Goal: Transaction & Acquisition: Book appointment/travel/reservation

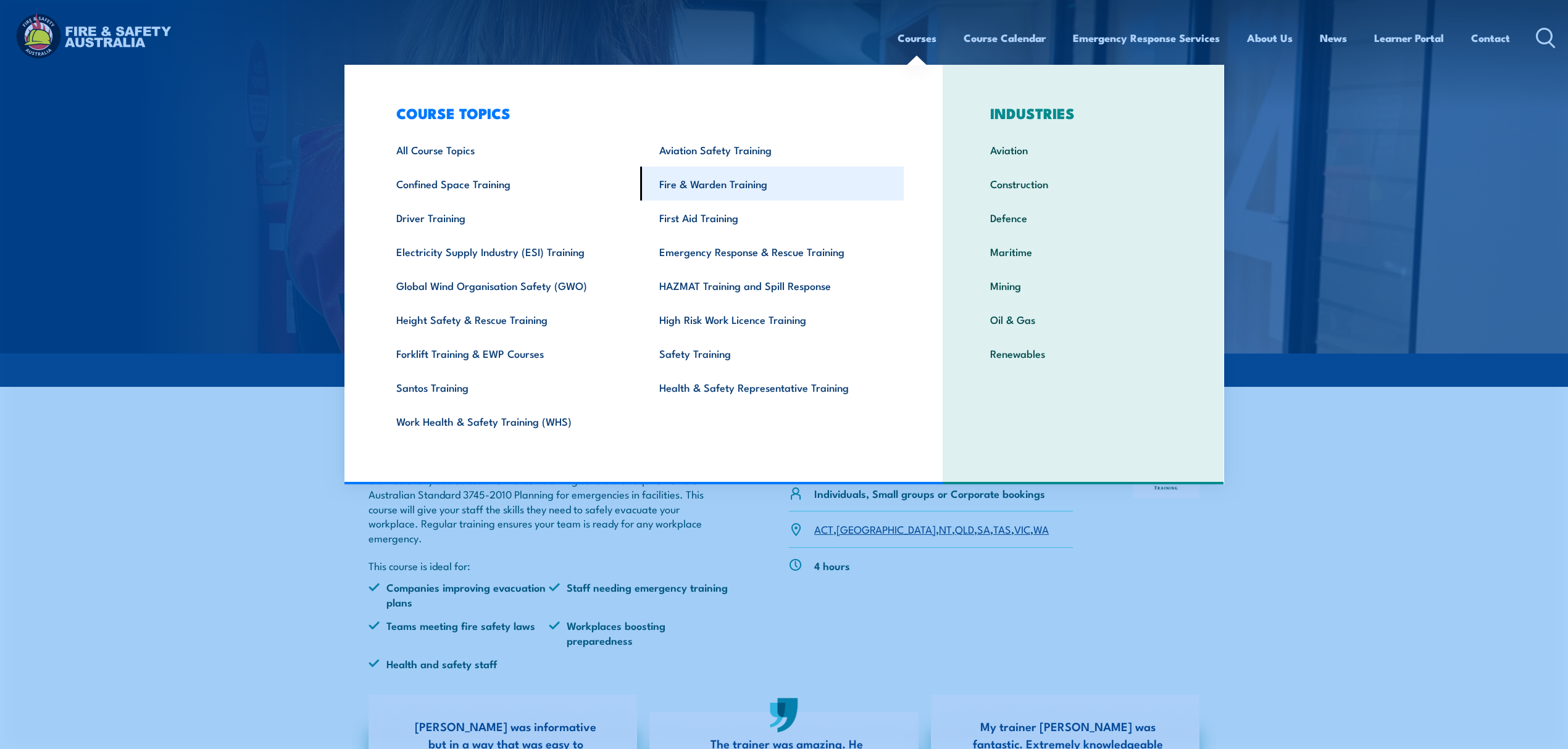
click at [823, 182] on link "Fire & Warden Training" at bounding box center [772, 184] width 263 height 34
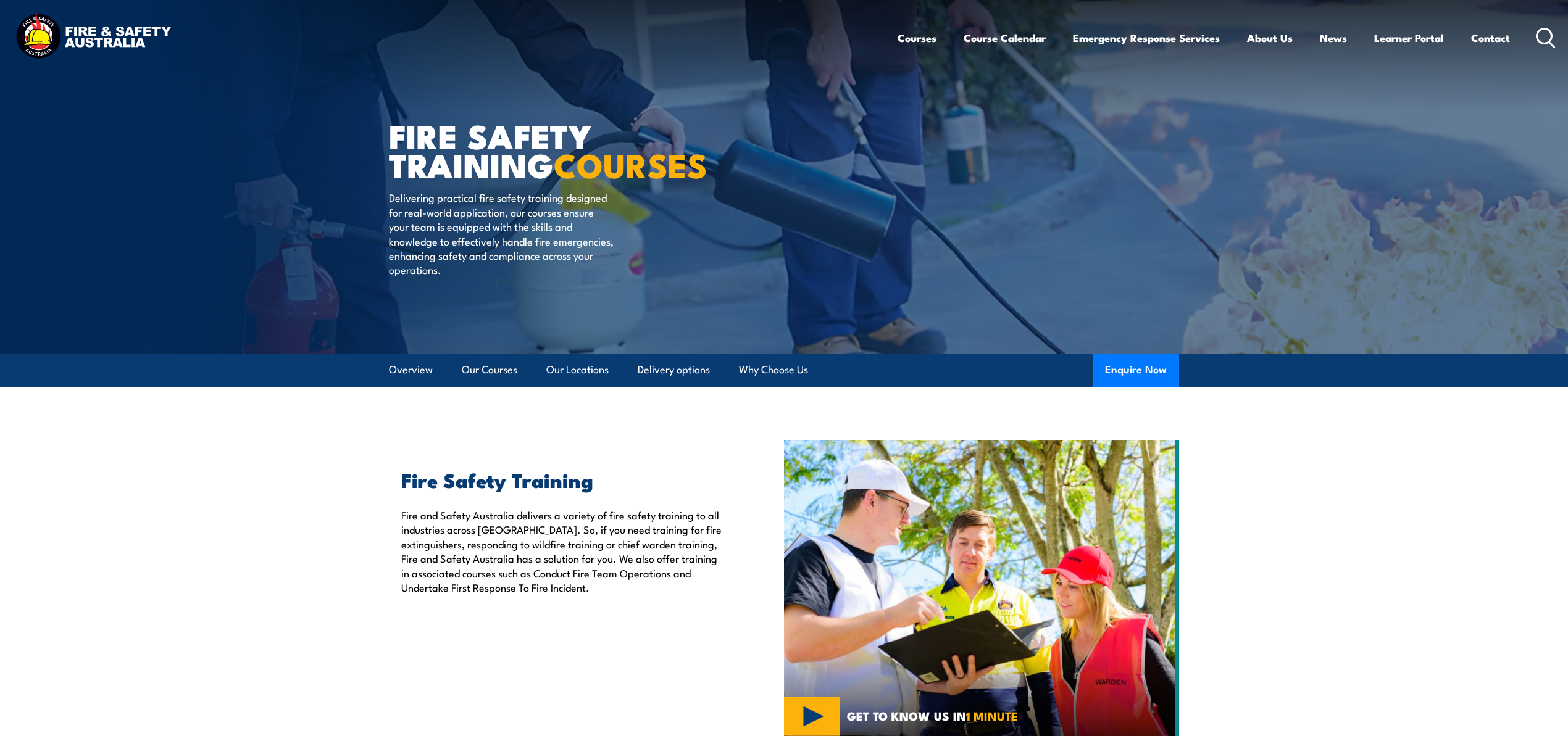
click at [118, 36] on img at bounding box center [93, 37] width 162 height 53
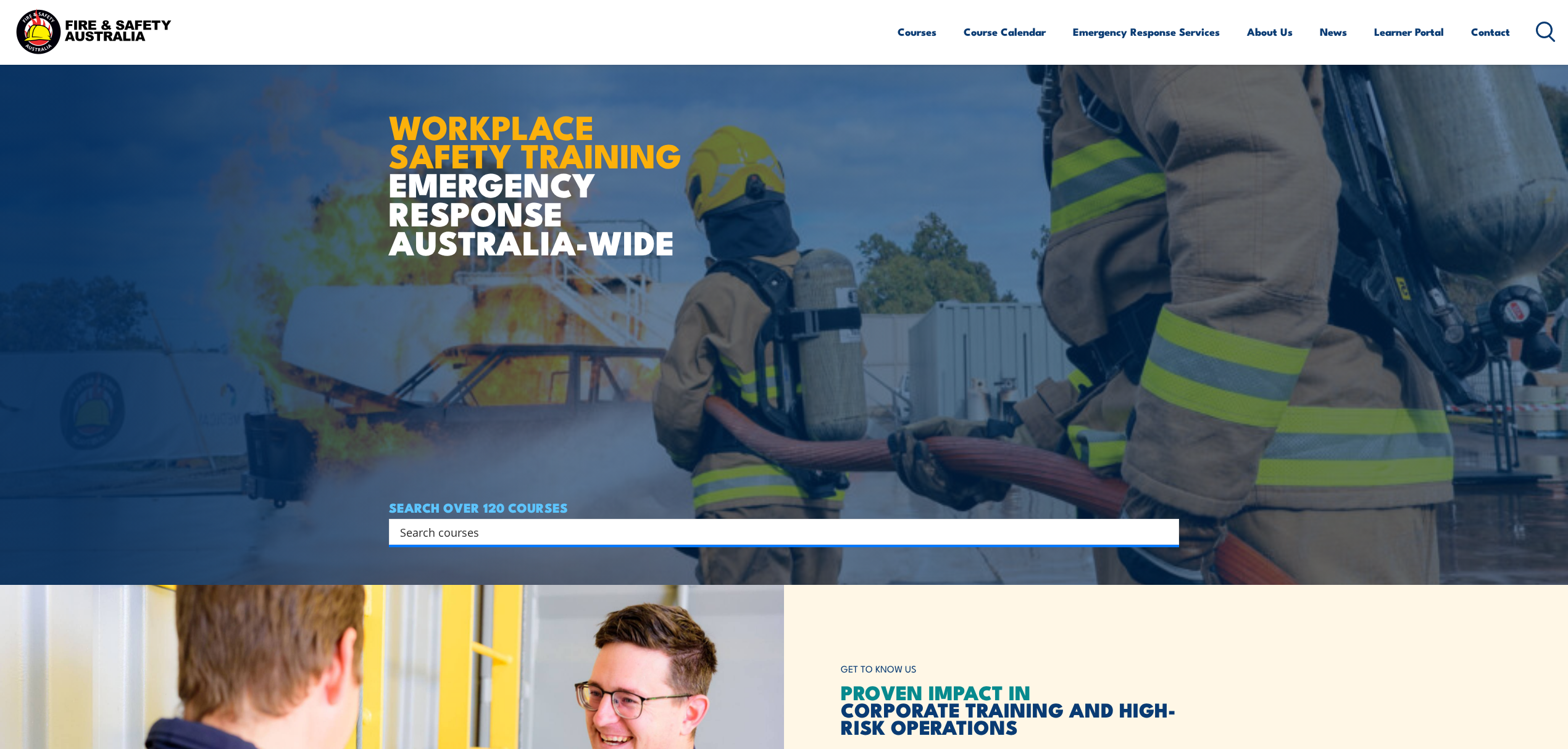
click at [497, 536] on input "Search input" at bounding box center [776, 531] width 752 height 19
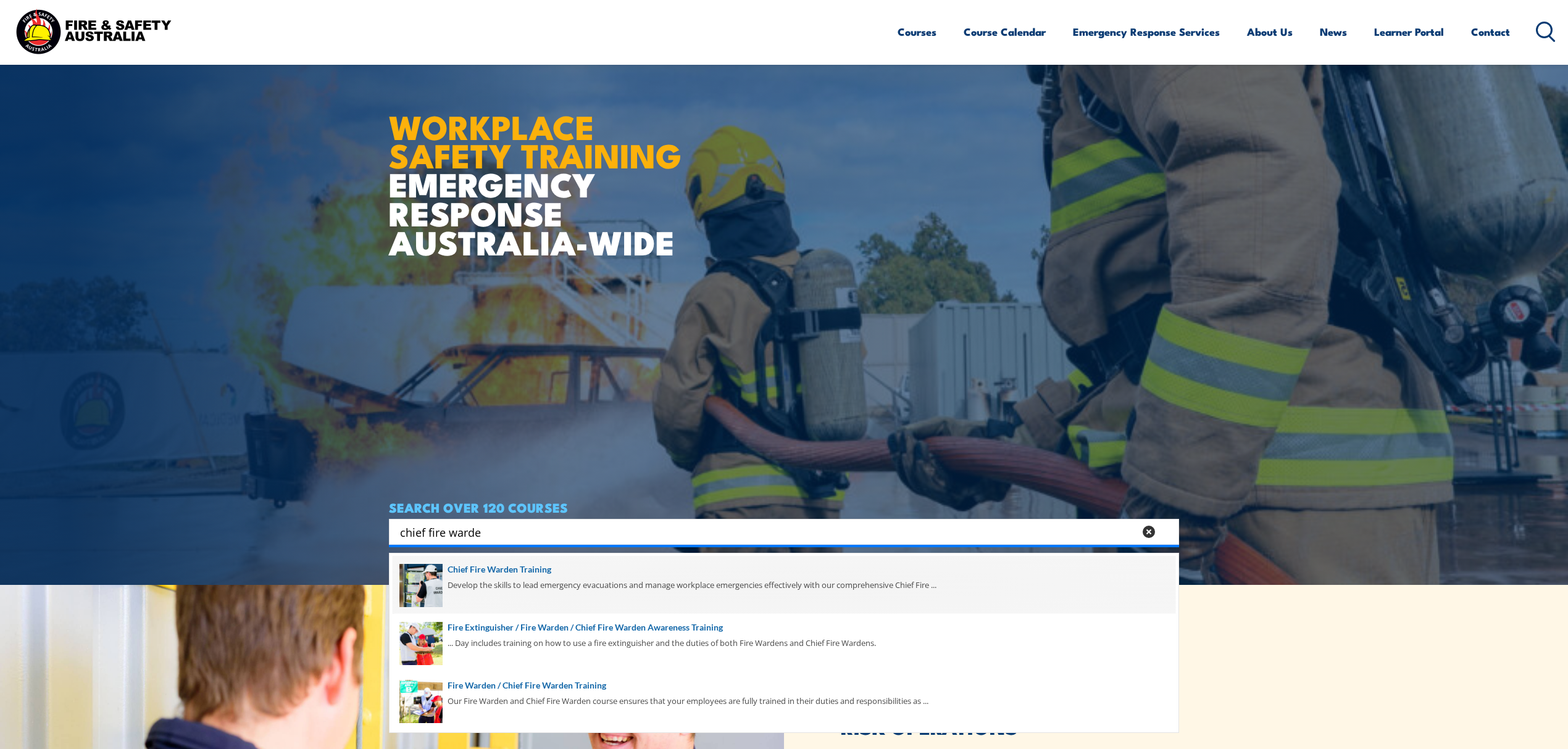
type input "chief fire warde"
click at [487, 597] on span at bounding box center [783, 585] width 783 height 58
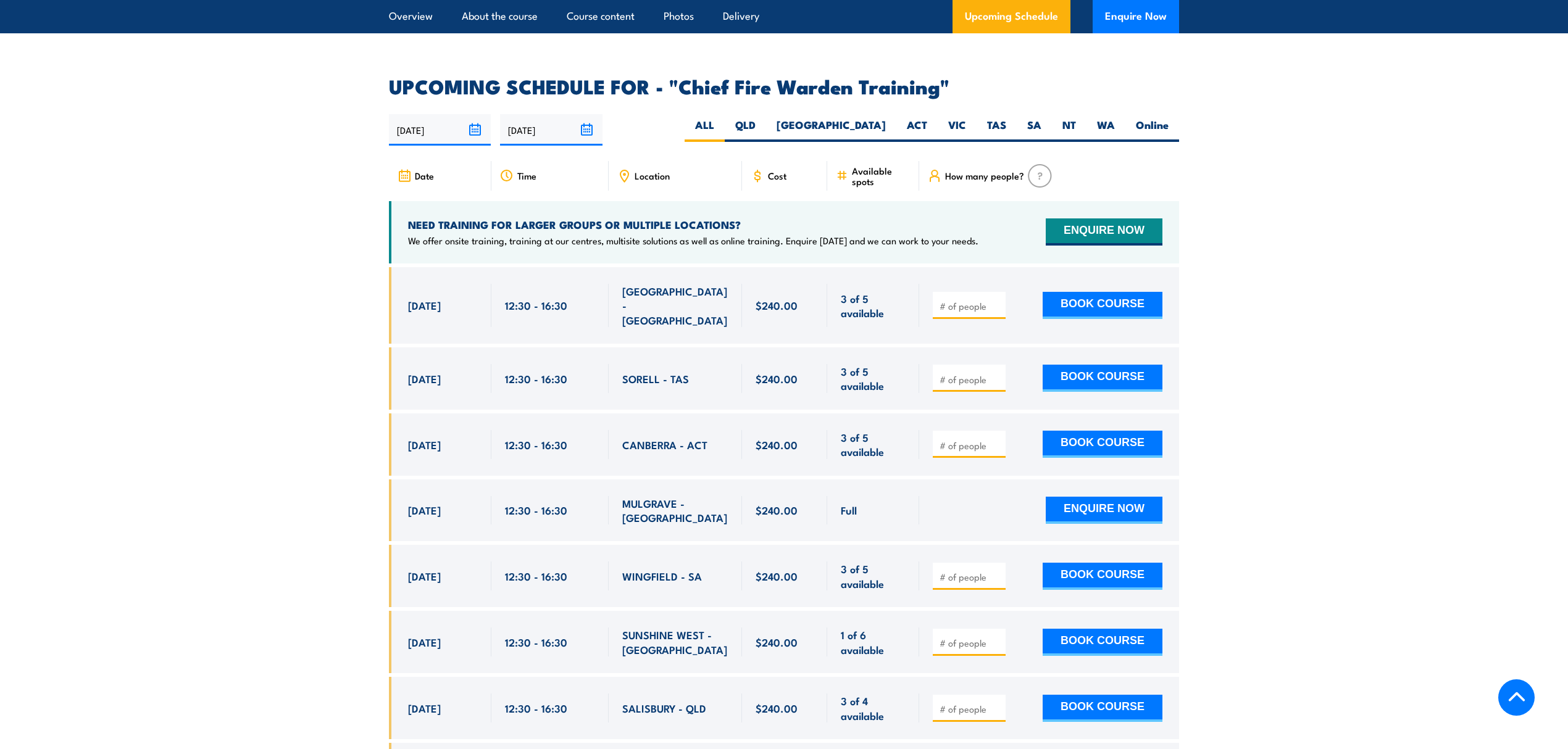
scroll to position [1974, 0]
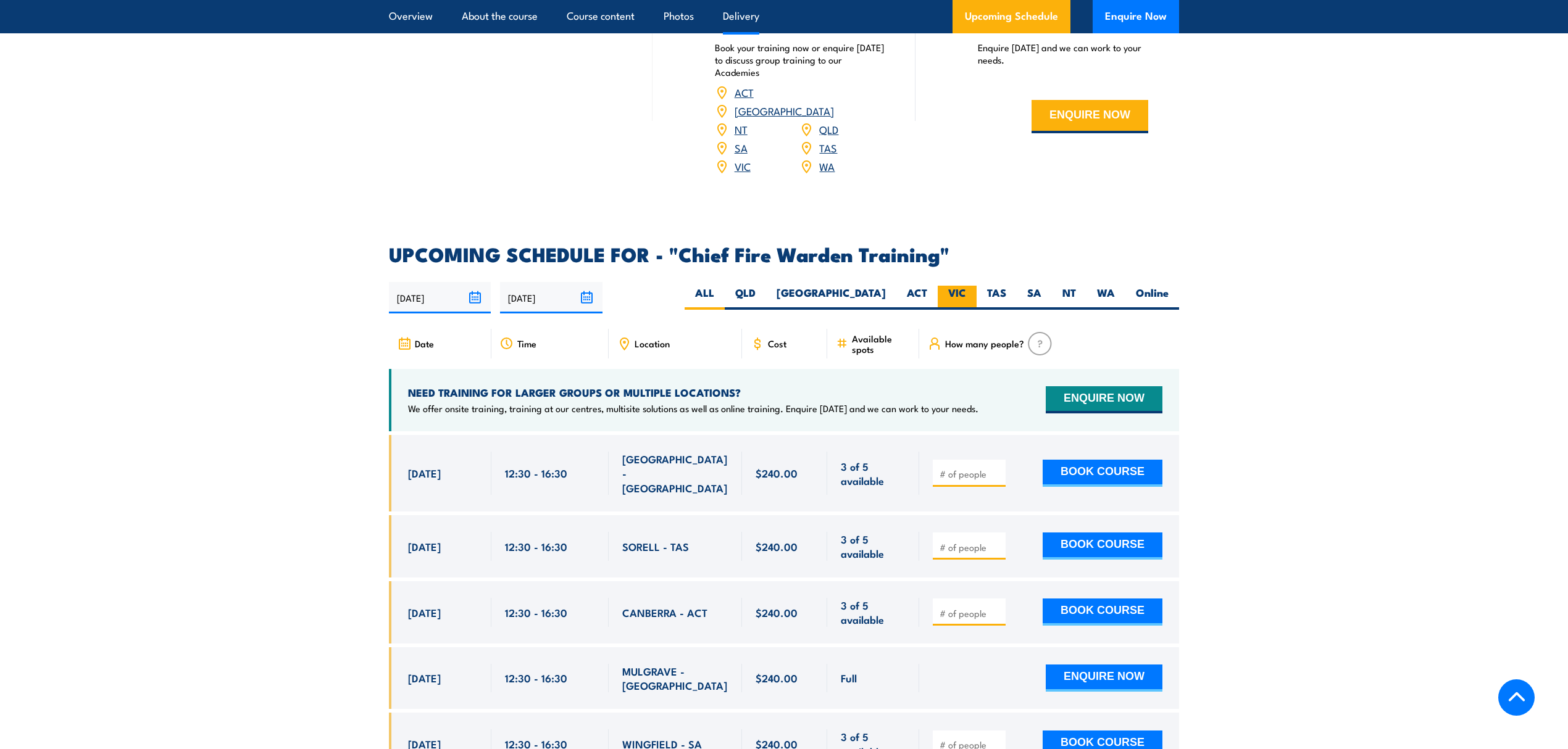
click at [959, 286] on label "VIC" at bounding box center [957, 297] width 39 height 24
click at [966, 286] on input "VIC" at bounding box center [970, 289] width 8 height 8
radio input "true"
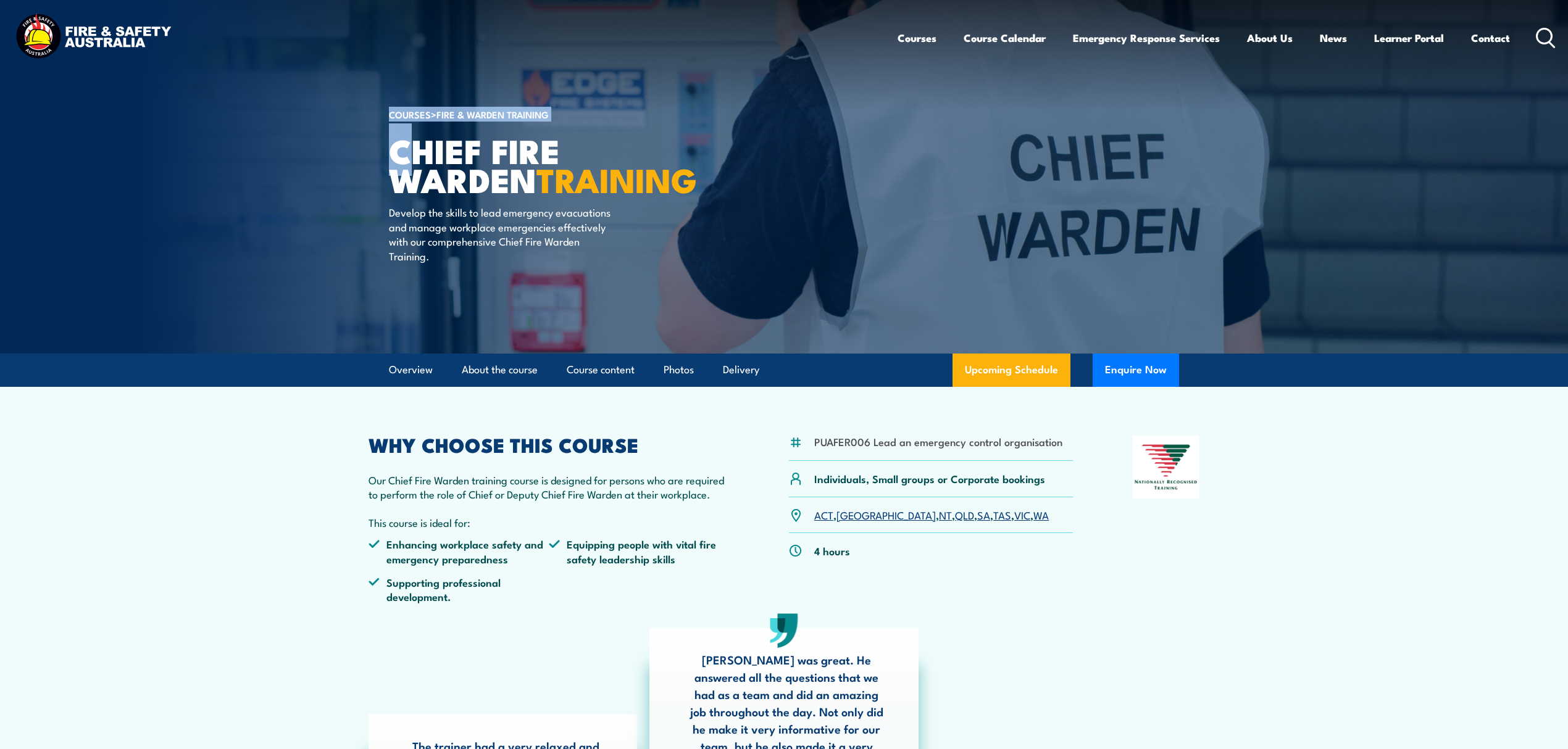
drag, startPoint x: 403, startPoint y: 153, endPoint x: 384, endPoint y: 153, distance: 19.0
click at [384, 153] on section "COURSES > Fire & Warden Training Chief Fire Warden TRAINING Develop the skills …" at bounding box center [784, 176] width 1568 height 354
click at [378, 151] on img at bounding box center [784, 176] width 1568 height 354
click at [391, 155] on h1 "Chief Fire Warden TRAINING" at bounding box center [541, 164] width 305 height 57
drag, startPoint x: 396, startPoint y: 148, endPoint x: 559, endPoint y: 117, distance: 165.9
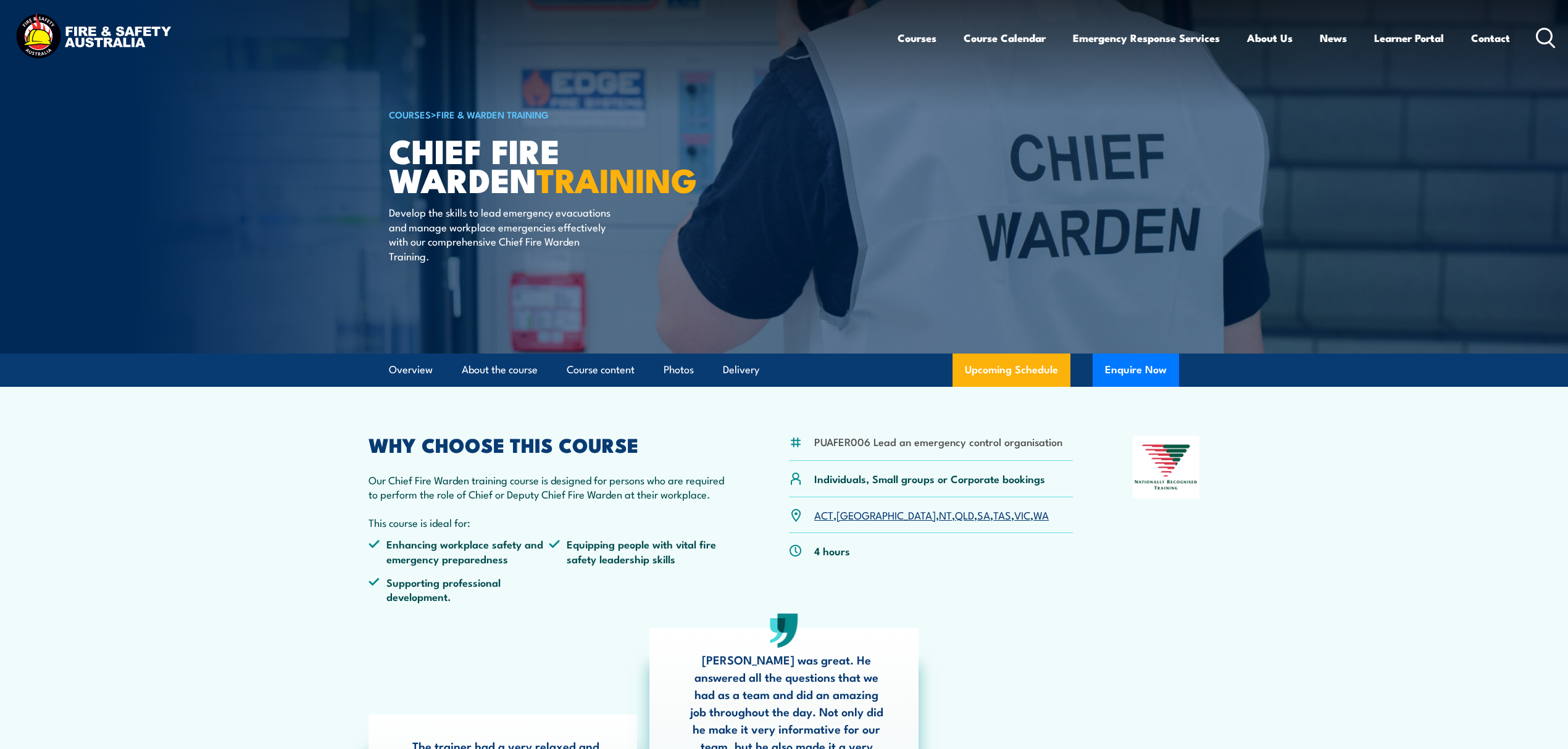
click at [559, 117] on div "COURSES > Fire & Warden Training Chief Fire Warden TRAINING Develop the skills …" at bounding box center [541, 176] width 305 height 354
click at [1551, 28] on icon at bounding box center [1546, 38] width 20 height 21
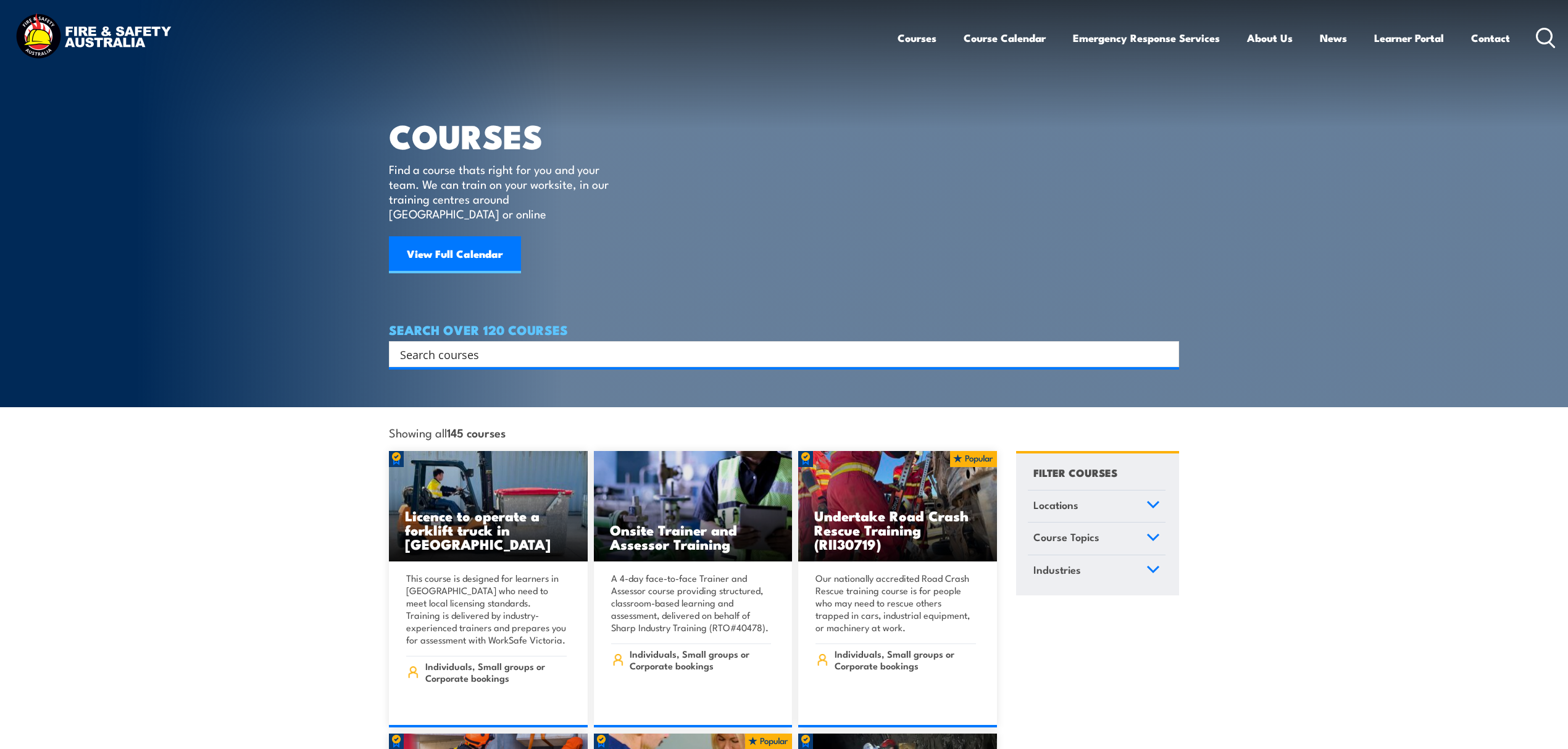
click at [475, 345] on input "Search input" at bounding box center [776, 354] width 752 height 19
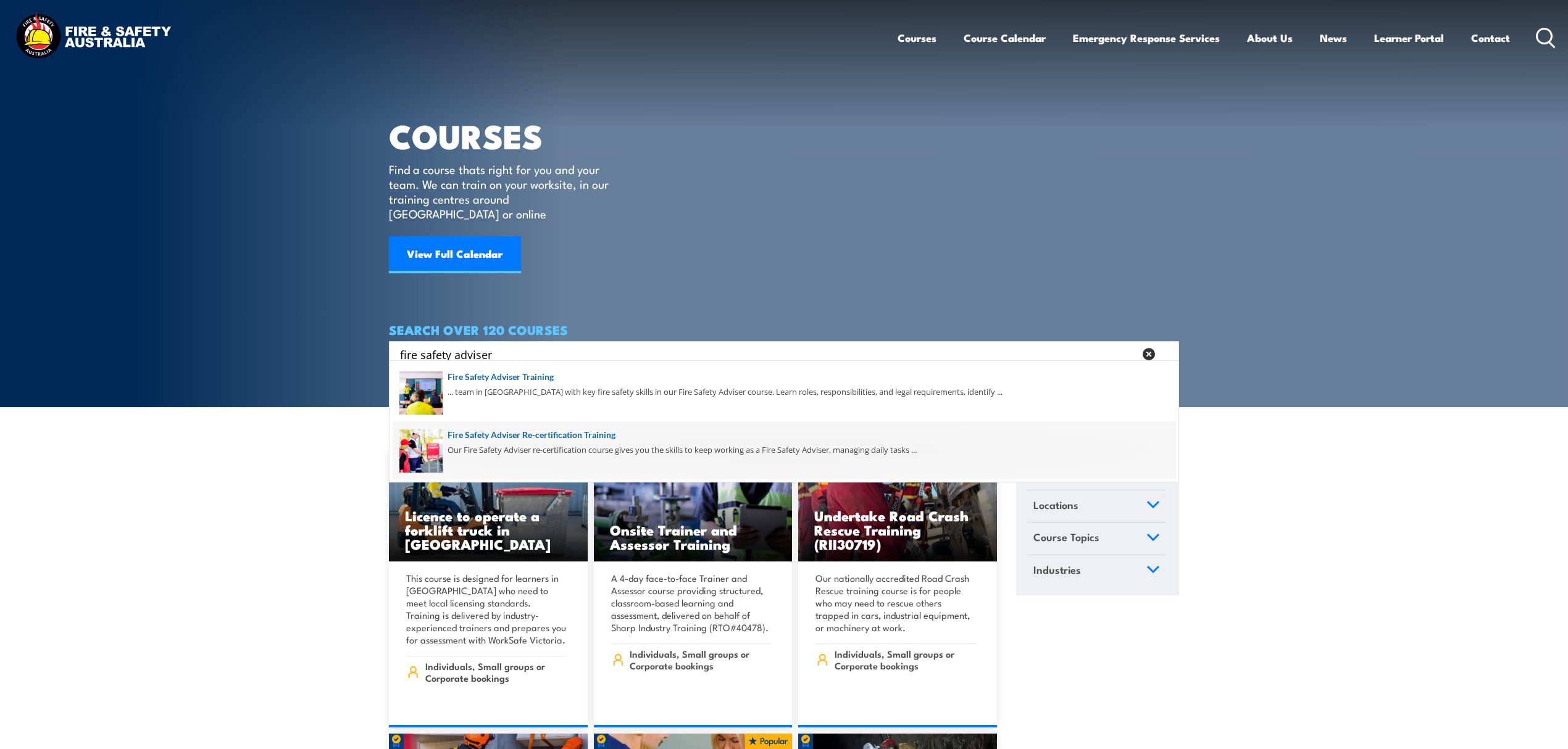
type input "fire safety adviser"
click at [584, 459] on span at bounding box center [783, 451] width 783 height 58
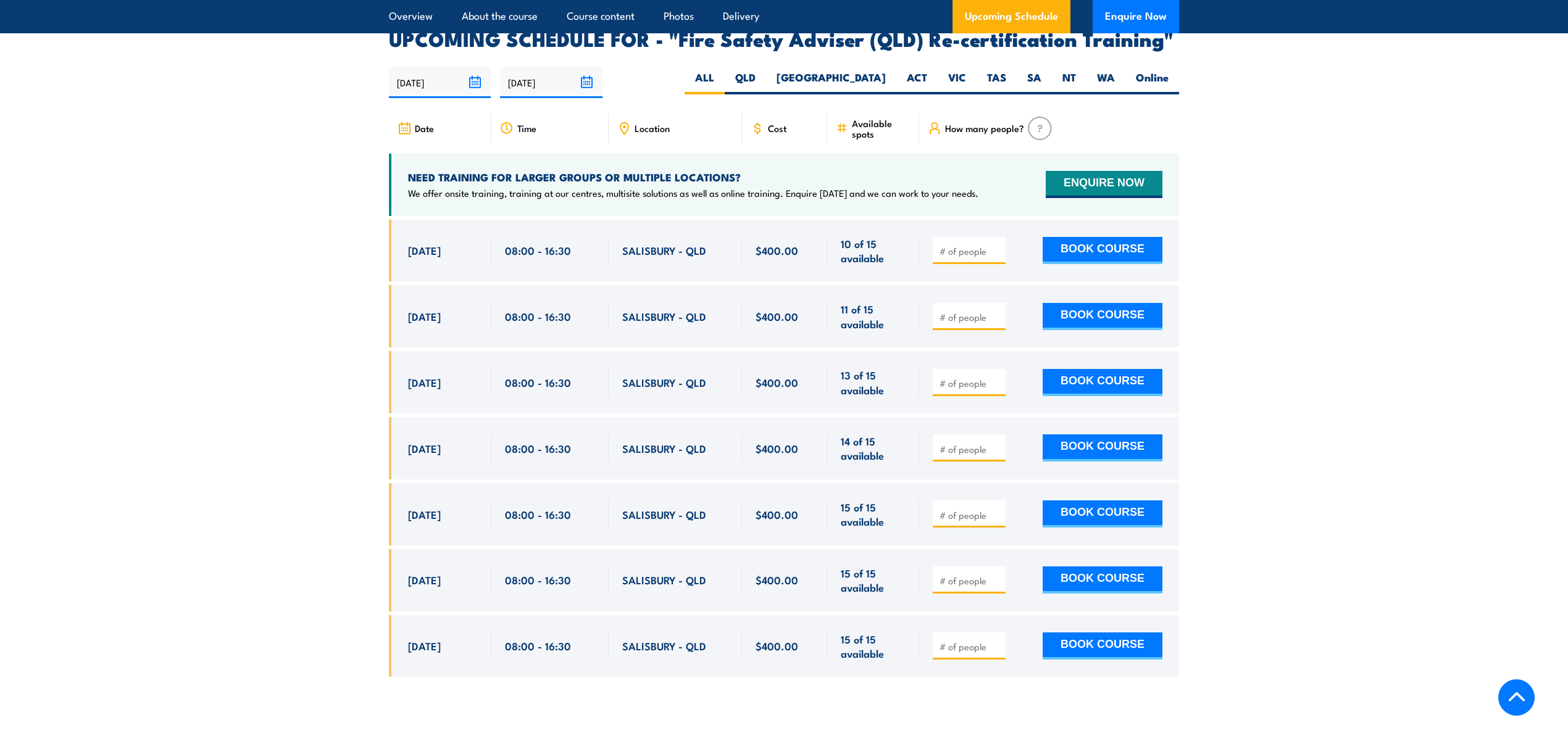
scroll to position [1974, 0]
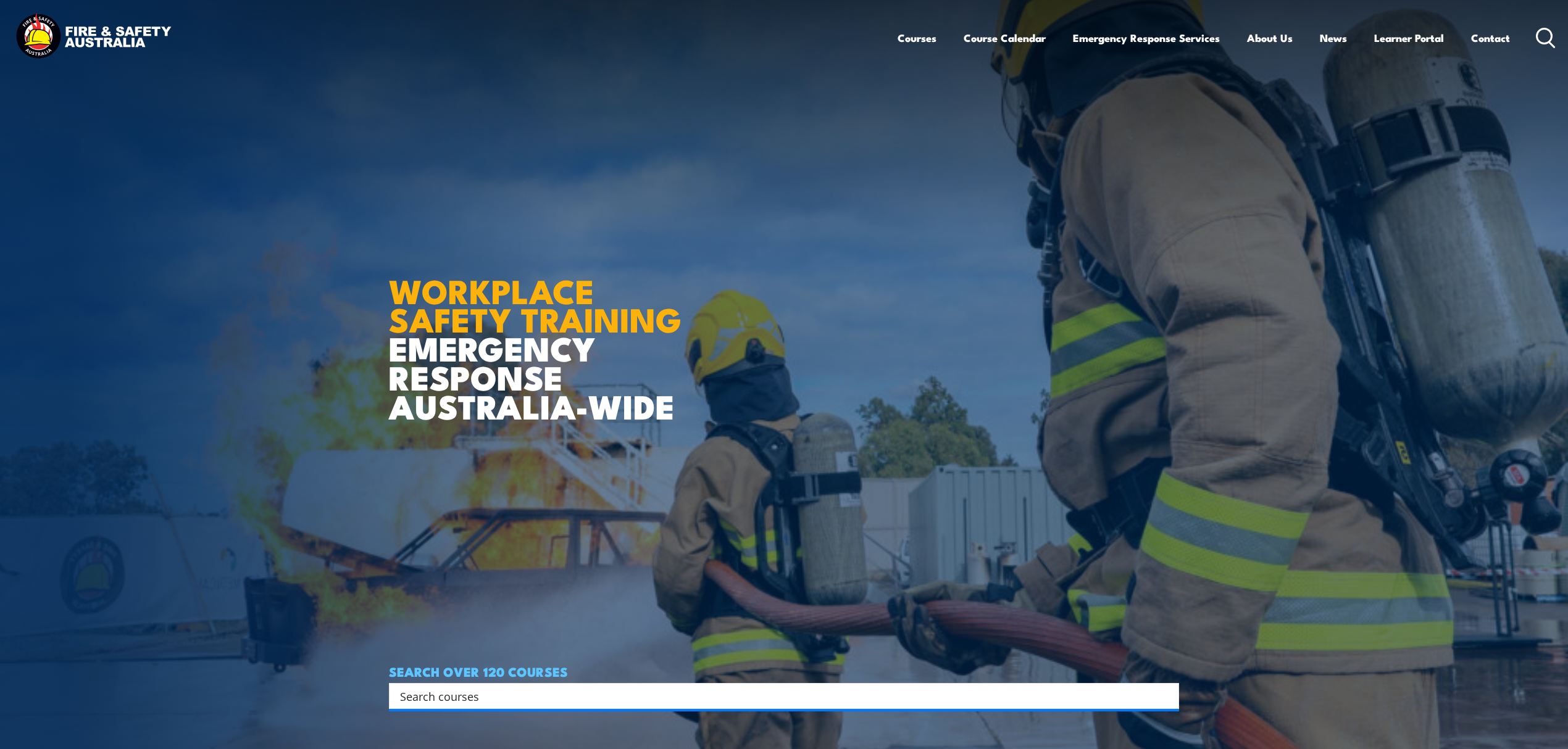
click at [501, 699] on input "Search input" at bounding box center [776, 696] width 752 height 19
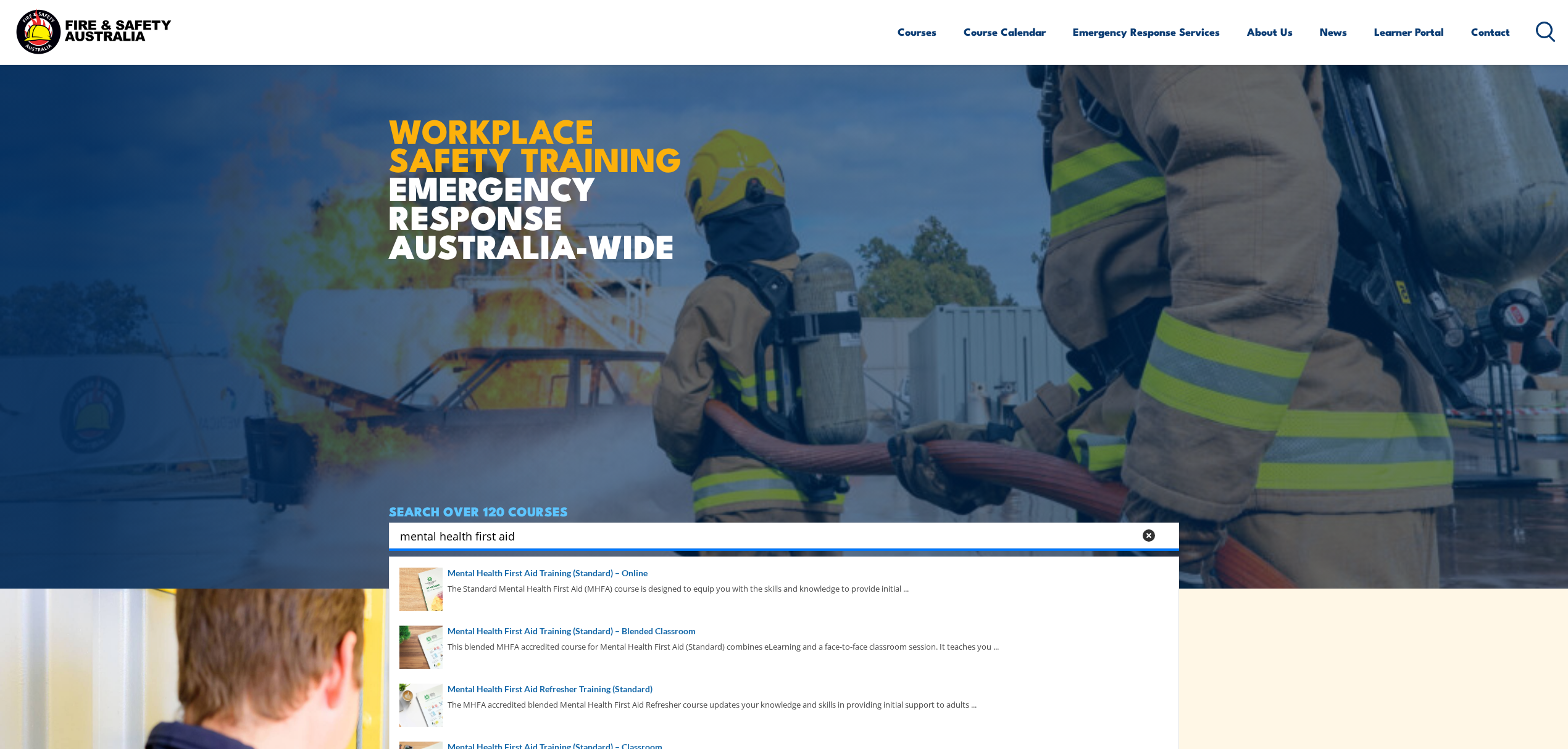
scroll to position [164, 0]
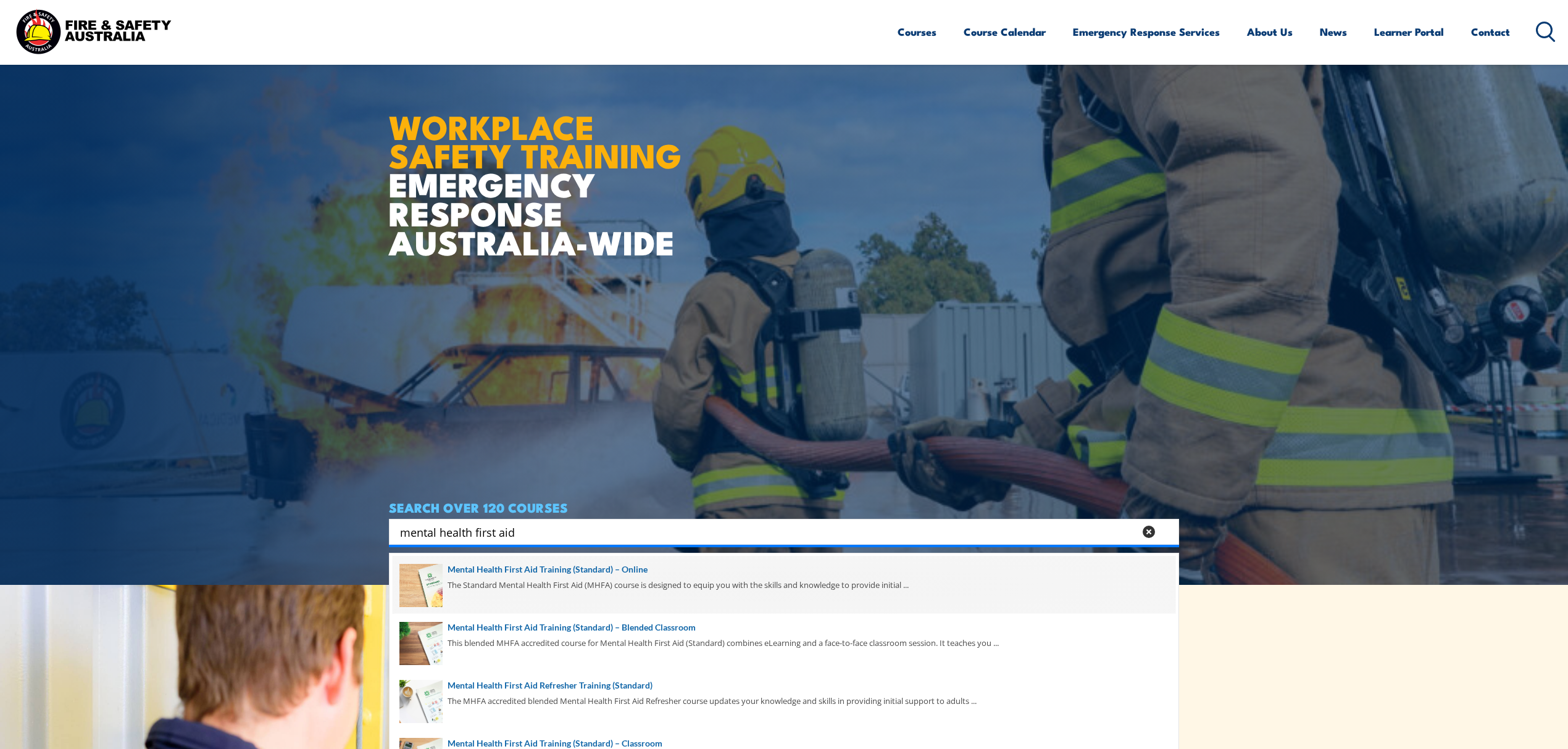
type input "mental health first aid"
click at [631, 590] on span at bounding box center [783, 585] width 783 height 58
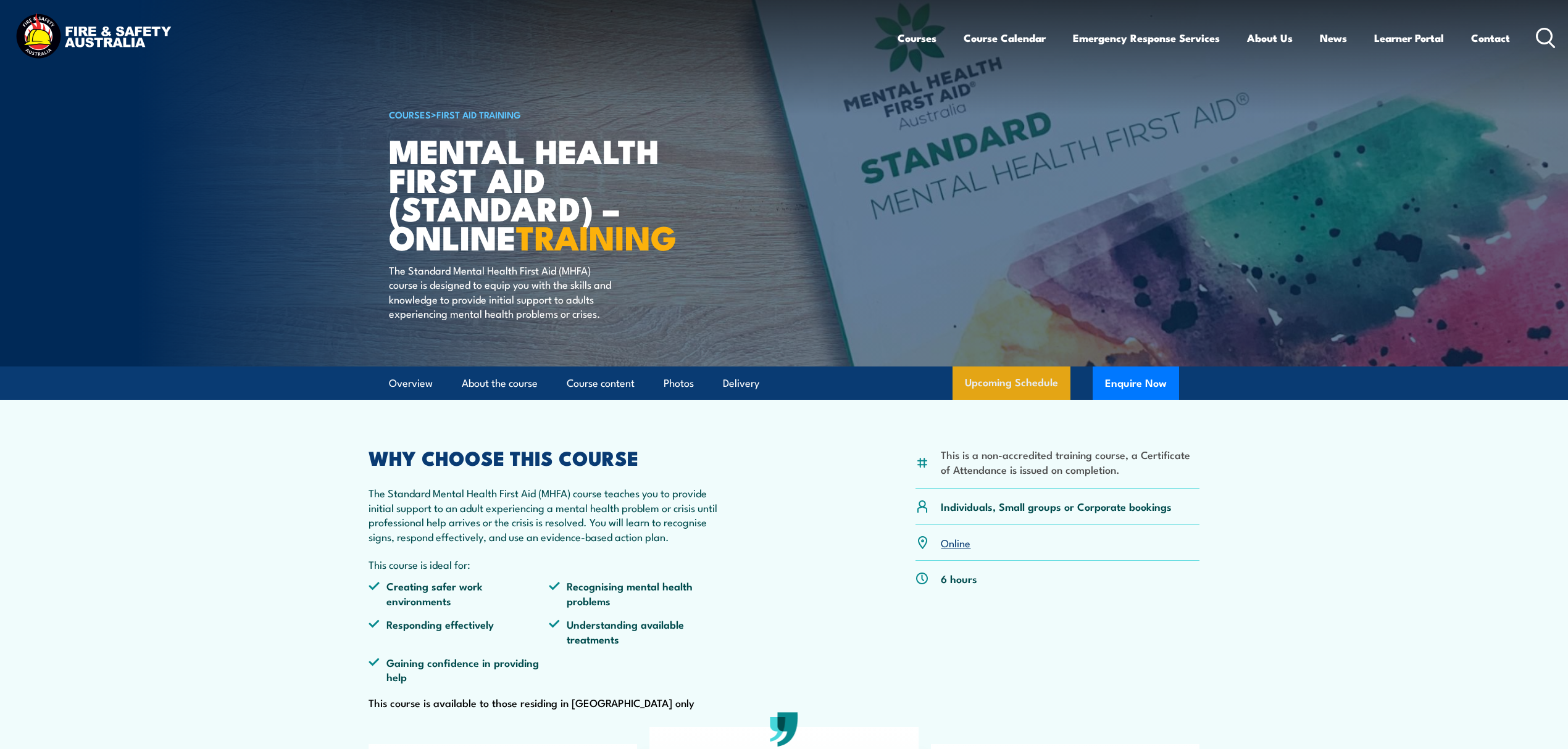
click at [1037, 398] on link "Upcoming Schedule" at bounding box center [1011, 383] width 118 height 33
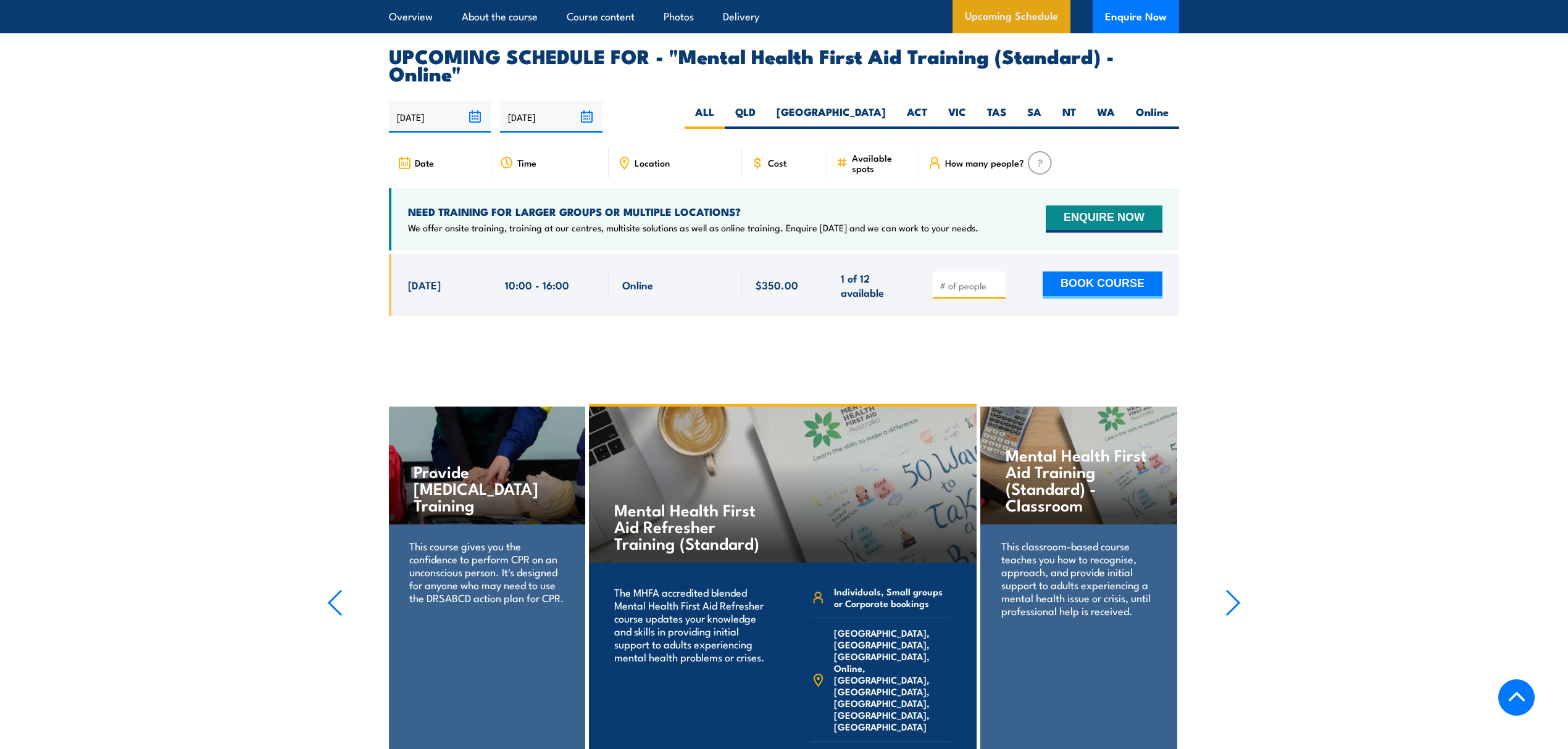
scroll to position [2533, 0]
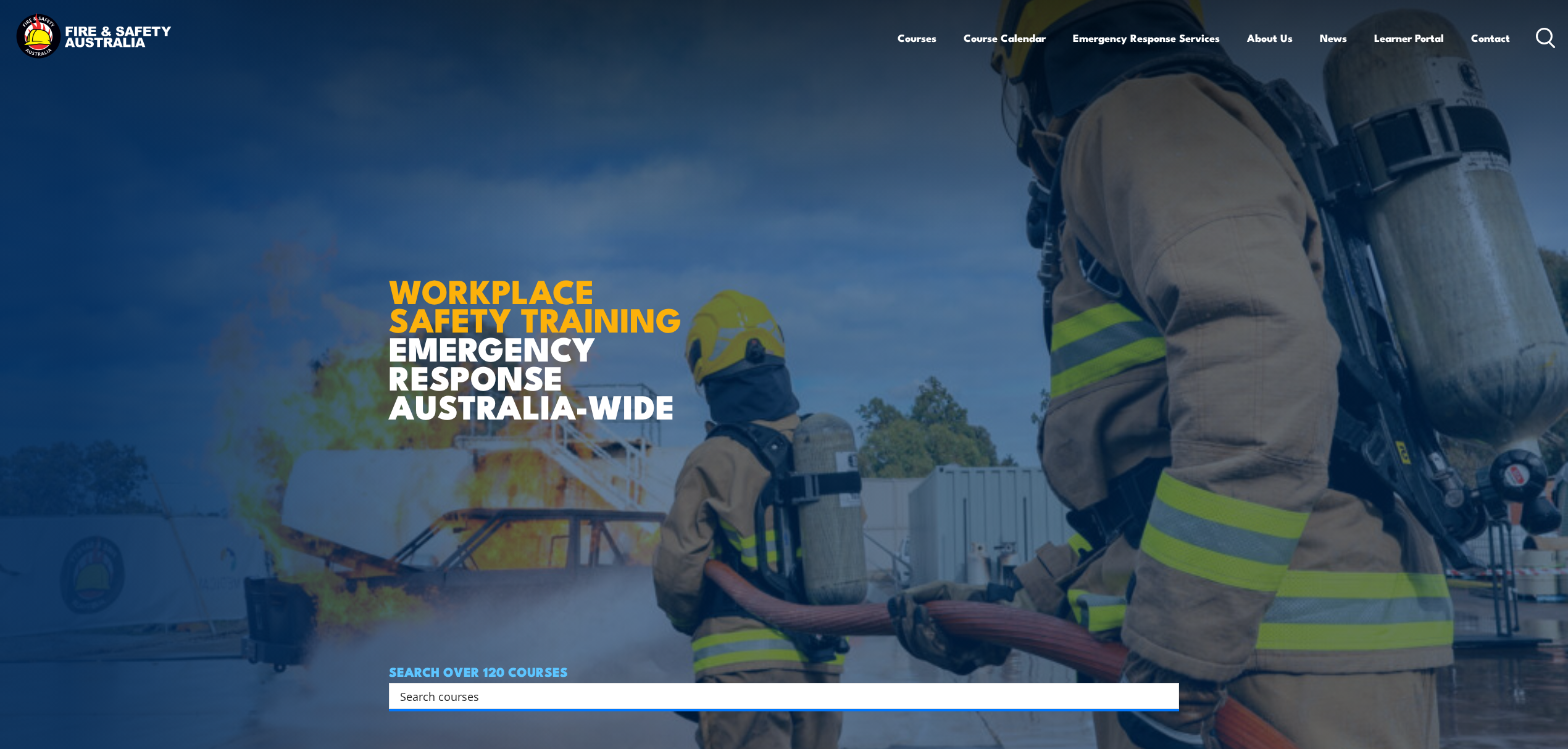
click at [515, 691] on input "Search input" at bounding box center [776, 696] width 752 height 19
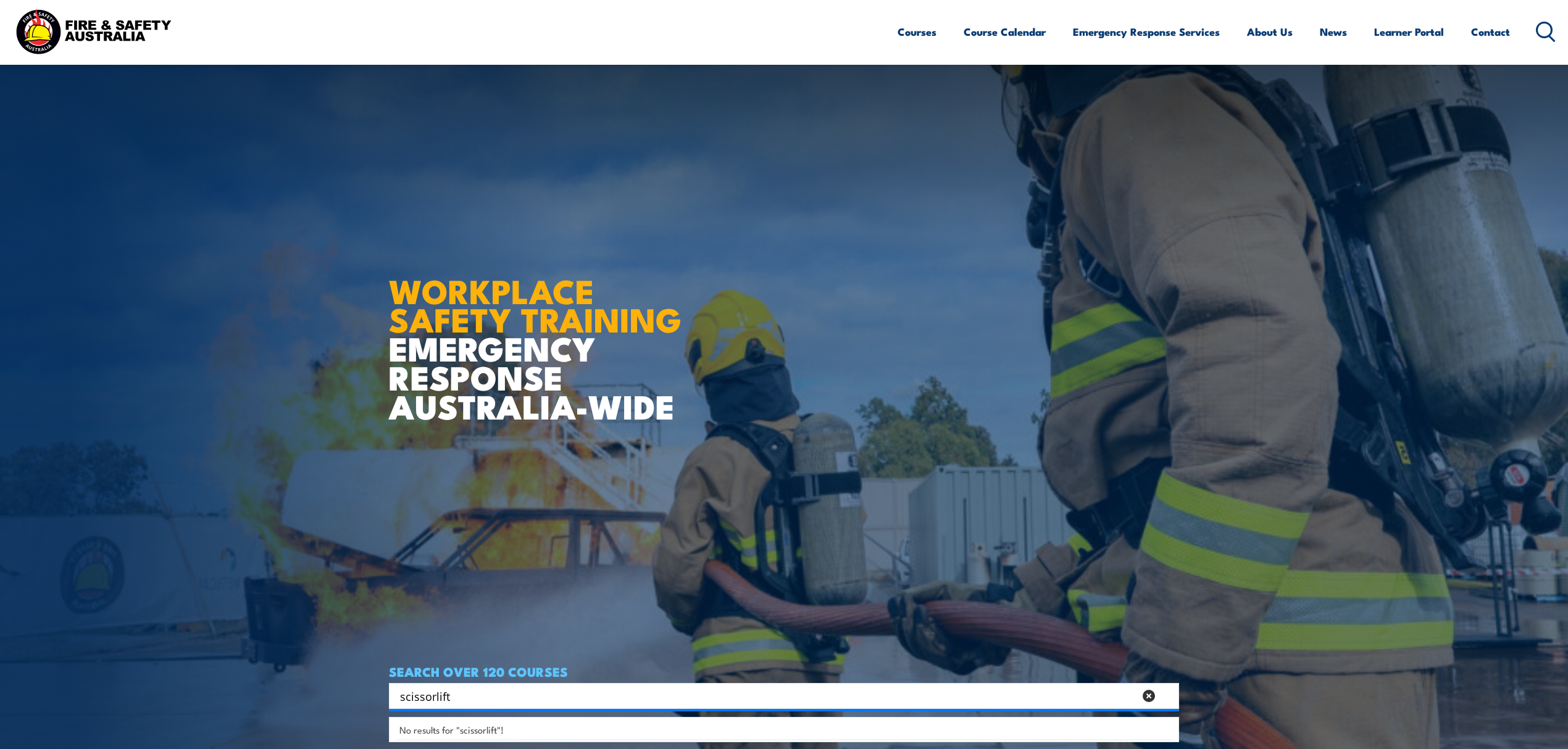
scroll to position [246, 0]
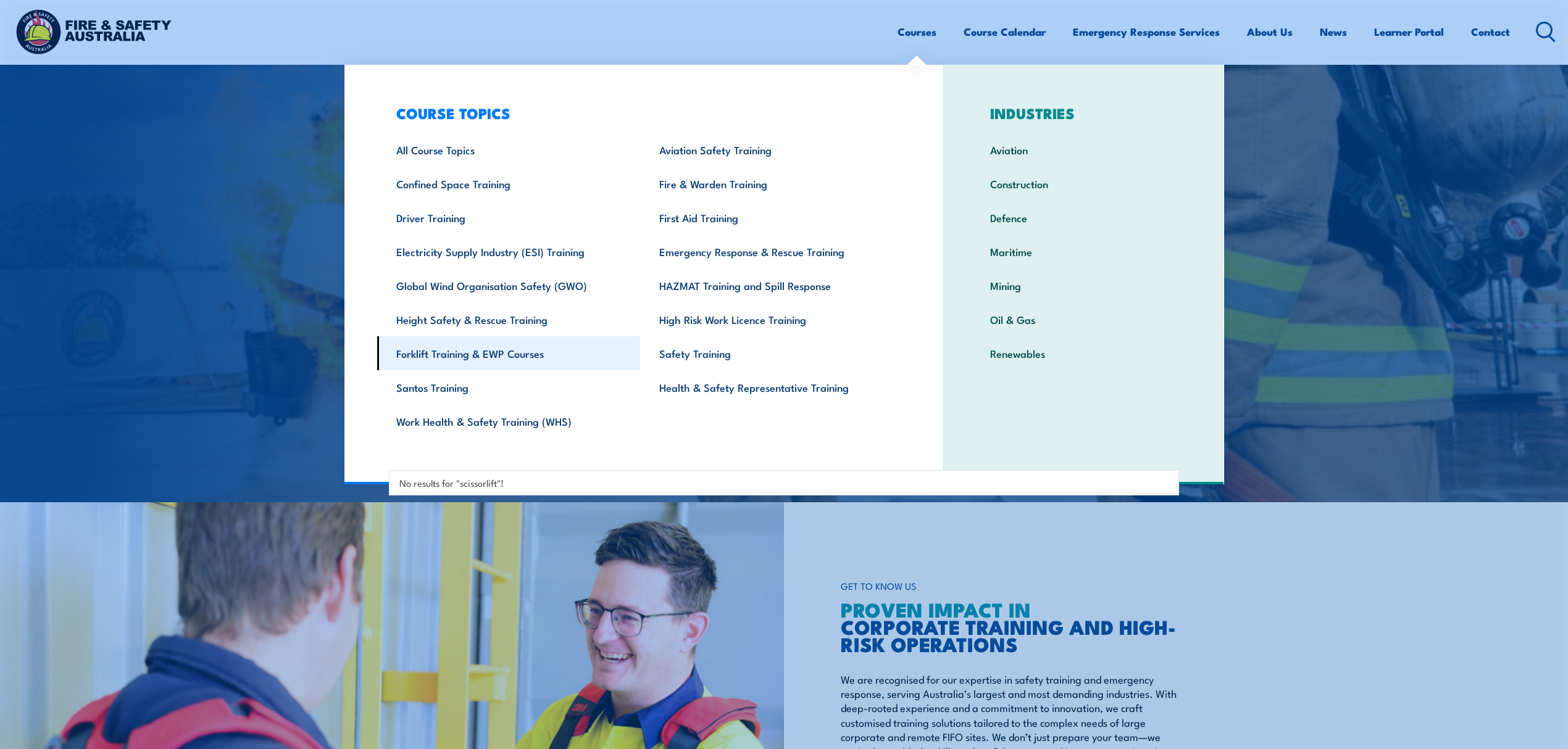
type input "scissorlift"
click at [500, 354] on link "Forklift Training & EWP Courses" at bounding box center [509, 353] width 263 height 34
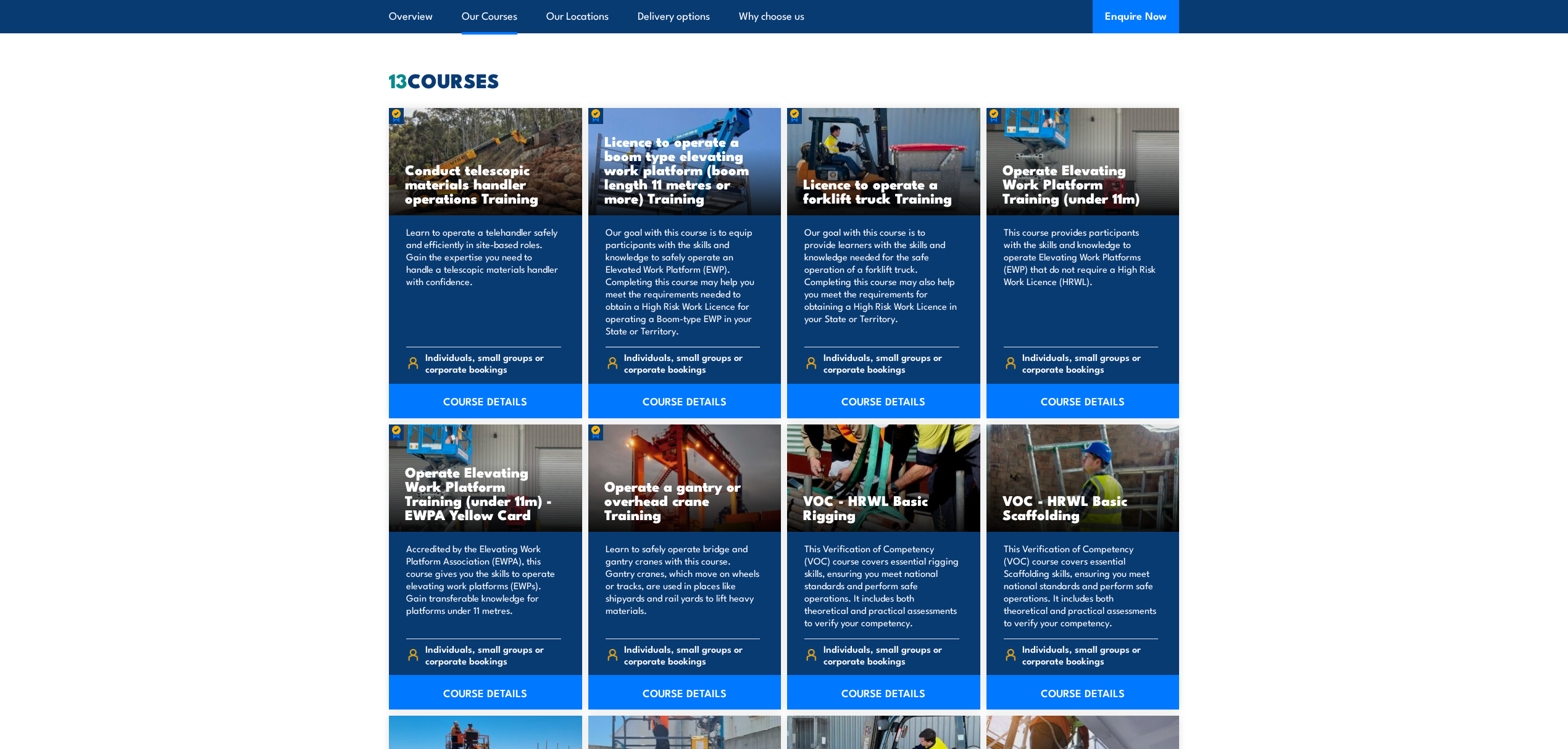
scroll to position [904, 0]
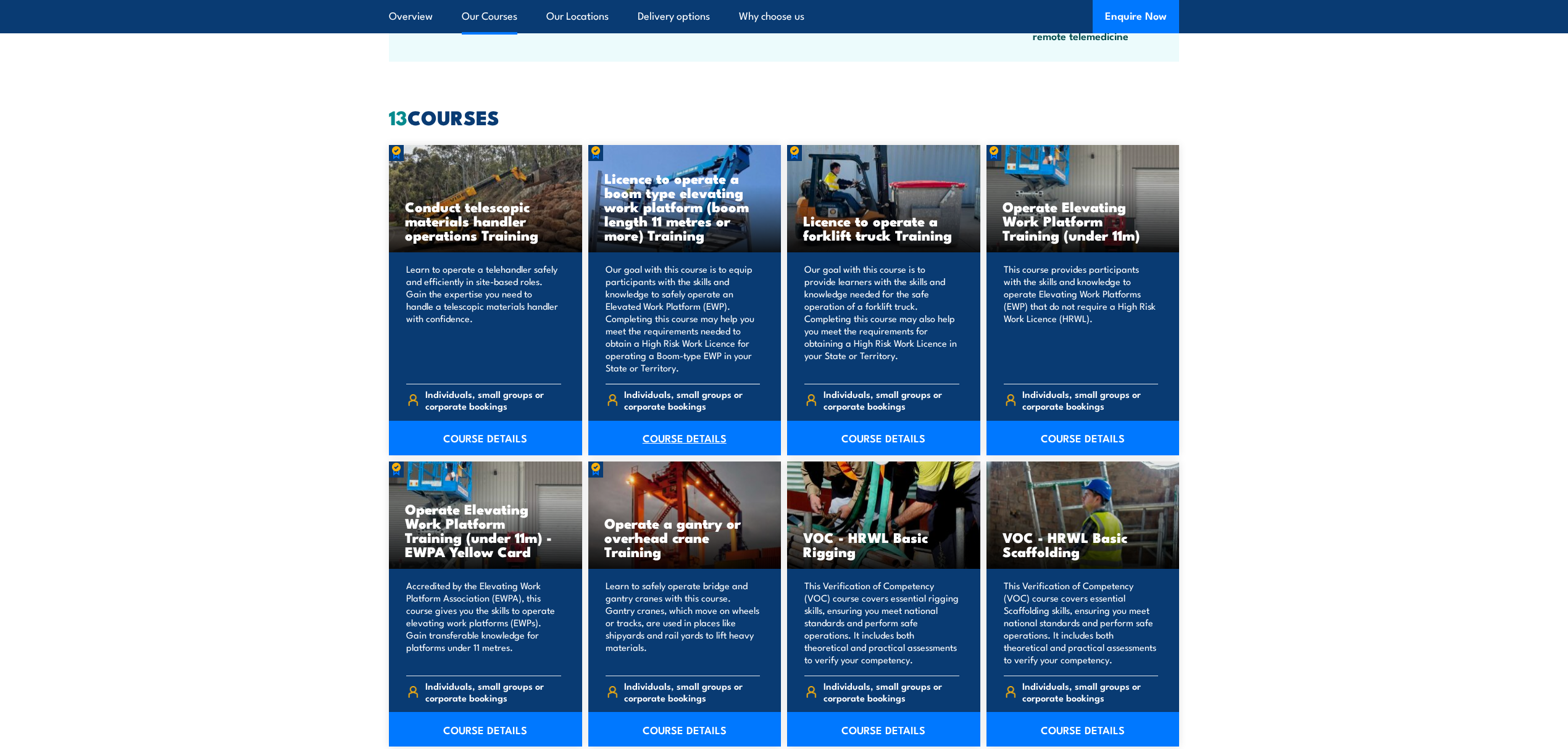
click at [700, 428] on link "COURSE DETAILS" at bounding box center [684, 438] width 193 height 35
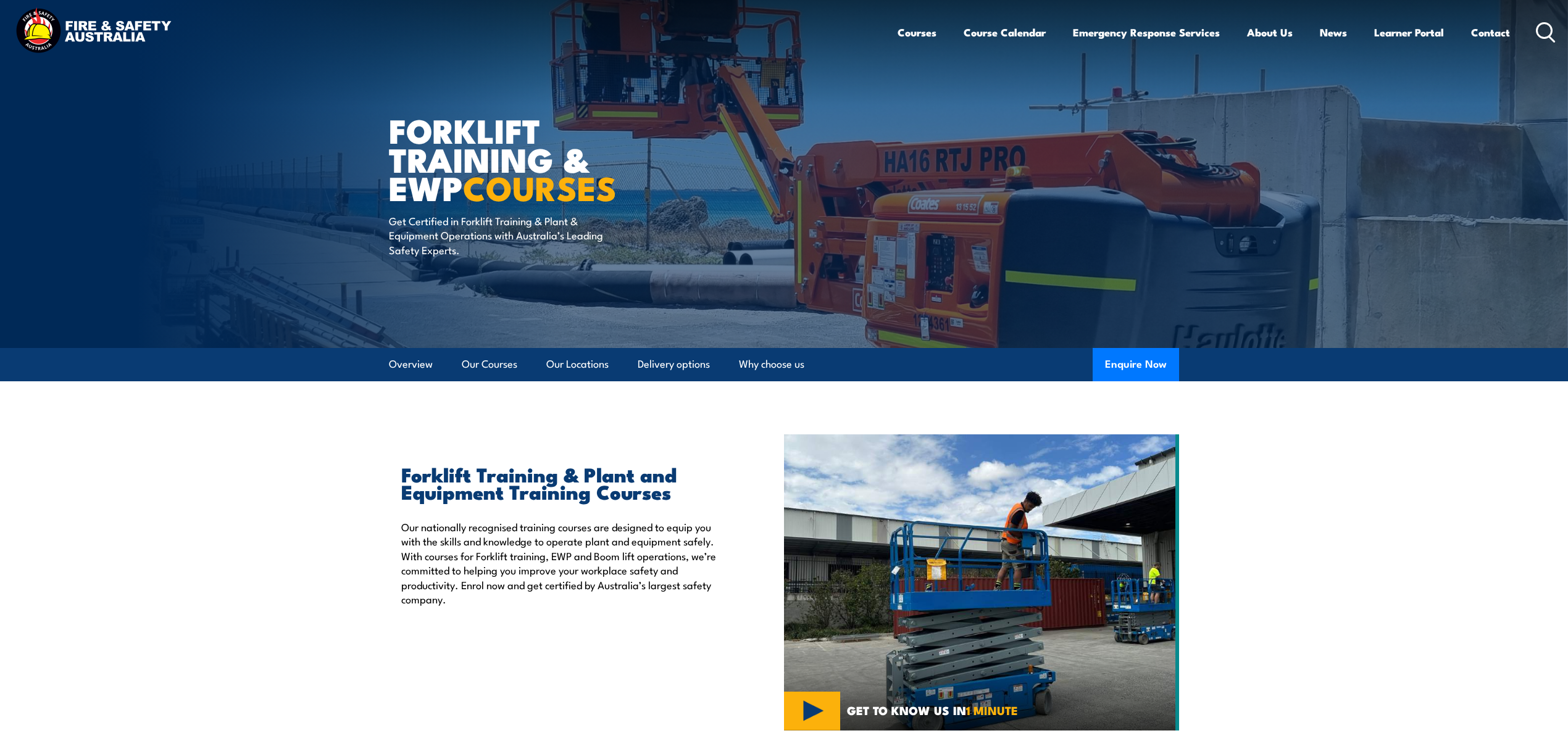
scroll to position [0, 0]
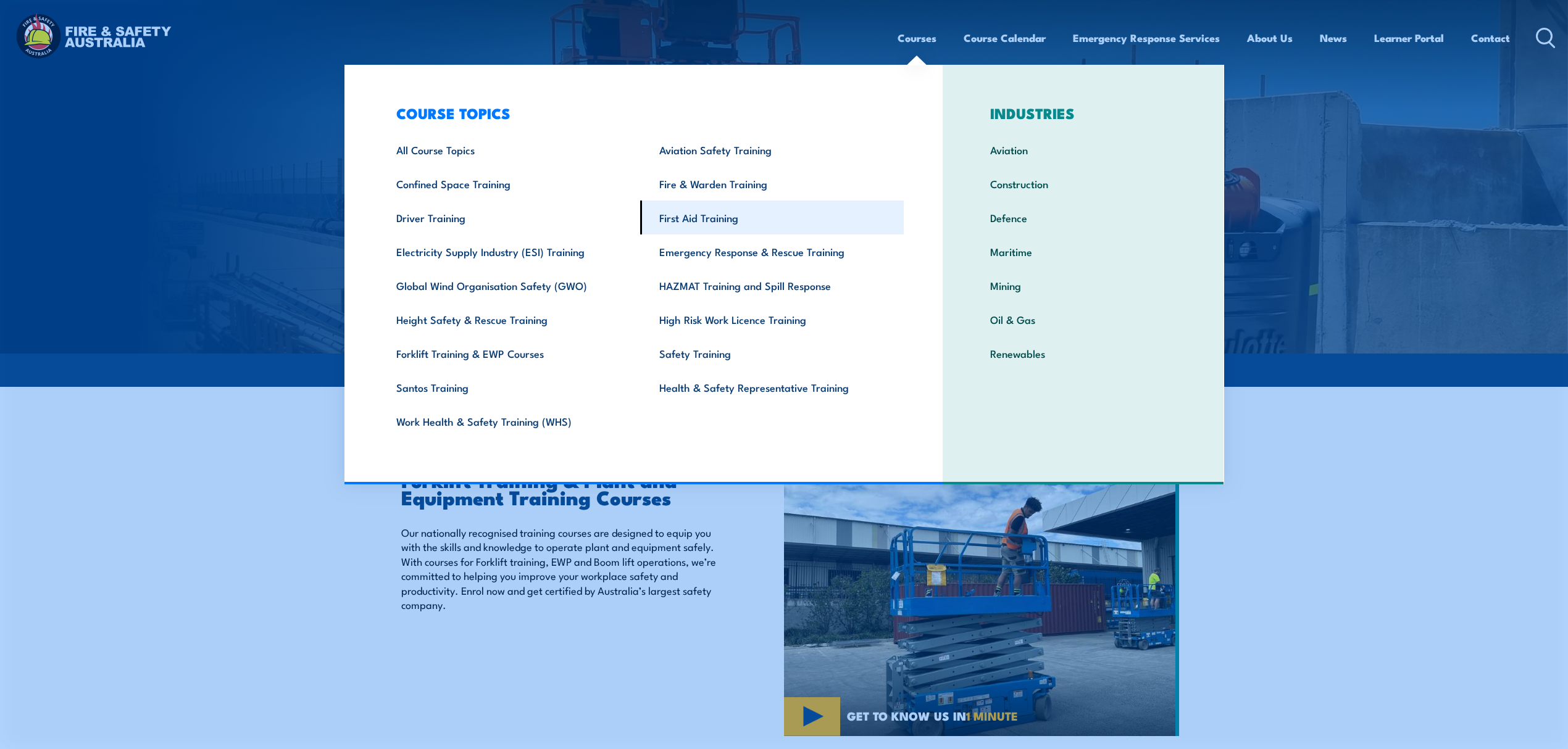
click at [733, 201] on link "First Aid Training" at bounding box center [772, 217] width 263 height 34
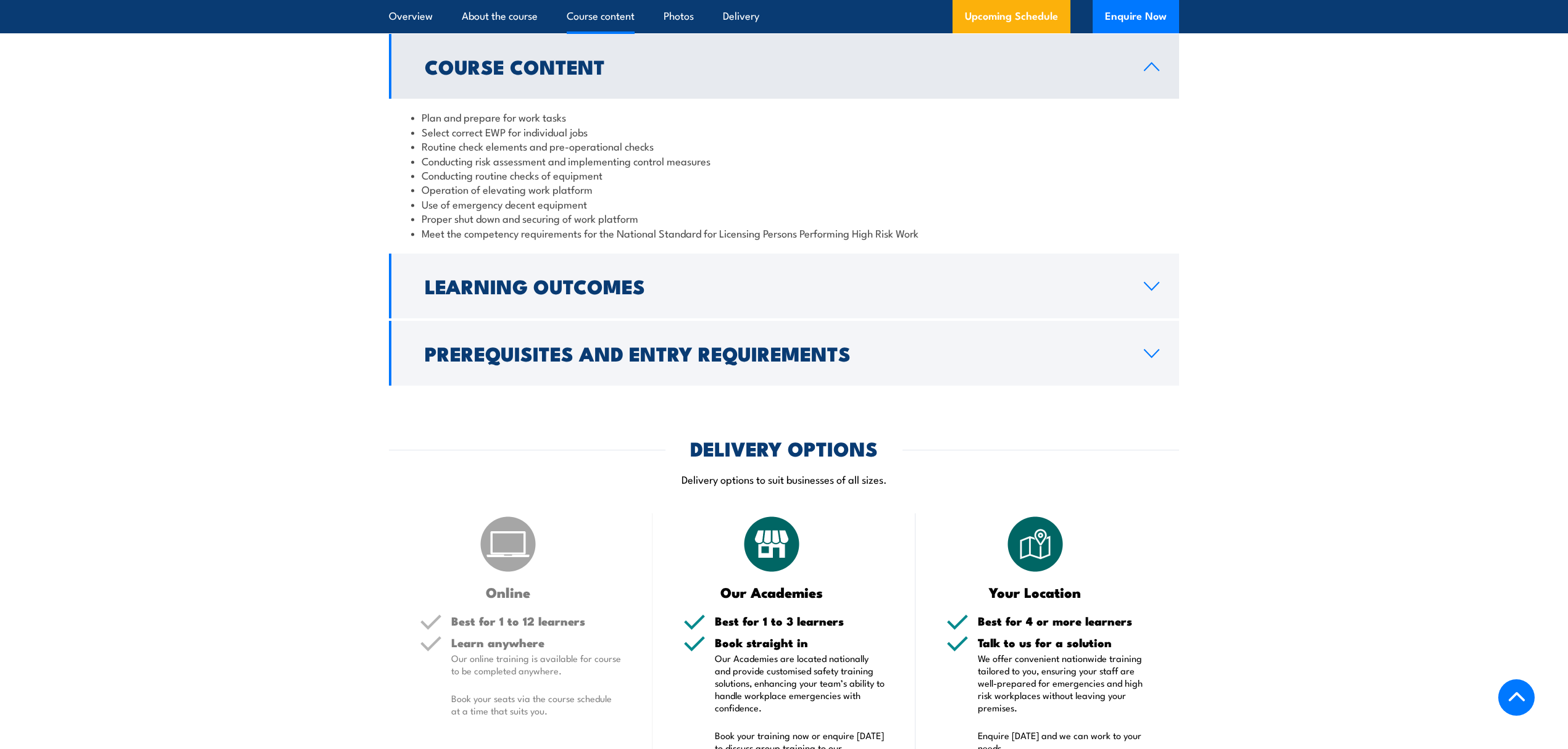
scroll to position [1316, 0]
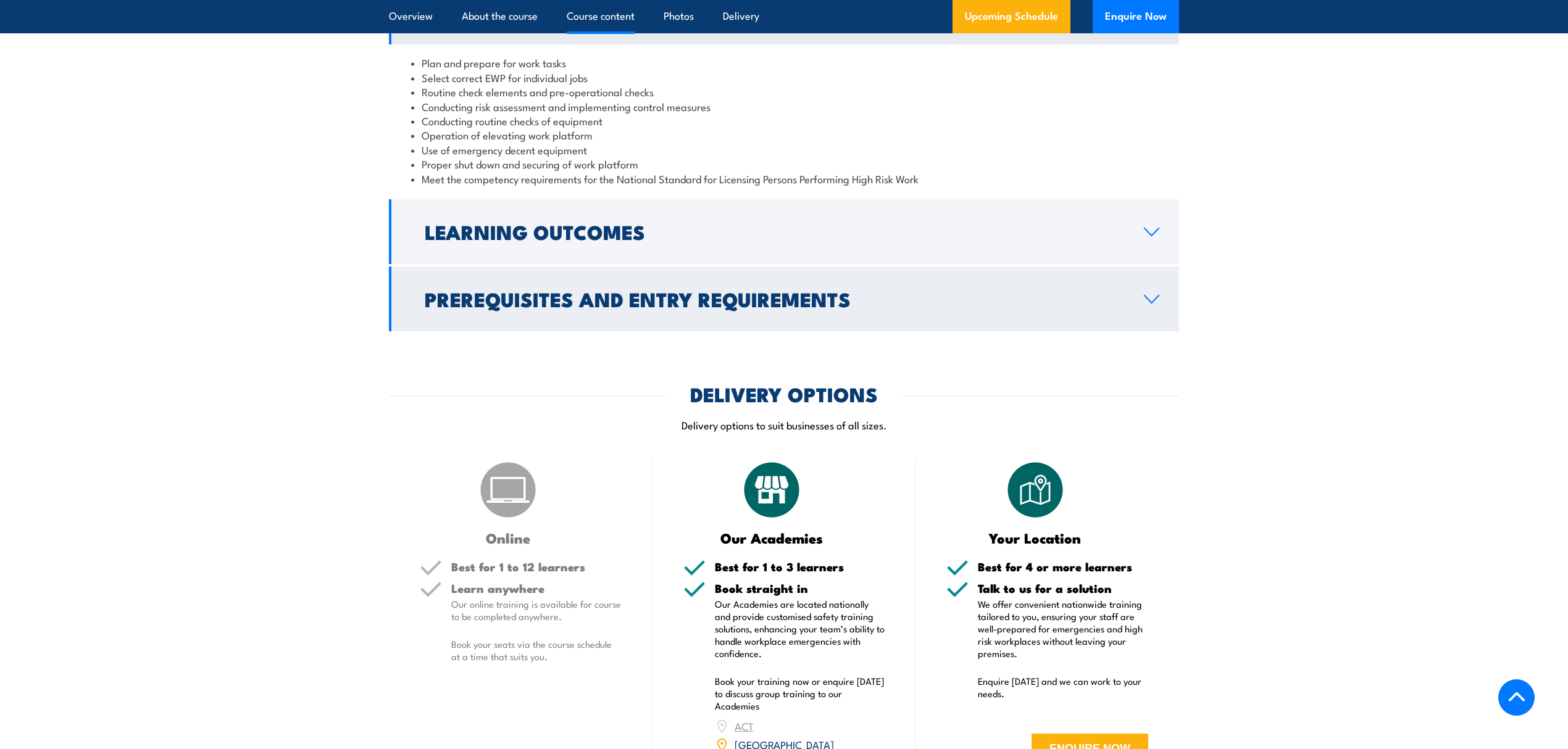
click at [647, 304] on h2 "Prerequisites and Entry Requirements" at bounding box center [774, 298] width 699 height 17
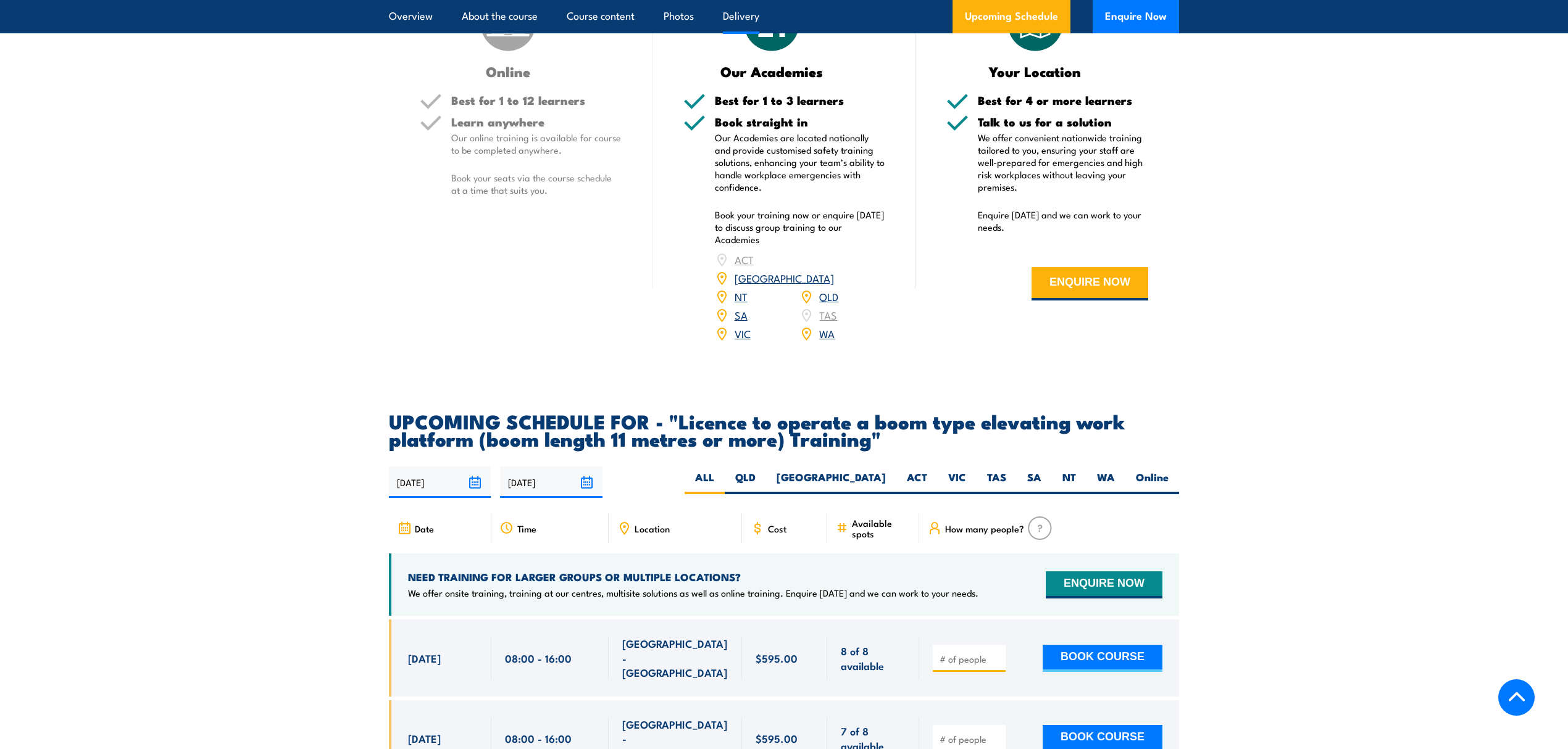
scroll to position [2056, 0]
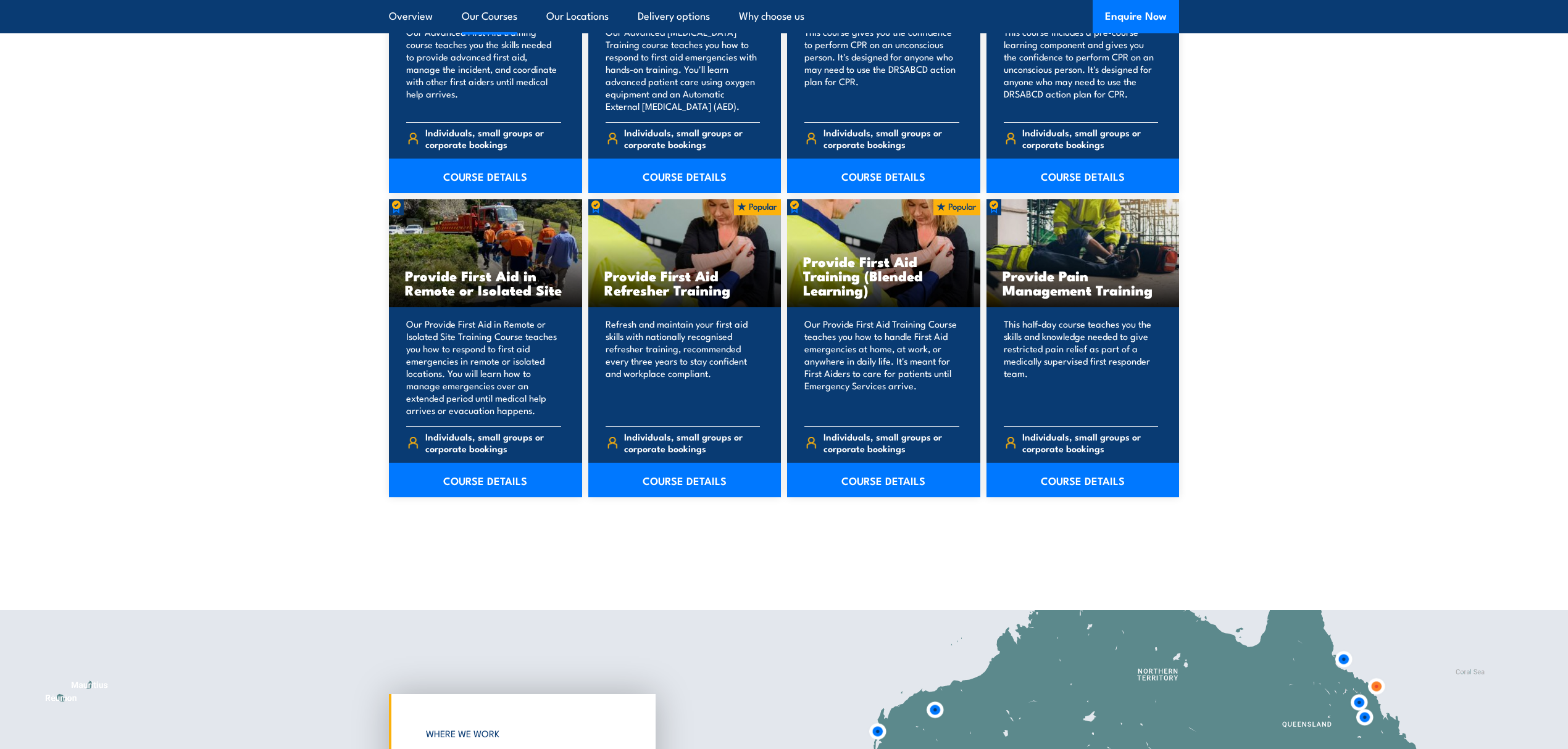
scroll to position [1727, 0]
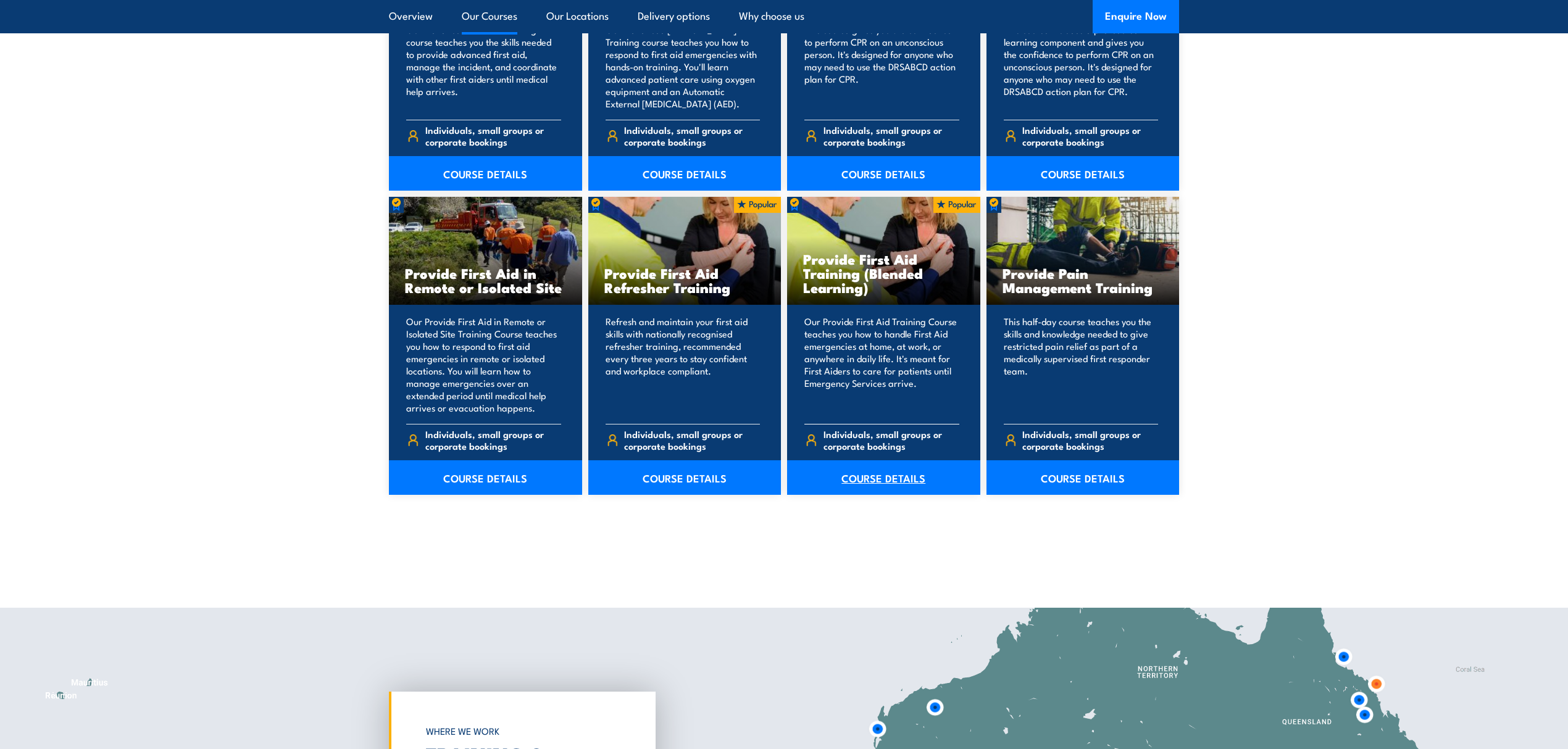
click at [873, 484] on link "COURSE DETAILS" at bounding box center [884, 478] width 193 height 35
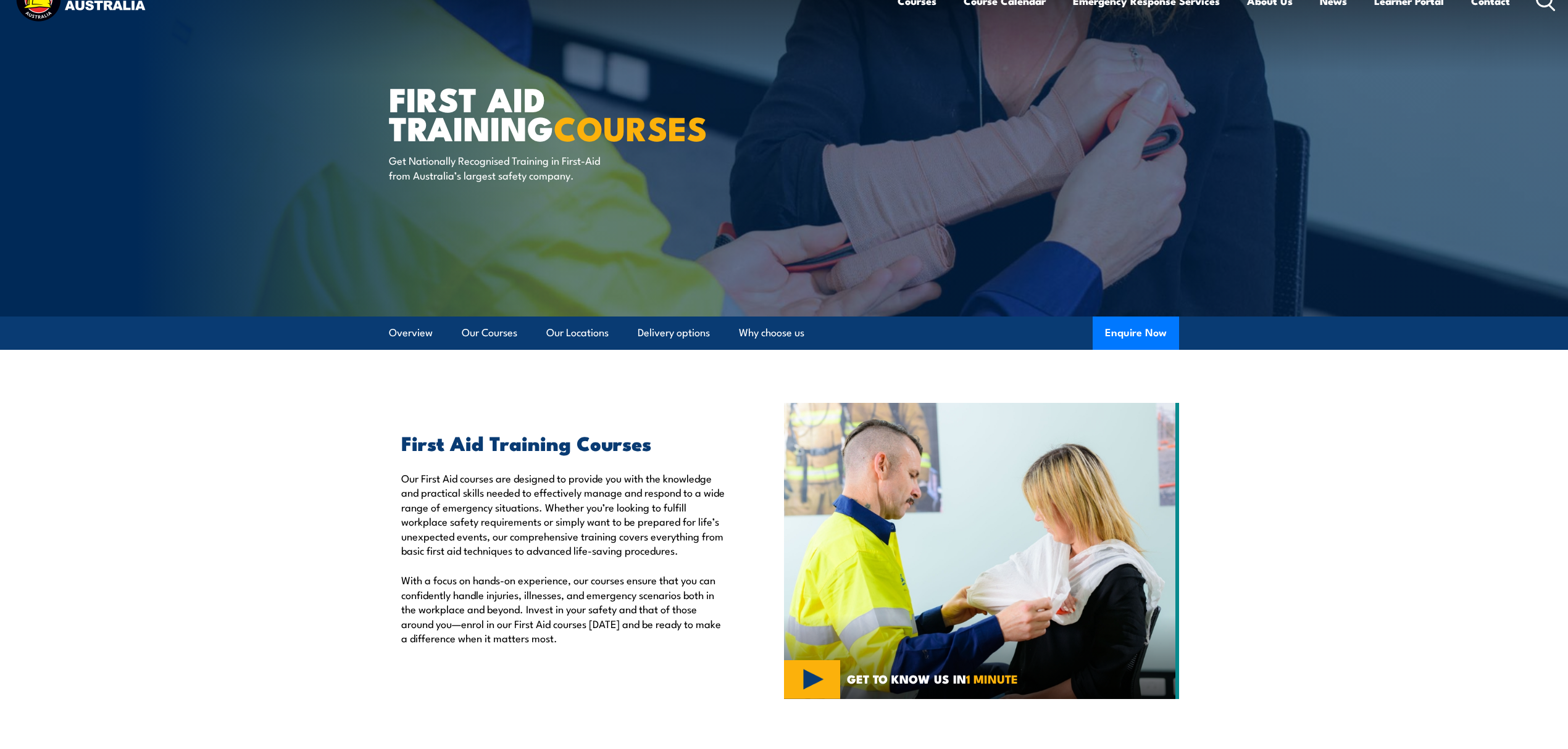
scroll to position [0, 0]
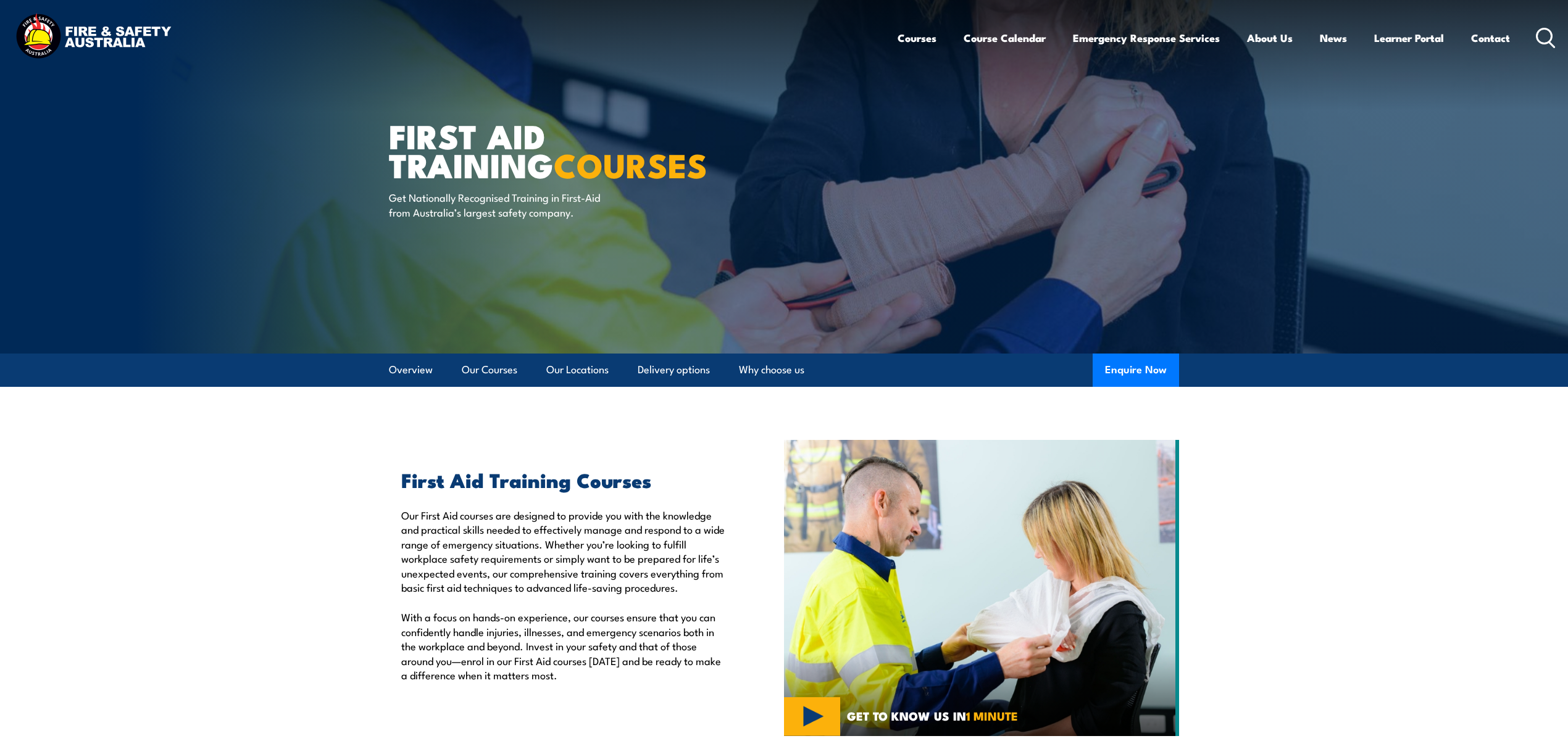
click at [1543, 28] on circle at bounding box center [1544, 35] width 15 height 15
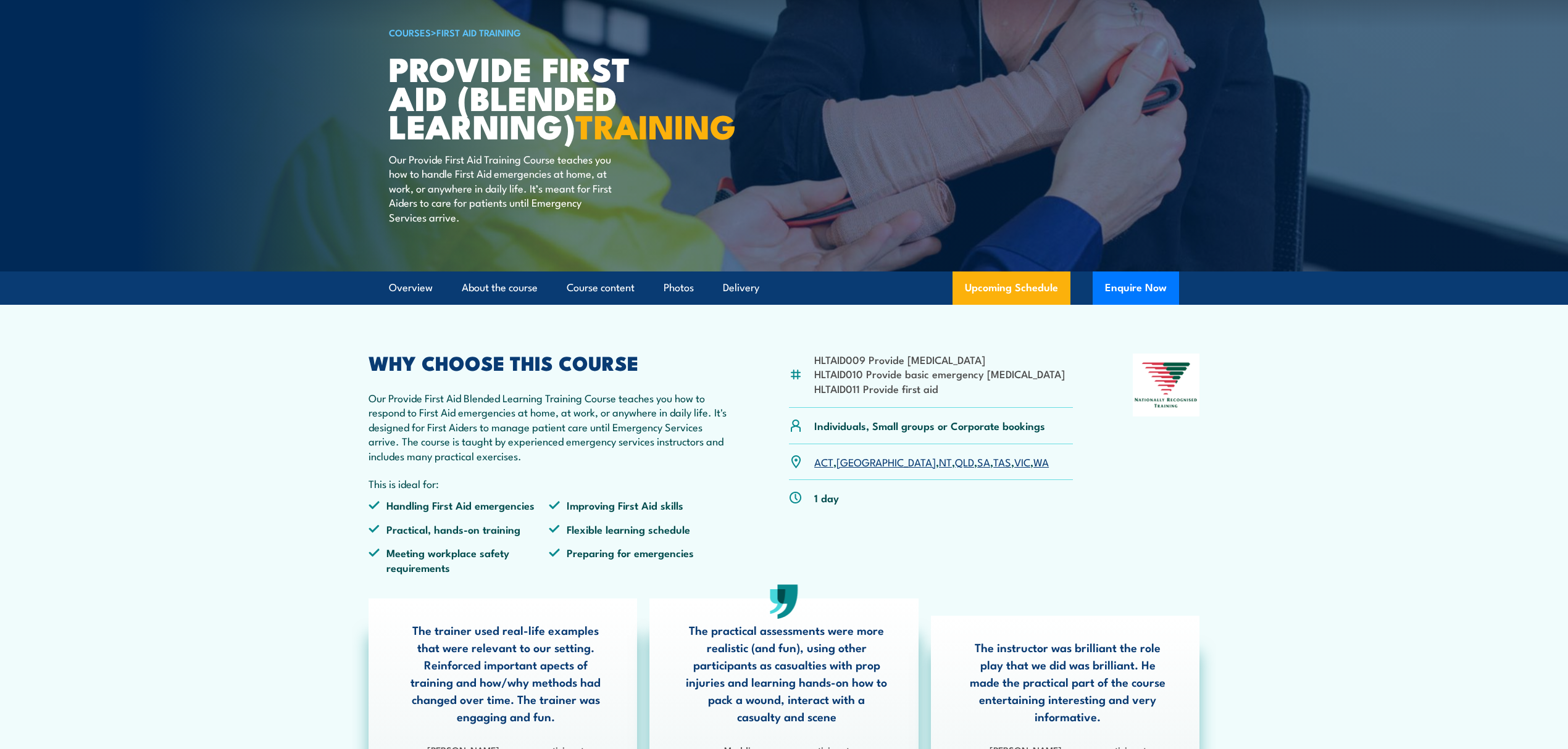
scroll to position [82, 0]
drag, startPoint x: 375, startPoint y: 389, endPoint x: 652, endPoint y: 379, distance: 277.2
click at [652, 379] on article "HLTAID009 Provide cardiopulmonary resuscitation HLTAID010 Provide basic emergen…" at bounding box center [784, 544] width 864 height 479
click at [657, 371] on h2 "WHY CHOOSE THIS COURSE" at bounding box center [548, 362] width 360 height 17
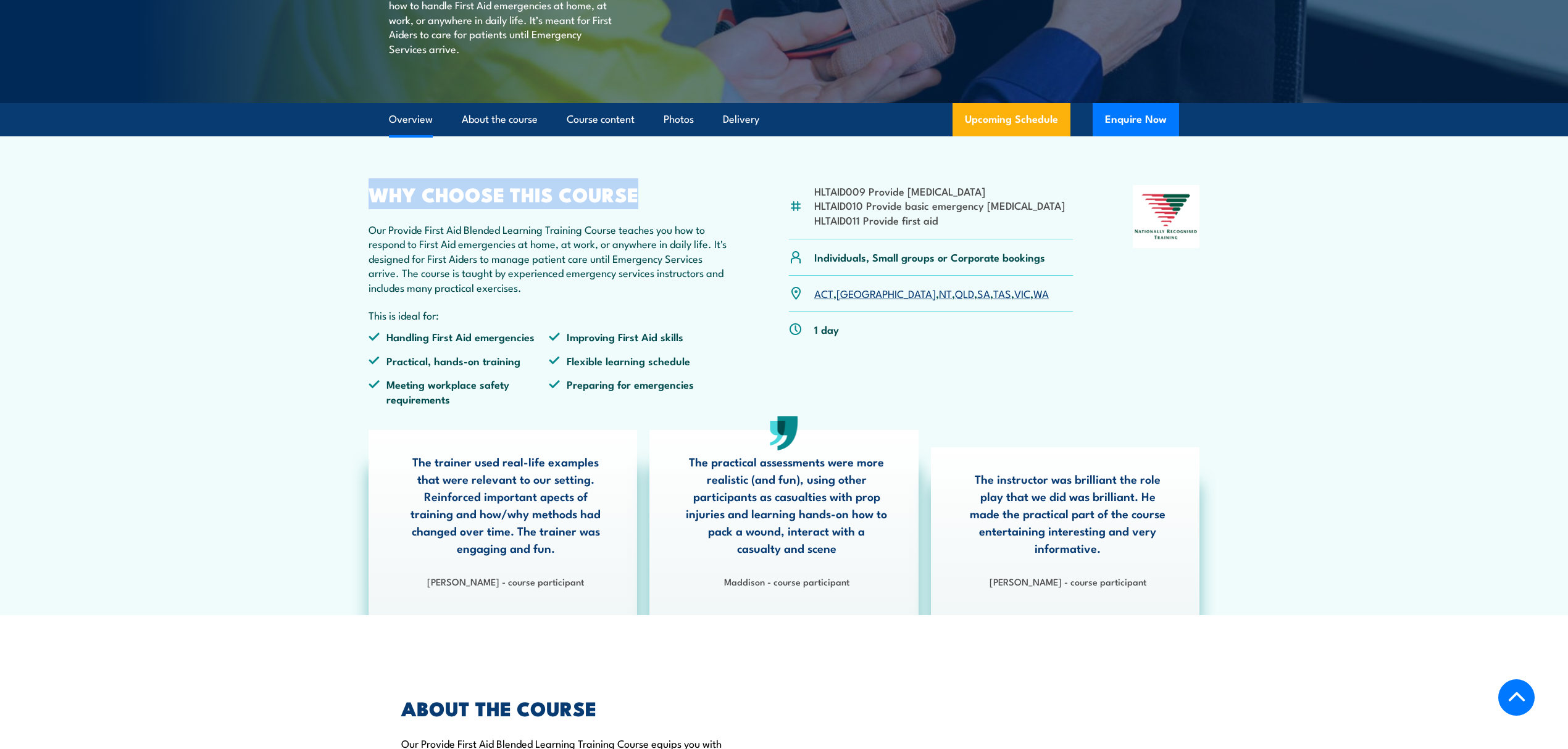
scroll to position [494, 0]
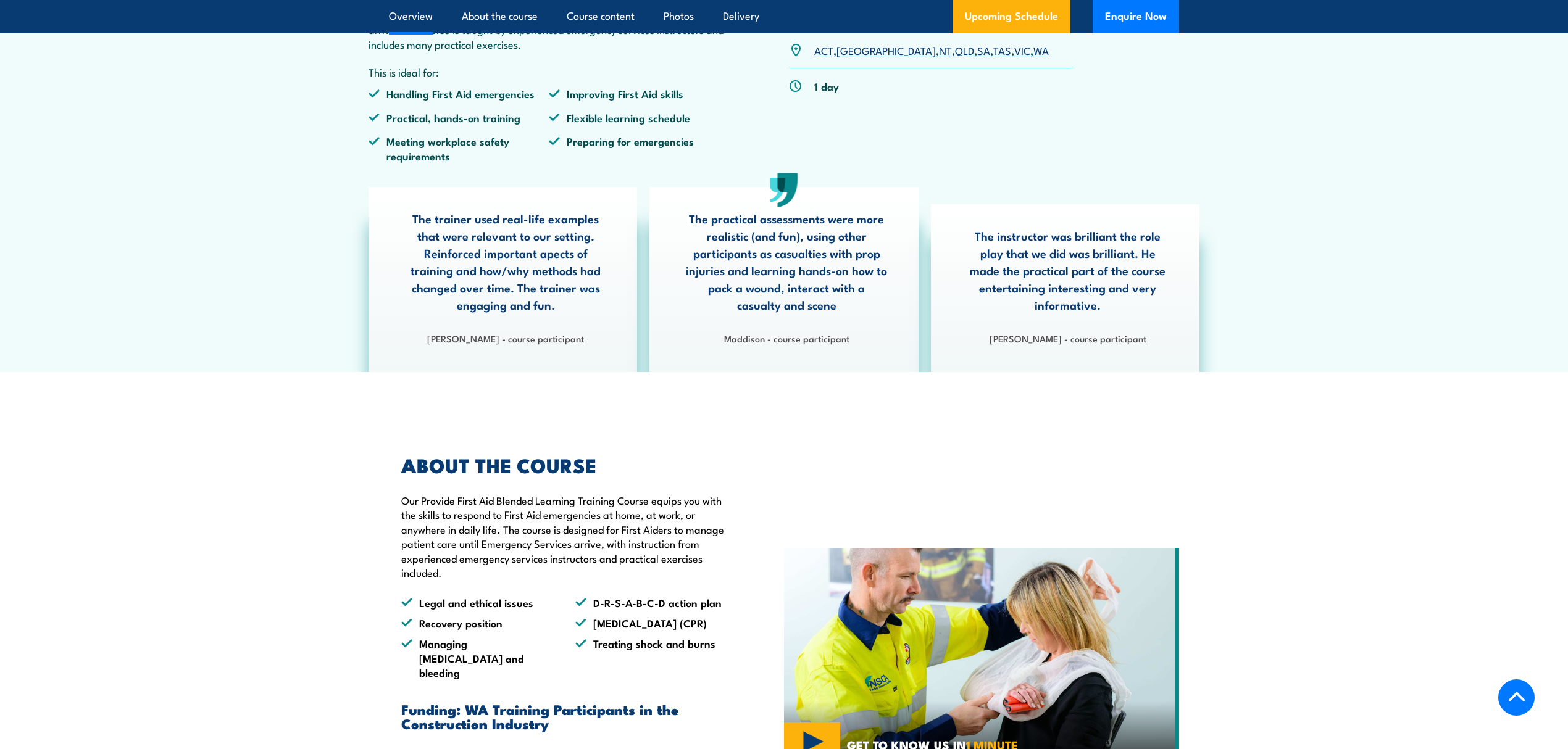
click at [657, 372] on div "The practical assessments were more realistic (and fun), using other participan…" at bounding box center [783, 279] width 268 height 185
drag, startPoint x: 607, startPoint y: 499, endPoint x: 401, endPoint y: 503, distance: 206.0
click at [401, 503] on div "ABOUT THE COURSE Our Provide First Aid Blended Learning Training Course equips …" at bounding box center [558, 654] width 338 height 397
click at [394, 492] on div "ABOUT THE COURSE Our Provide First Aid Blended Learning Training Course equips …" at bounding box center [558, 654] width 338 height 397
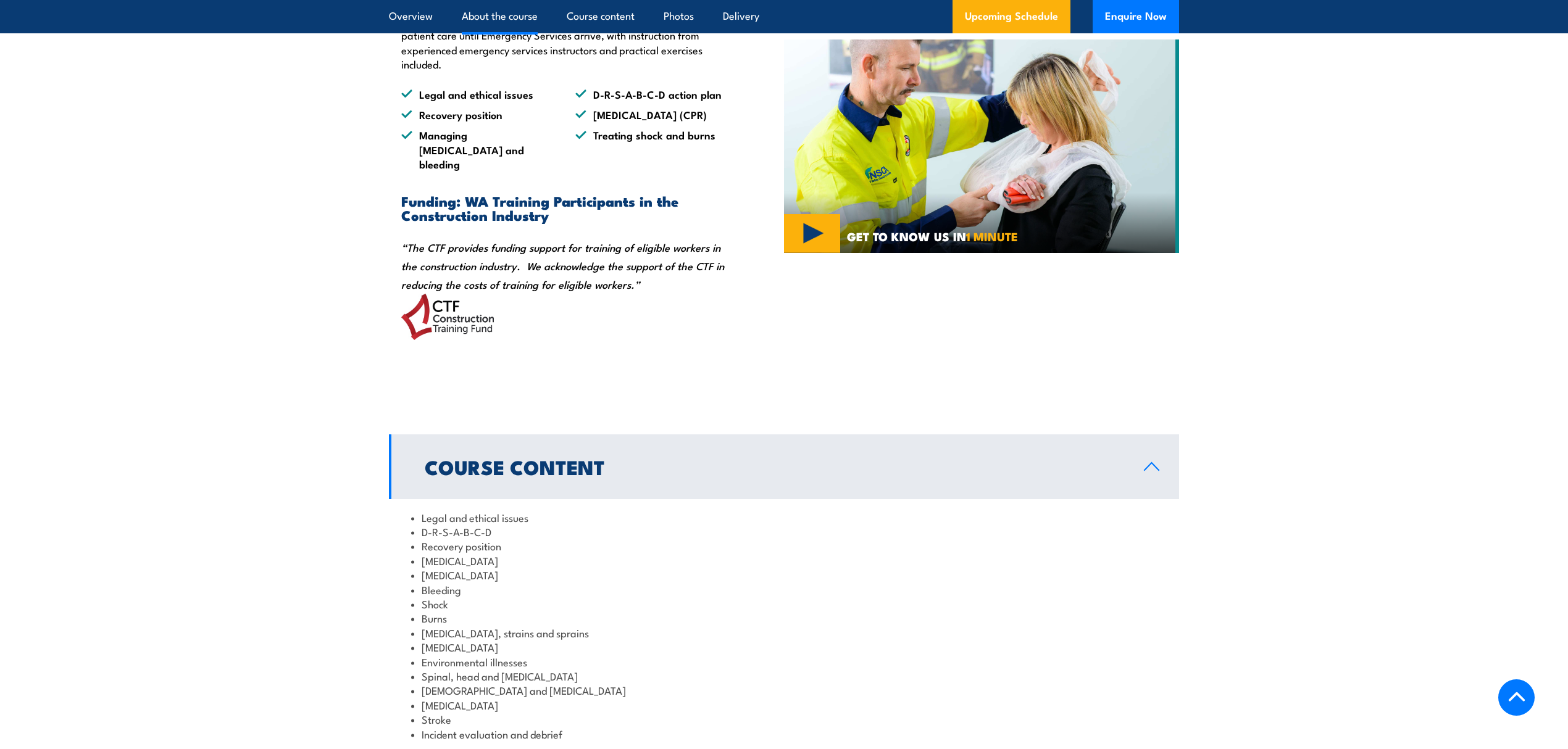
scroll to position [987, 0]
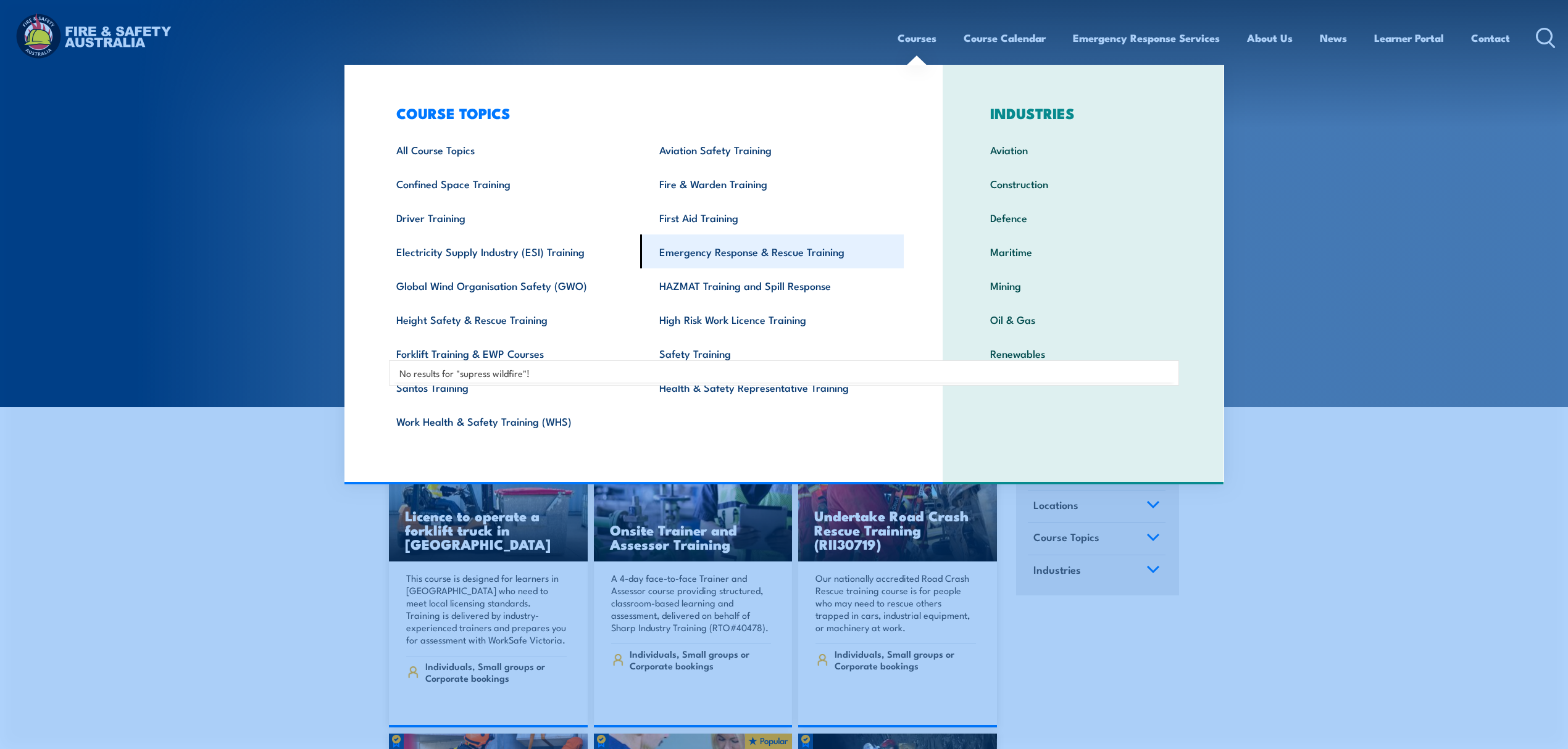
type input "supress wildfire"
click at [759, 243] on link "Emergency Response & Rescue Training" at bounding box center [772, 251] width 263 height 34
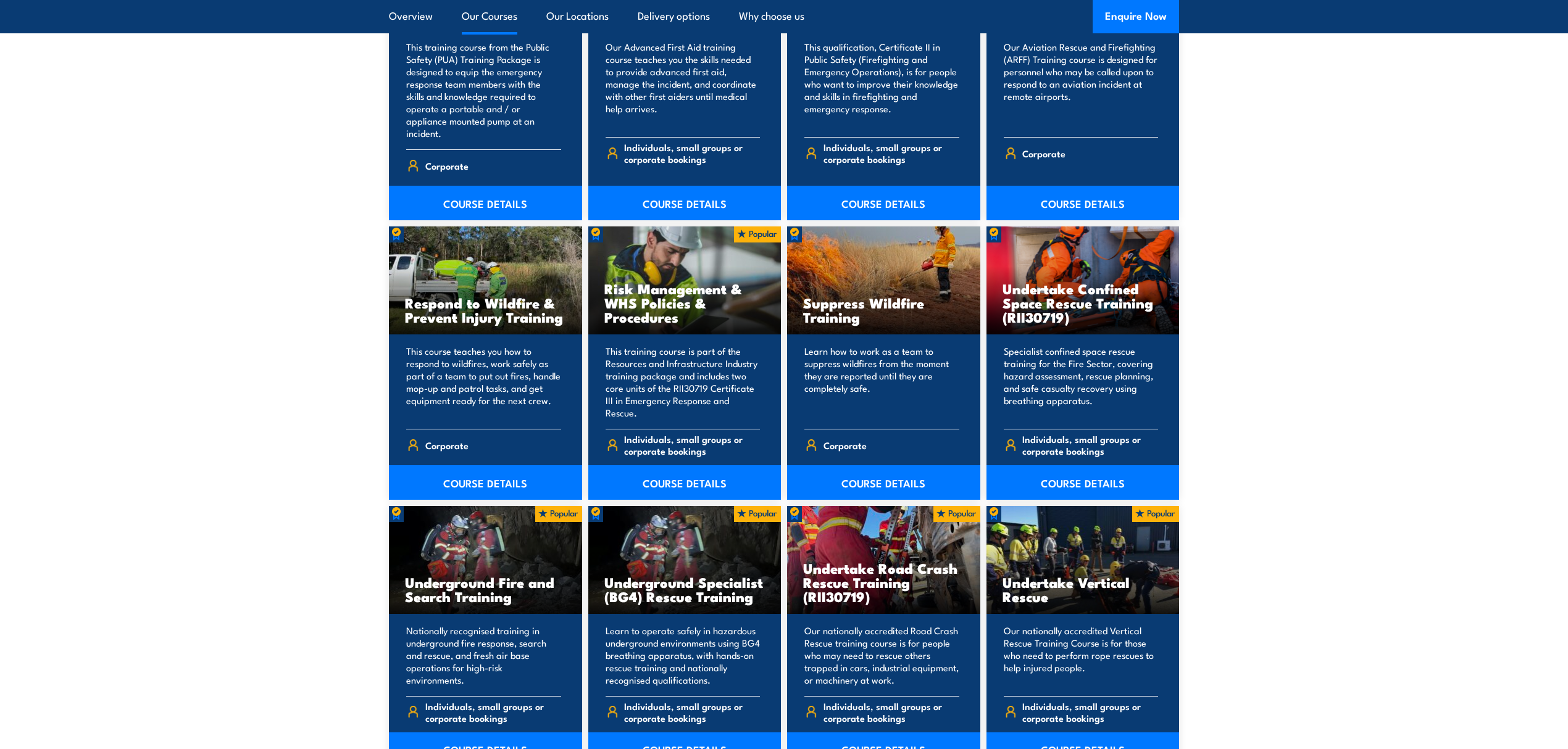
scroll to position [1809, 0]
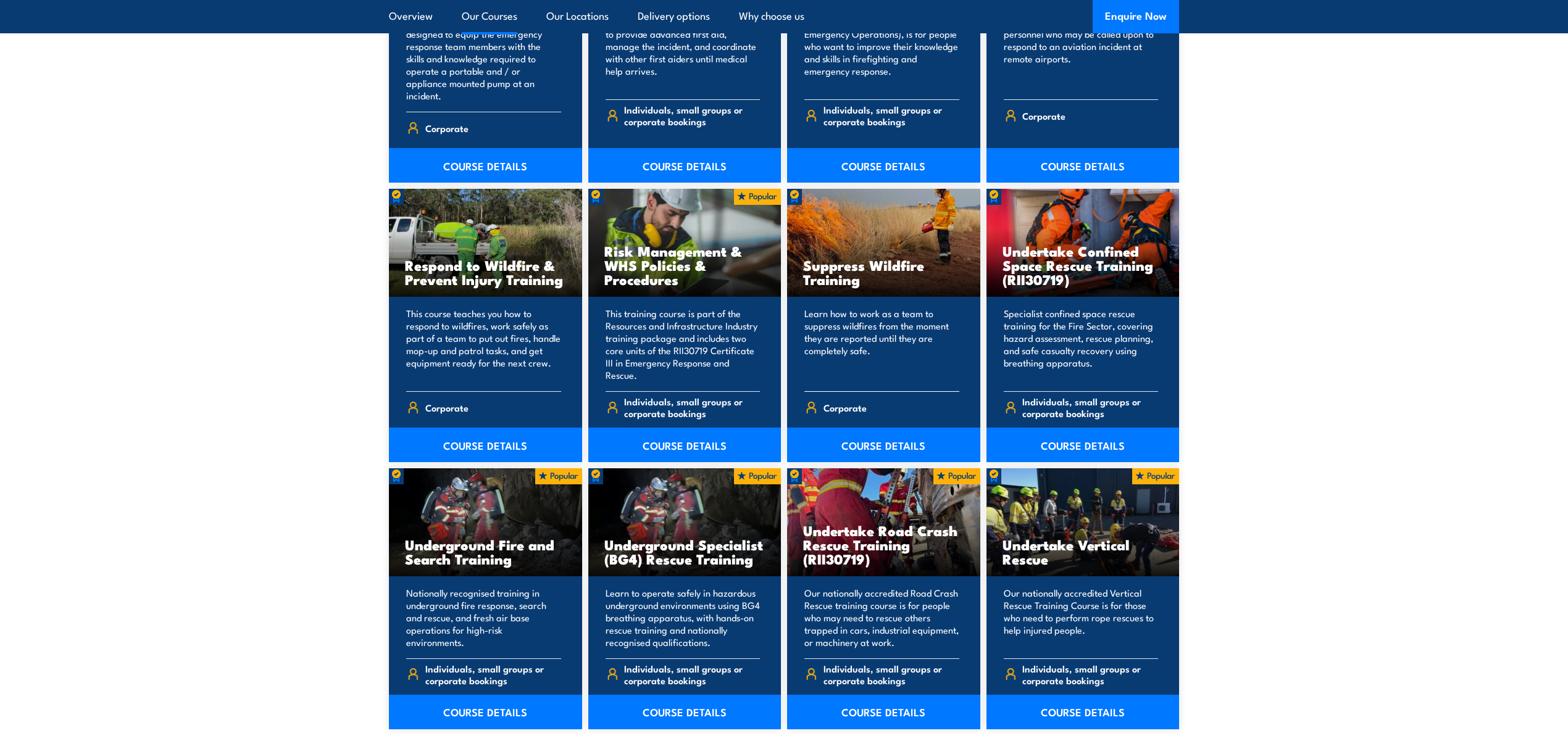
drag, startPoint x: 864, startPoint y: 266, endPoint x: 867, endPoint y: 272, distance: 6.7
click at [867, 272] on h3 "Suppress Wildfire Training" at bounding box center [884, 272] width 161 height 28
drag, startPoint x: 867, startPoint y: 270, endPoint x: 803, endPoint y: 249, distance: 67.4
click at [803, 258] on h3 "Suppress Wildfire Training" at bounding box center [884, 272] width 161 height 28
click at [893, 263] on h3 "Suppress Wildfire Training" at bounding box center [884, 272] width 161 height 28
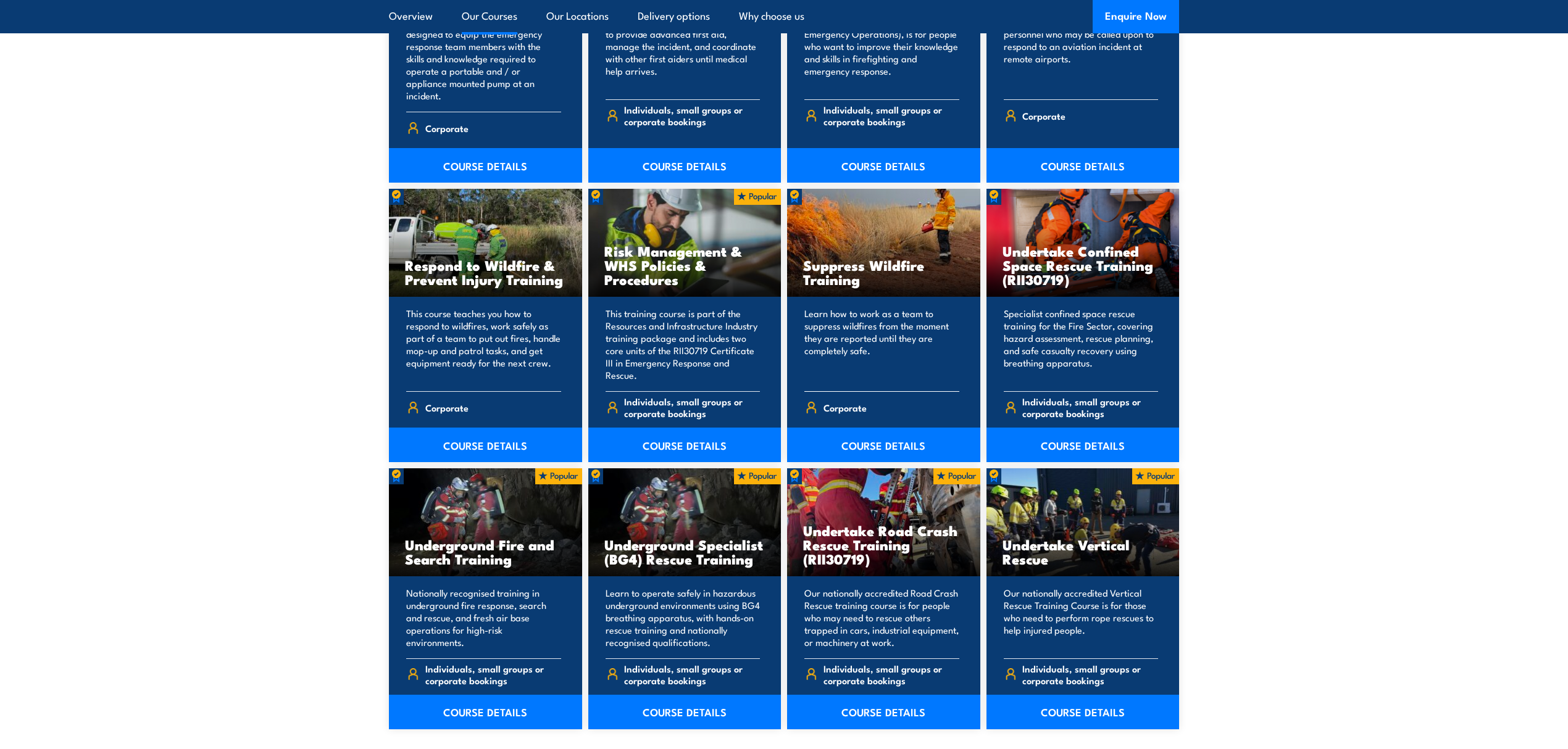
drag, startPoint x: 882, startPoint y: 270, endPoint x: 871, endPoint y: 270, distance: 11.0
click at [871, 270] on h3 "Suppress Wildfire Training" at bounding box center [884, 272] width 161 height 28
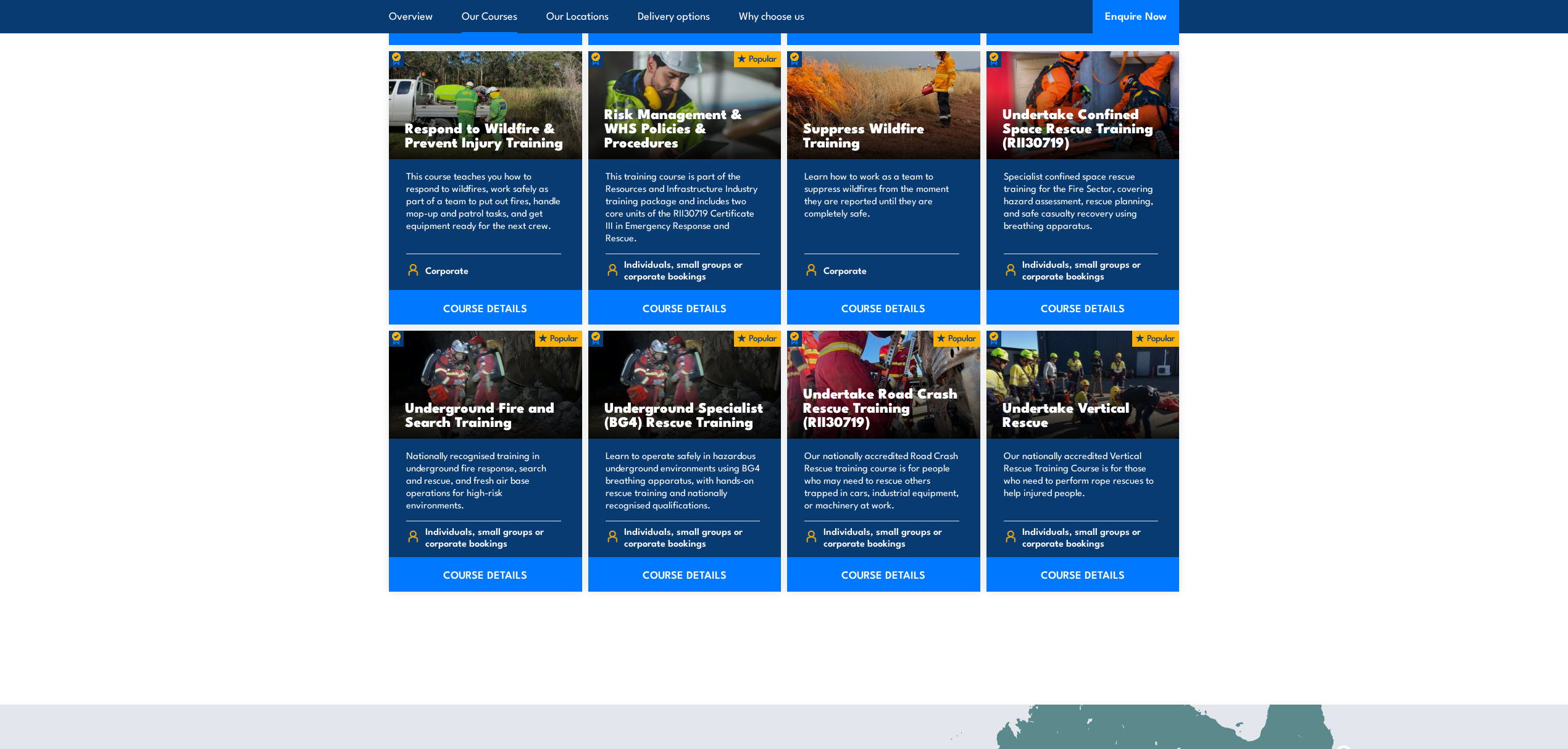
scroll to position [2056, 0]
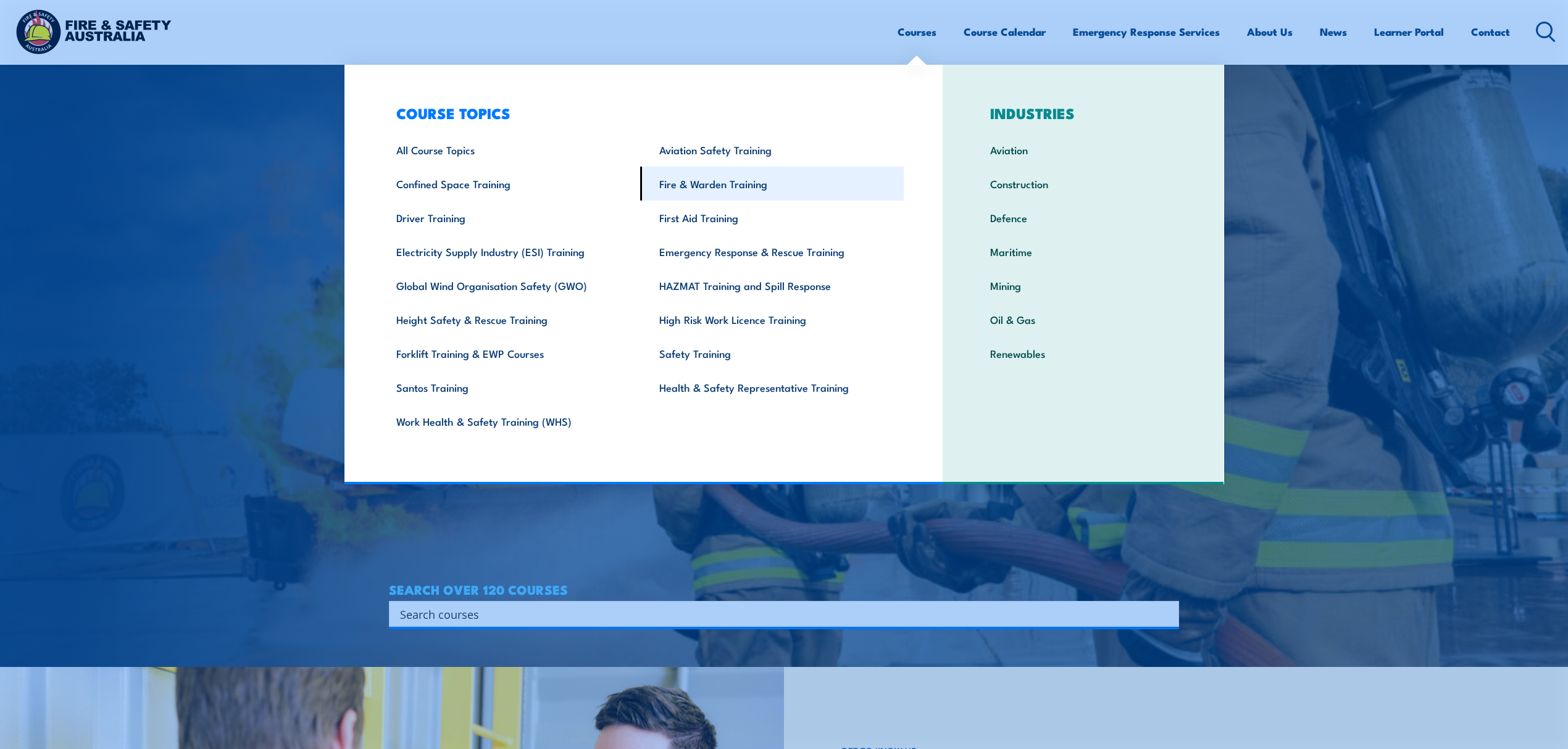
click at [702, 190] on link "Fire & Warden Training" at bounding box center [772, 184] width 263 height 34
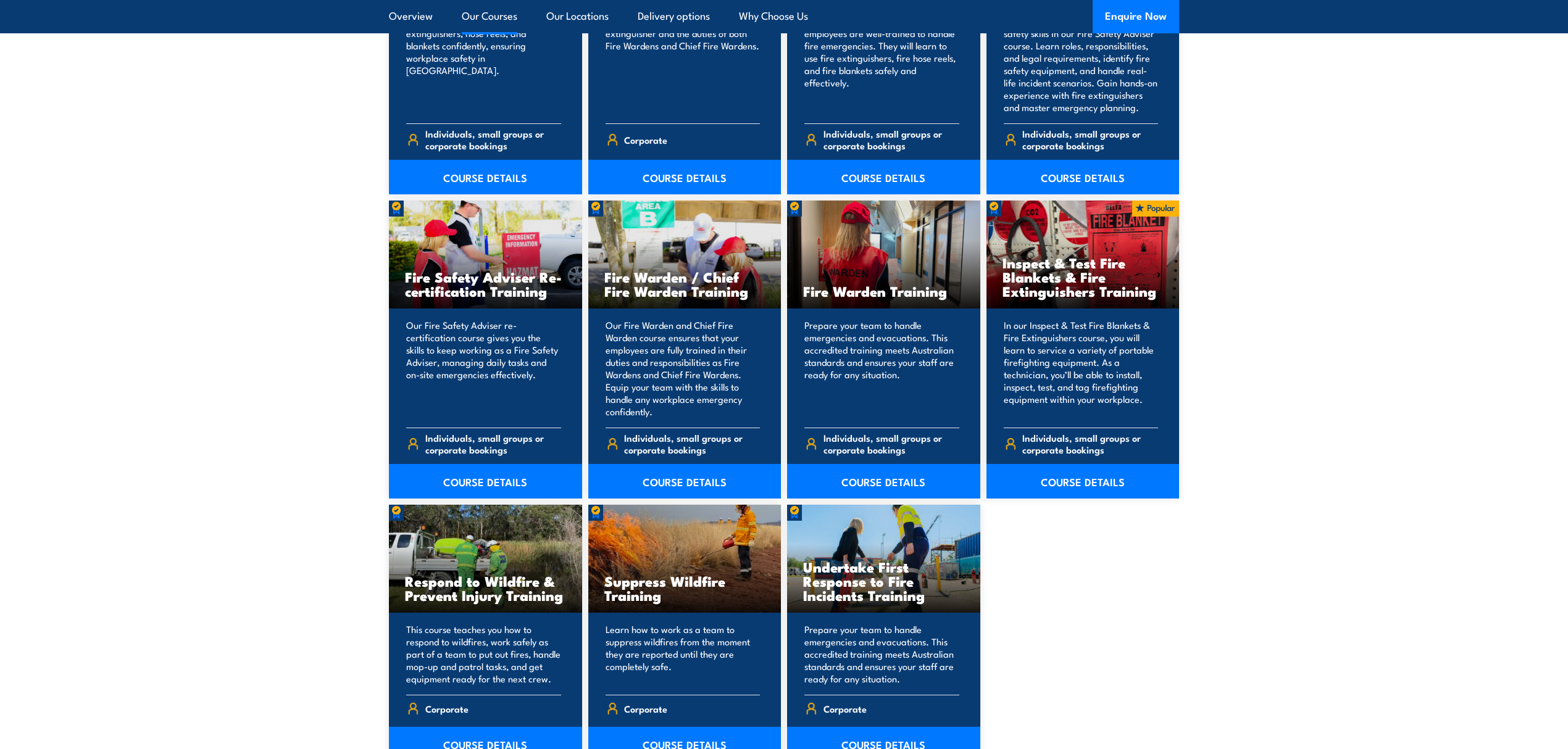
scroll to position [1479, 0]
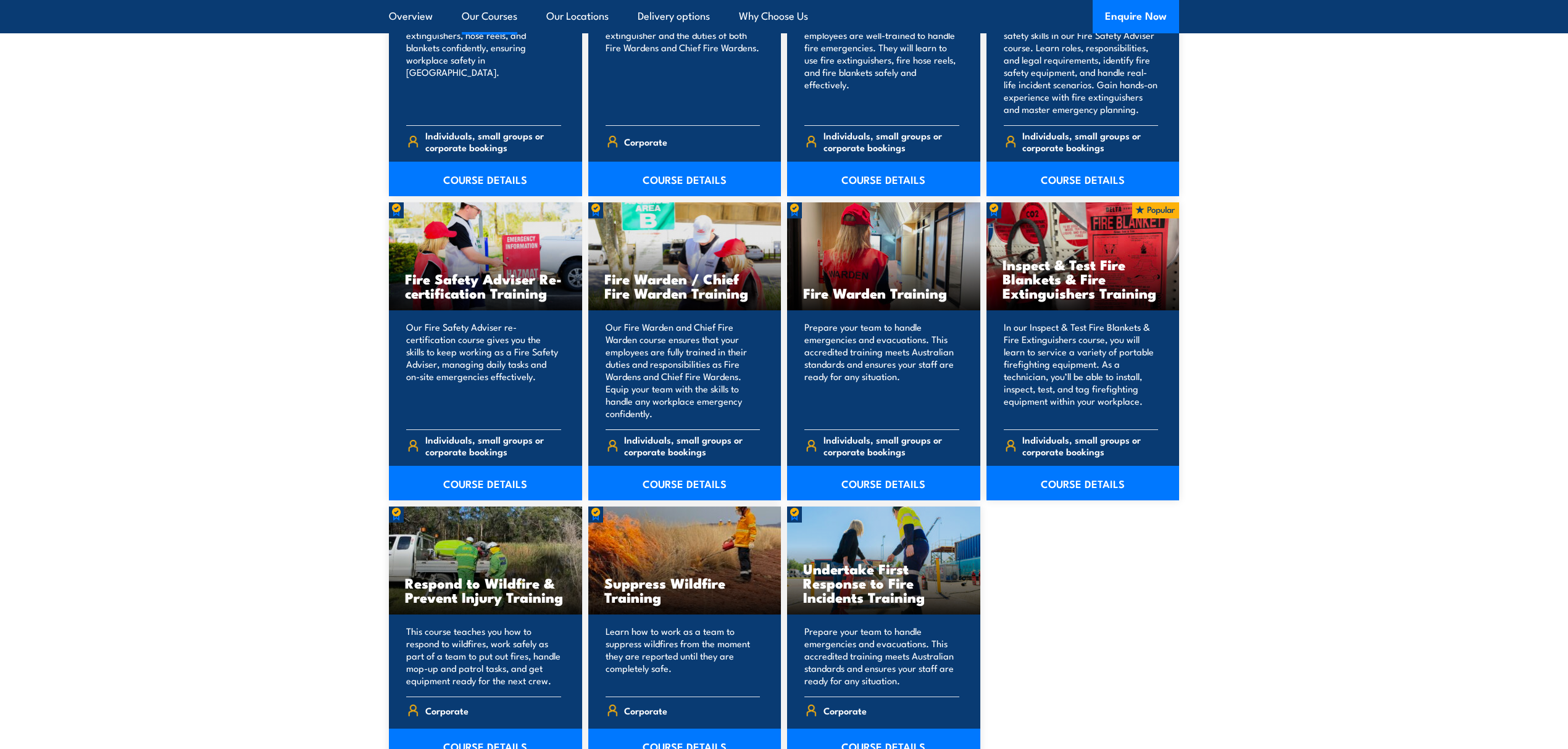
drag, startPoint x: 605, startPoint y: 275, endPoint x: 752, endPoint y: 294, distance: 148.2
click at [752, 294] on h3 "Fire Warden / Chief Fire Warden Training" at bounding box center [684, 286] width 161 height 28
click at [753, 294] on h3 "Fire Warden / Chief Fire Warden Training" at bounding box center [684, 286] width 161 height 28
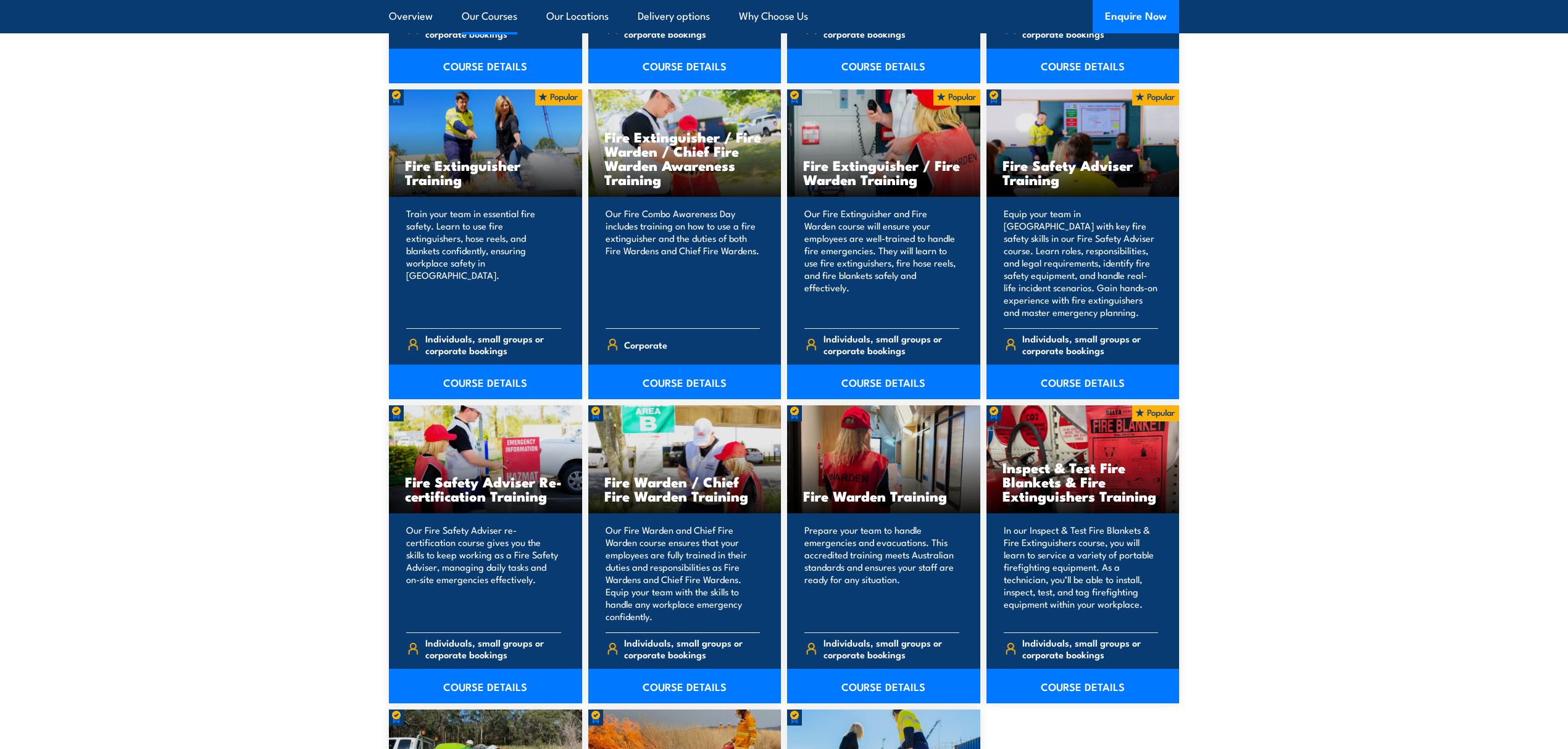
scroll to position [1315, 0]
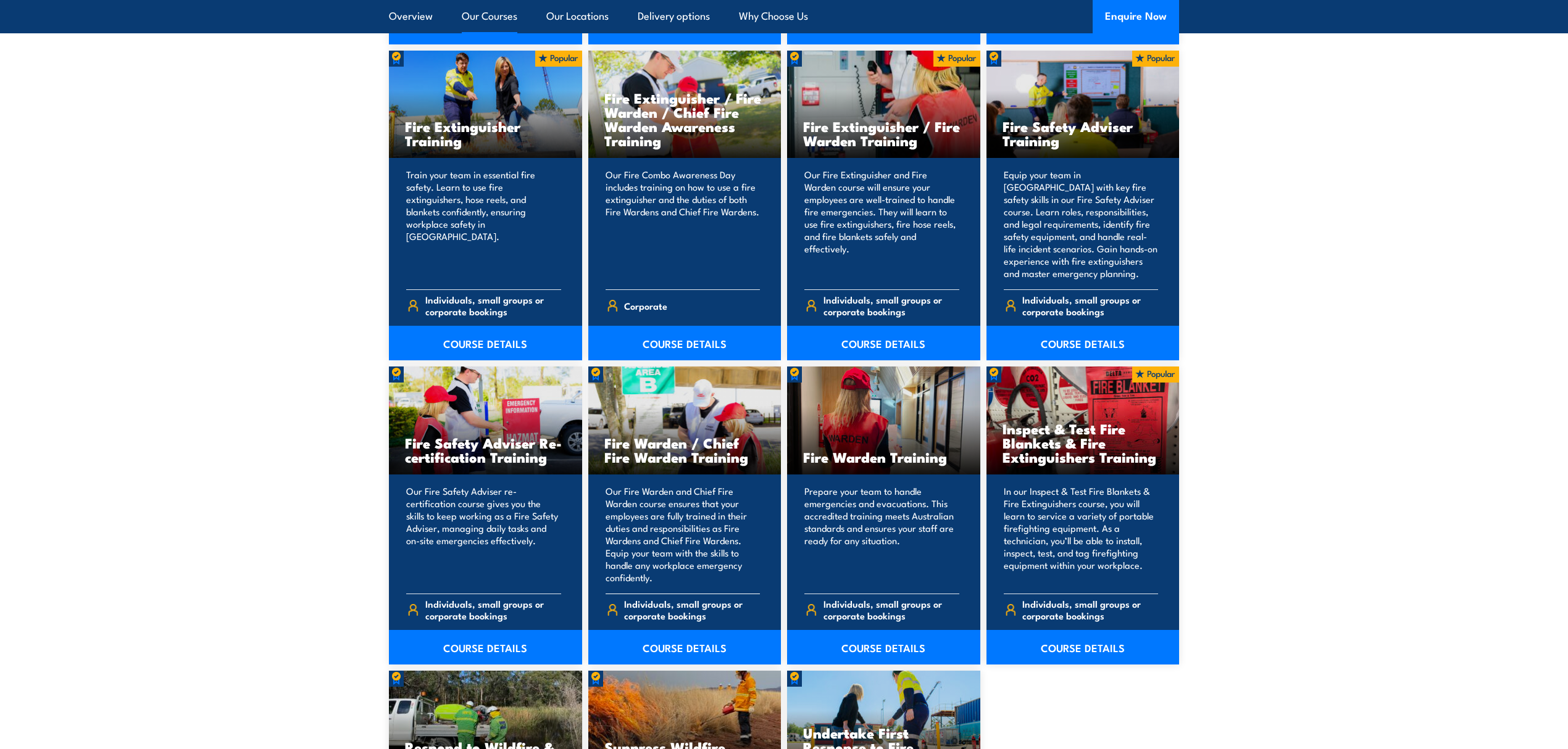
click at [775, 423] on div "Fire Warden / Chief Fire Warden Training" at bounding box center [684, 420] width 193 height 108
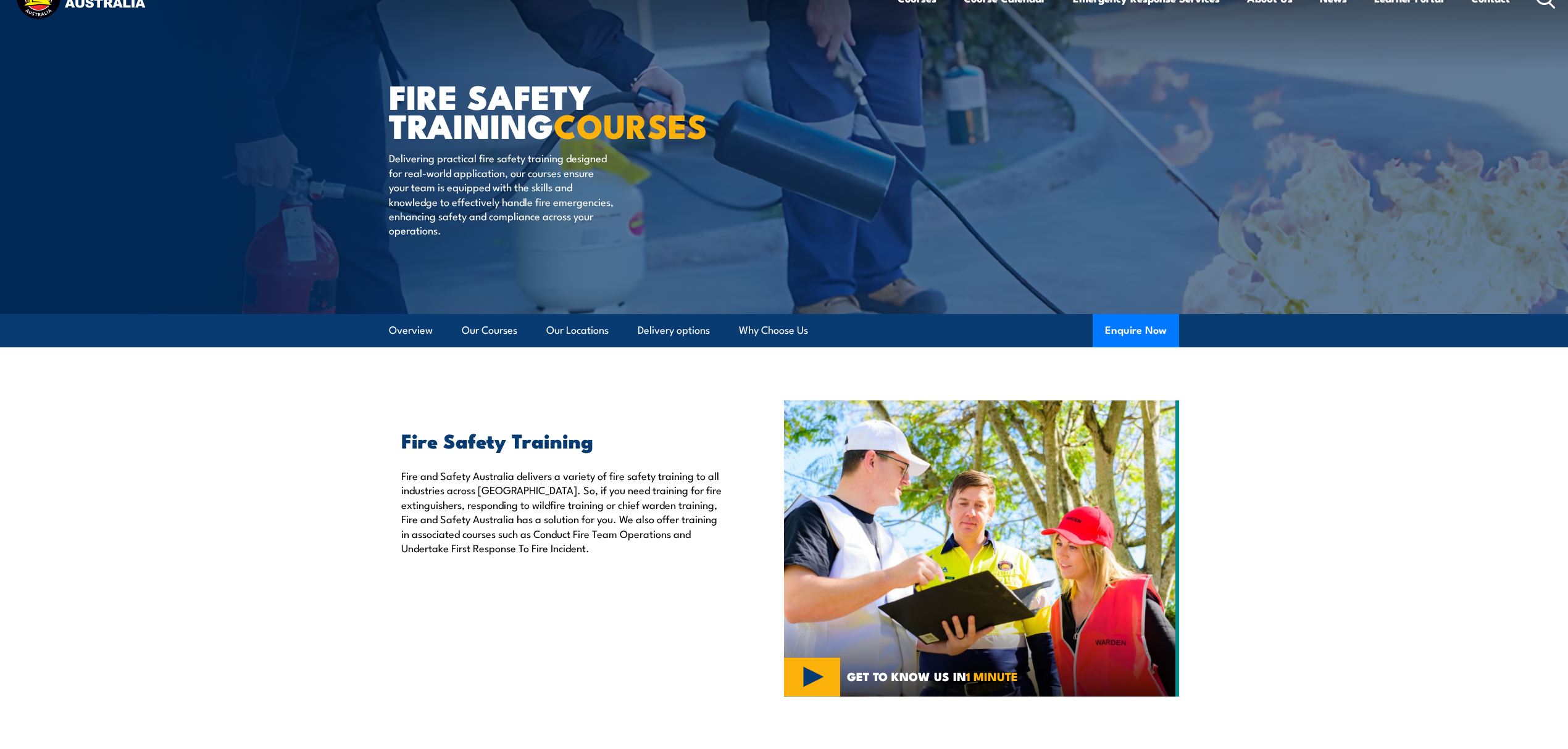
scroll to position [0, 0]
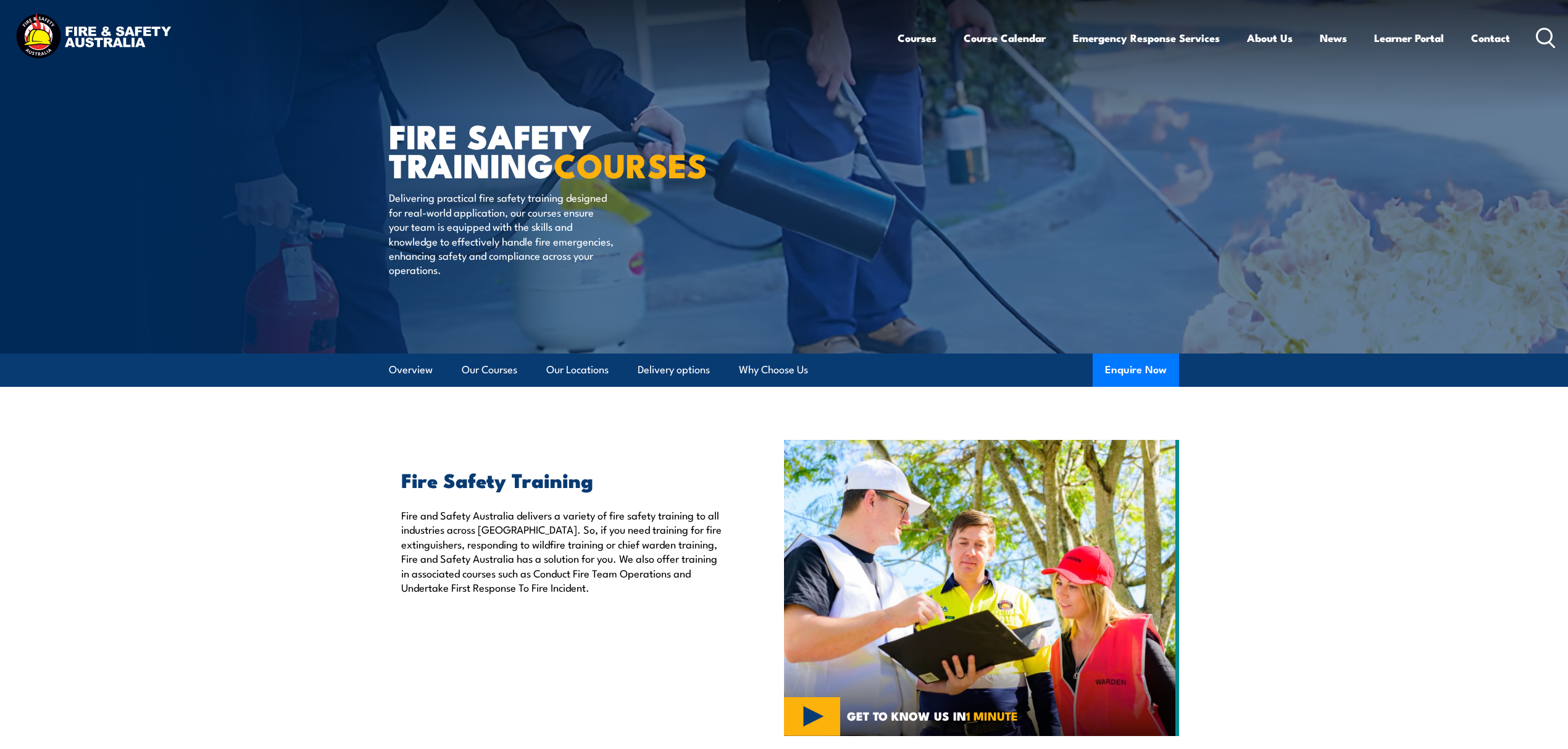
click at [1547, 32] on icon at bounding box center [1546, 38] width 20 height 21
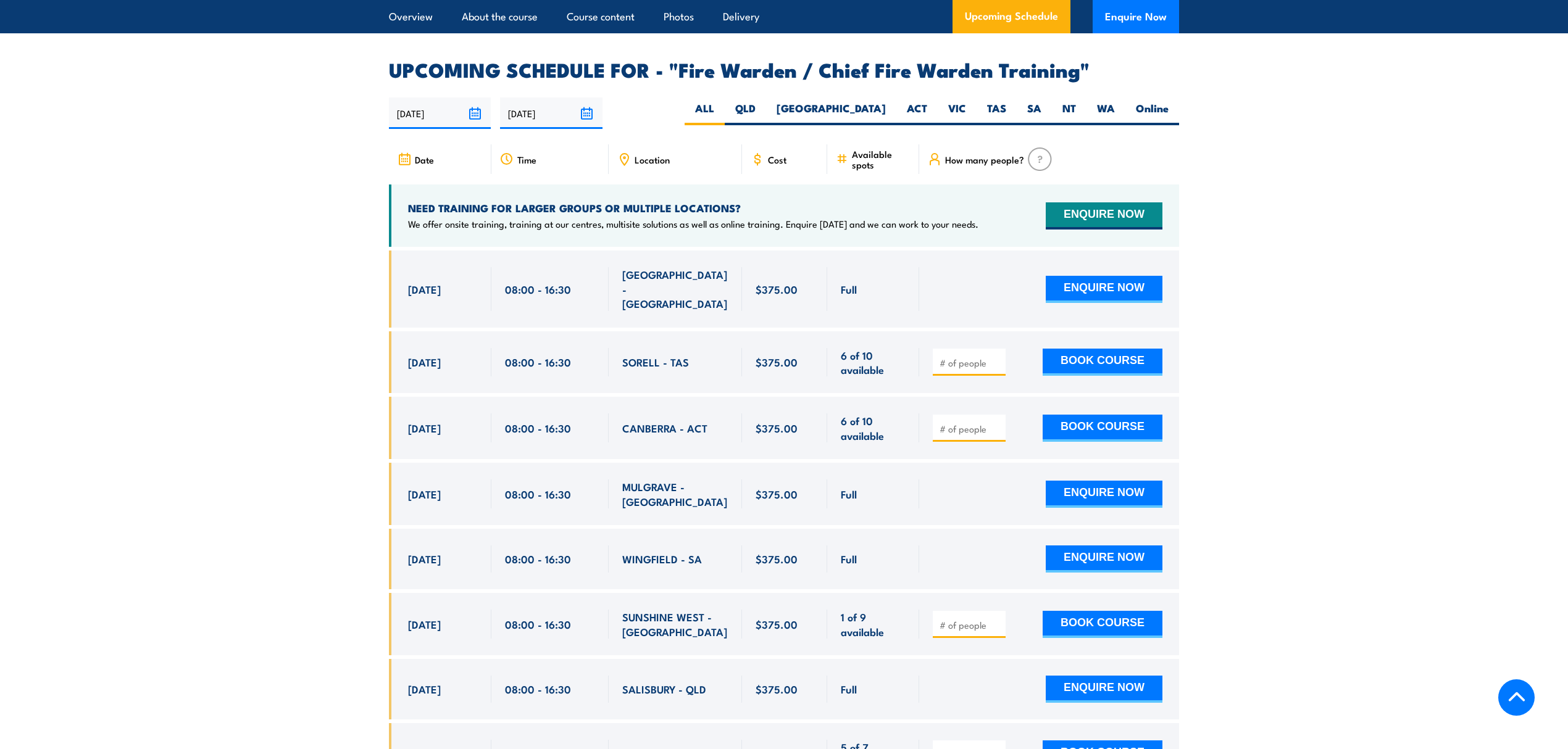
scroll to position [2139, 0]
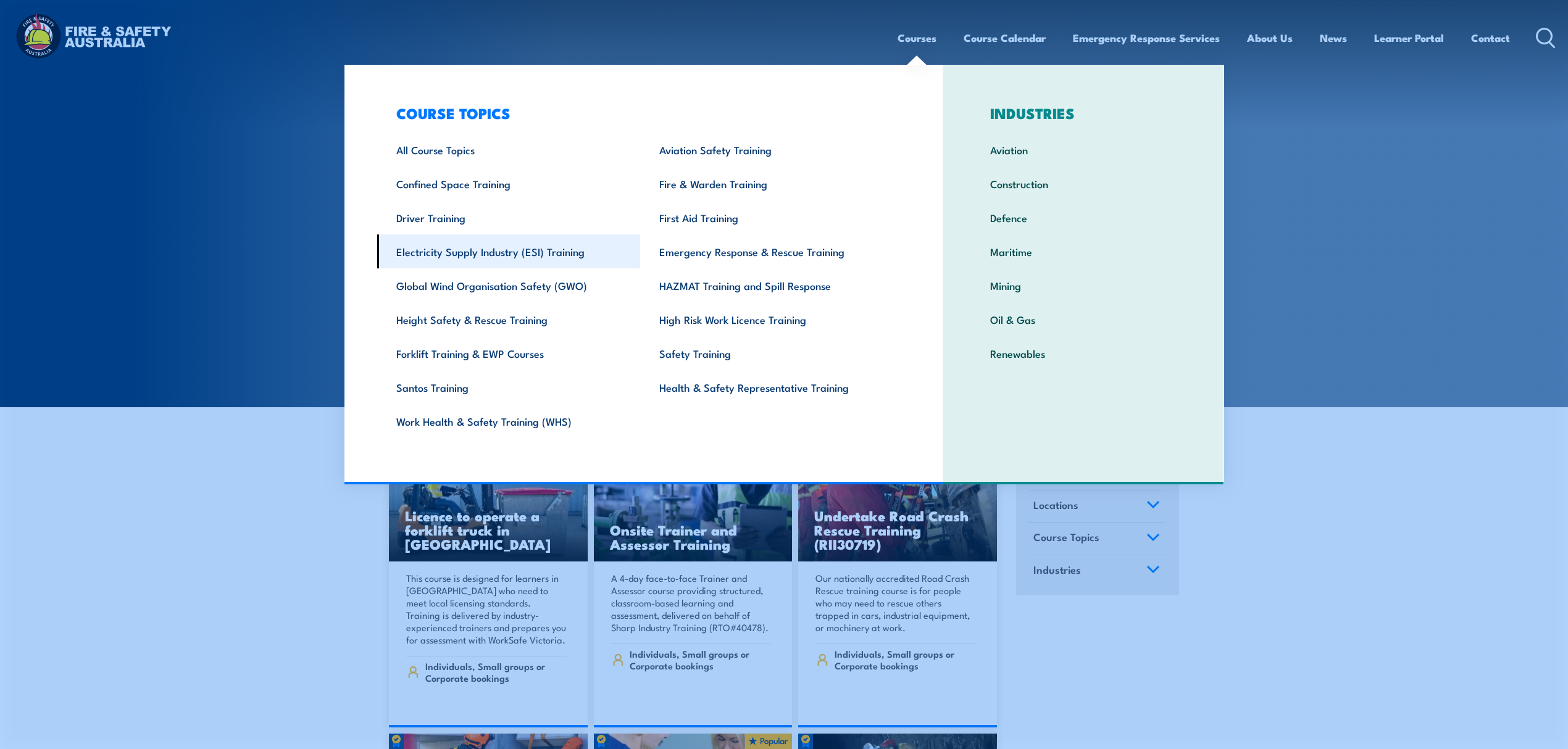
click at [471, 243] on link "Electricity Supply Industry (ESI) Training" at bounding box center [509, 251] width 263 height 34
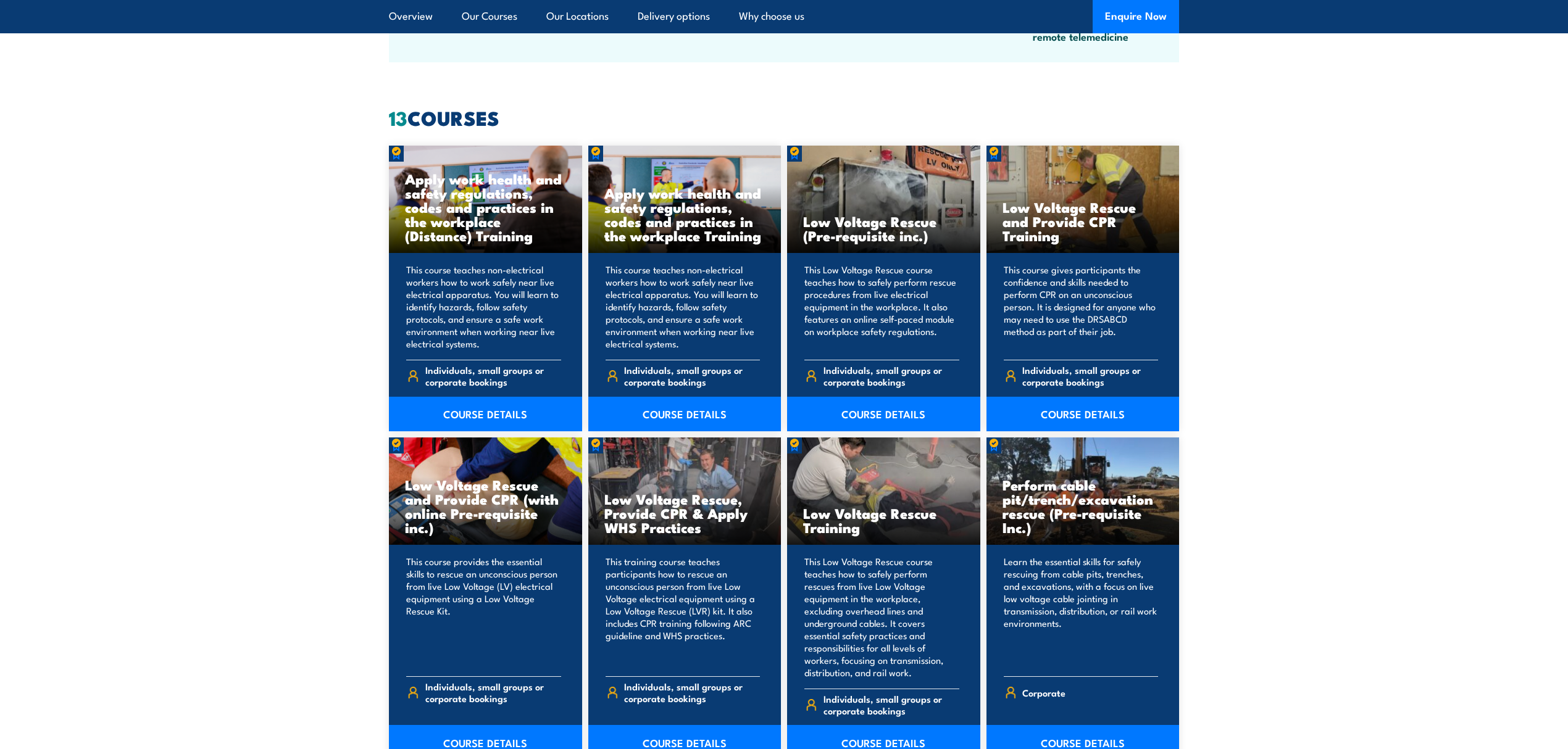
scroll to position [904, 0]
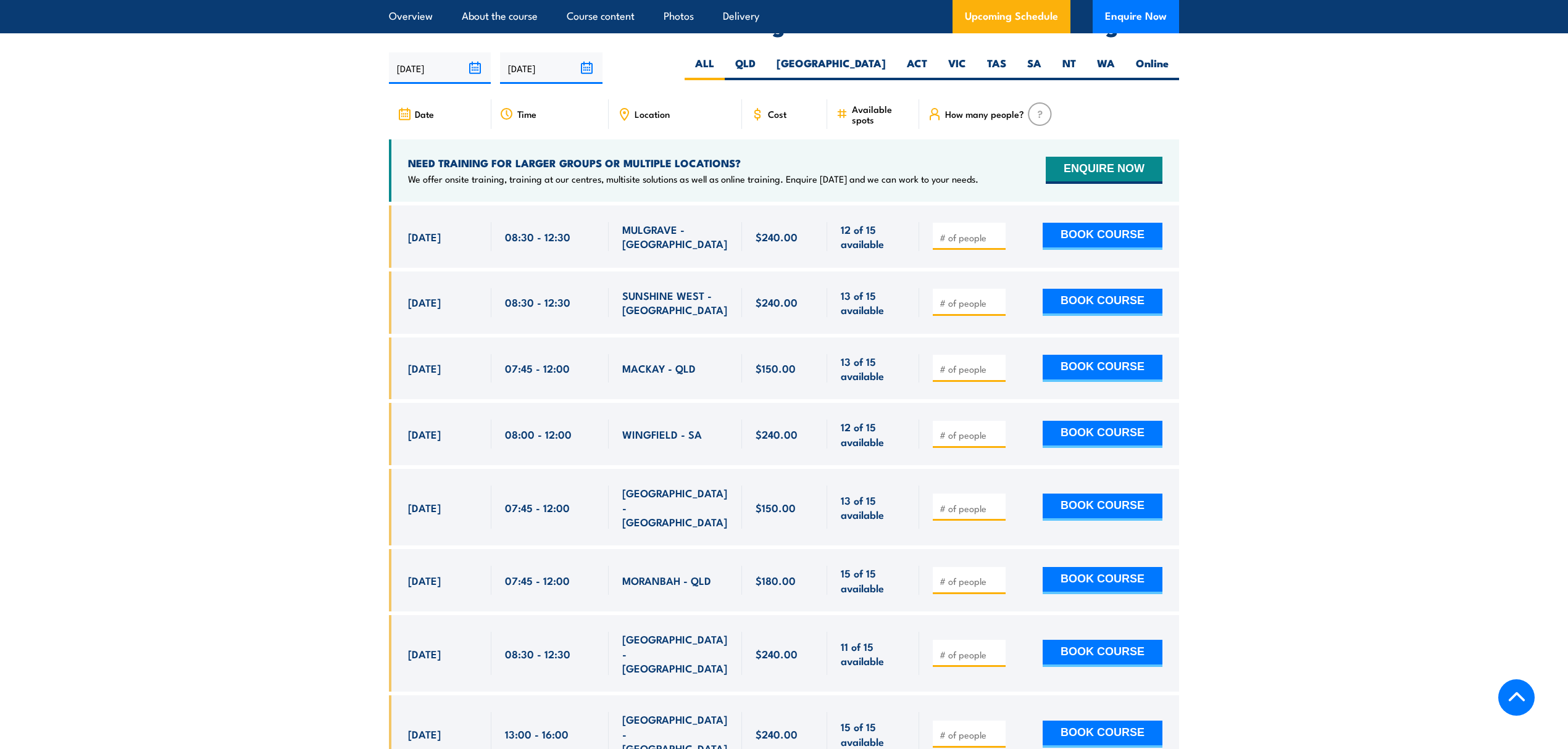
scroll to position [2056, 0]
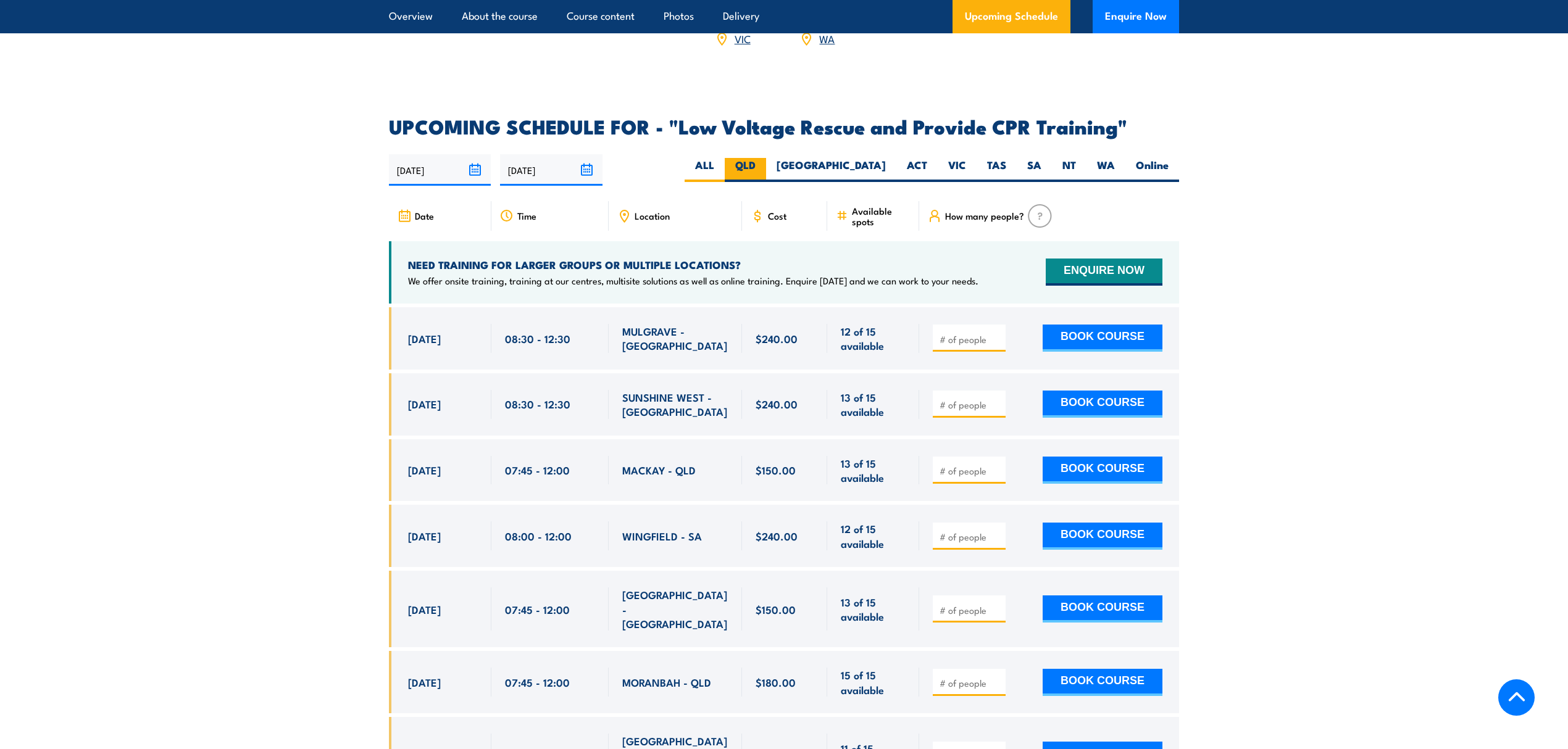
click at [766, 158] on label "QLD" at bounding box center [745, 169] width 41 height 24
click at [763, 158] on input "QLD" at bounding box center [760, 162] width 8 height 8
radio input "true"
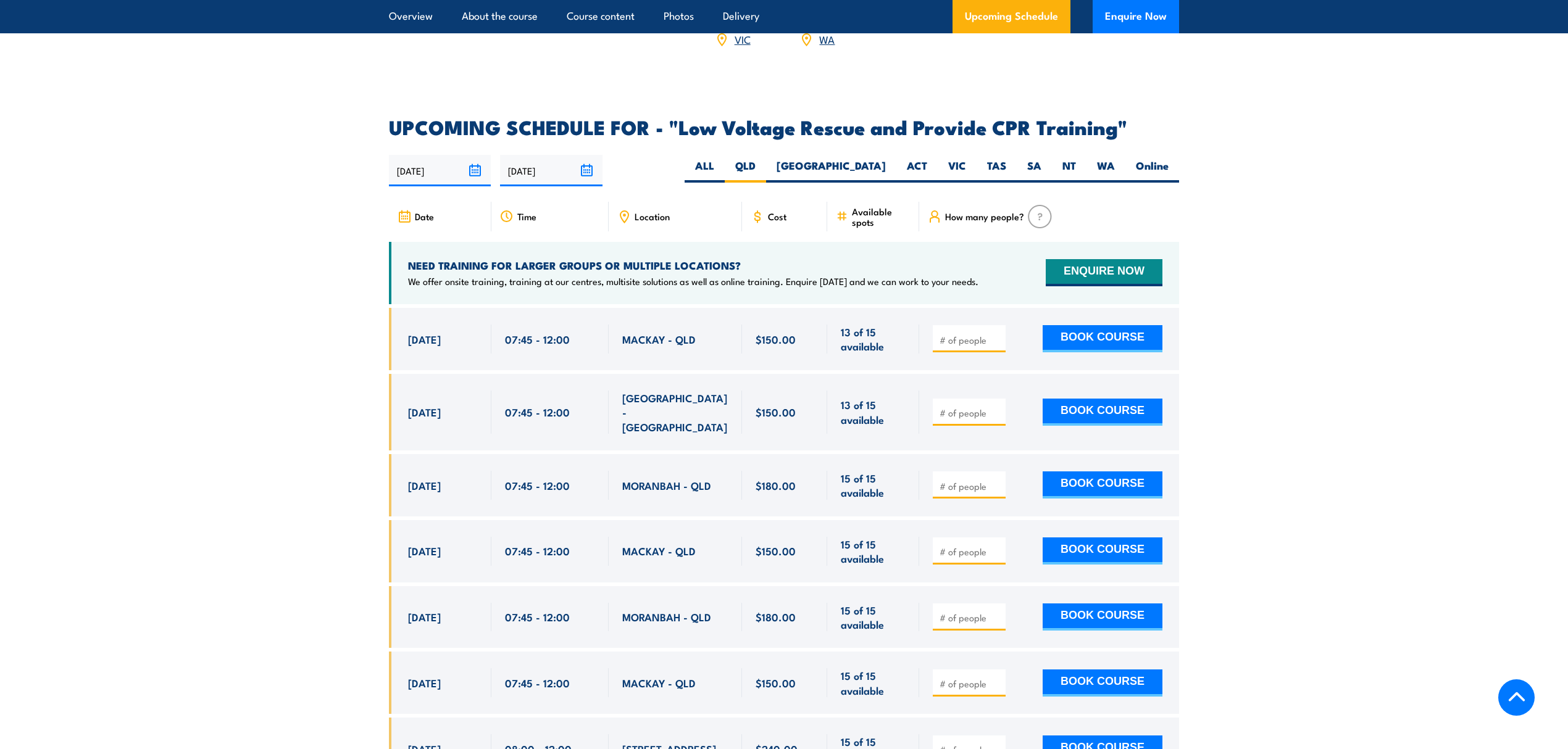
scroll to position [2054, 0]
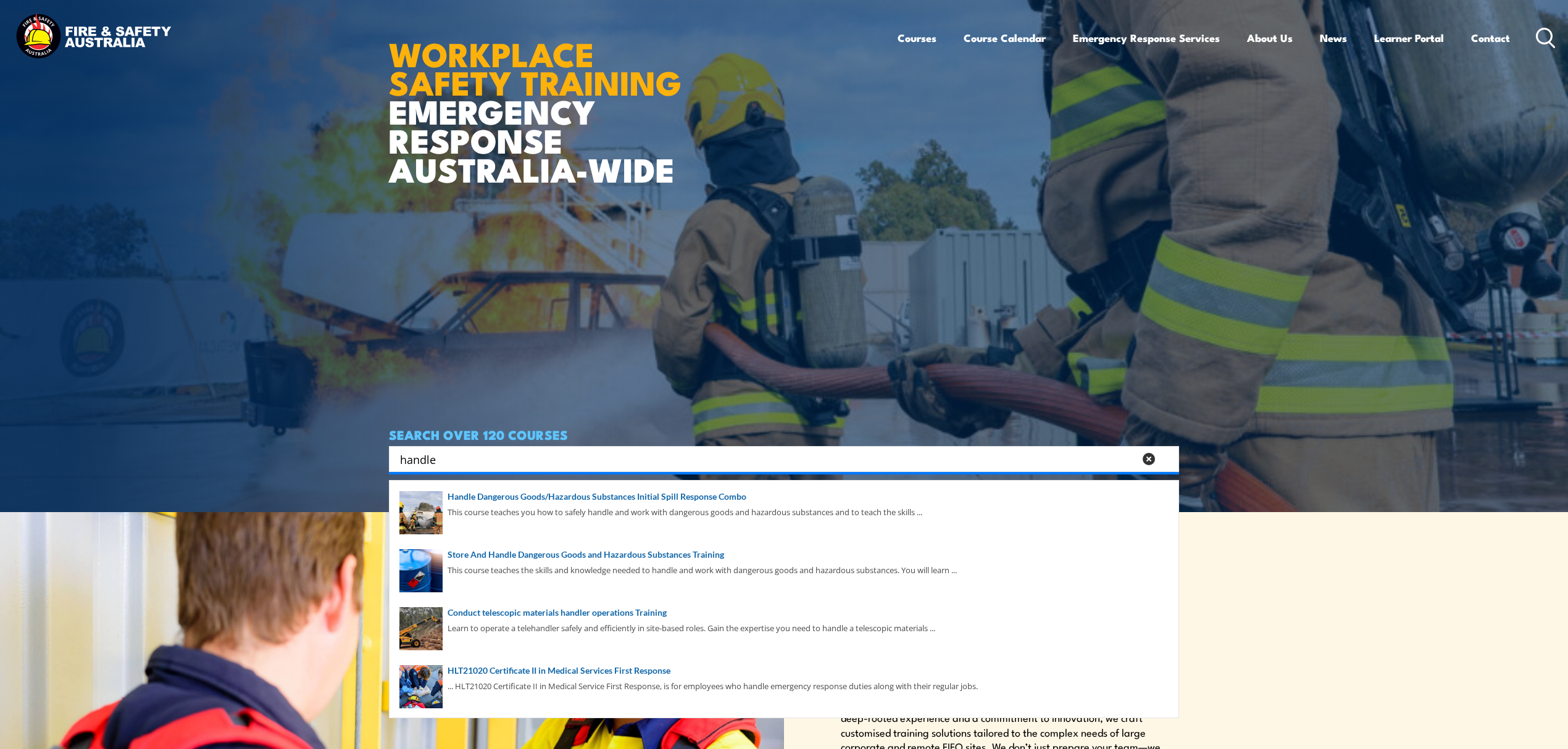
scroll to position [329, 0]
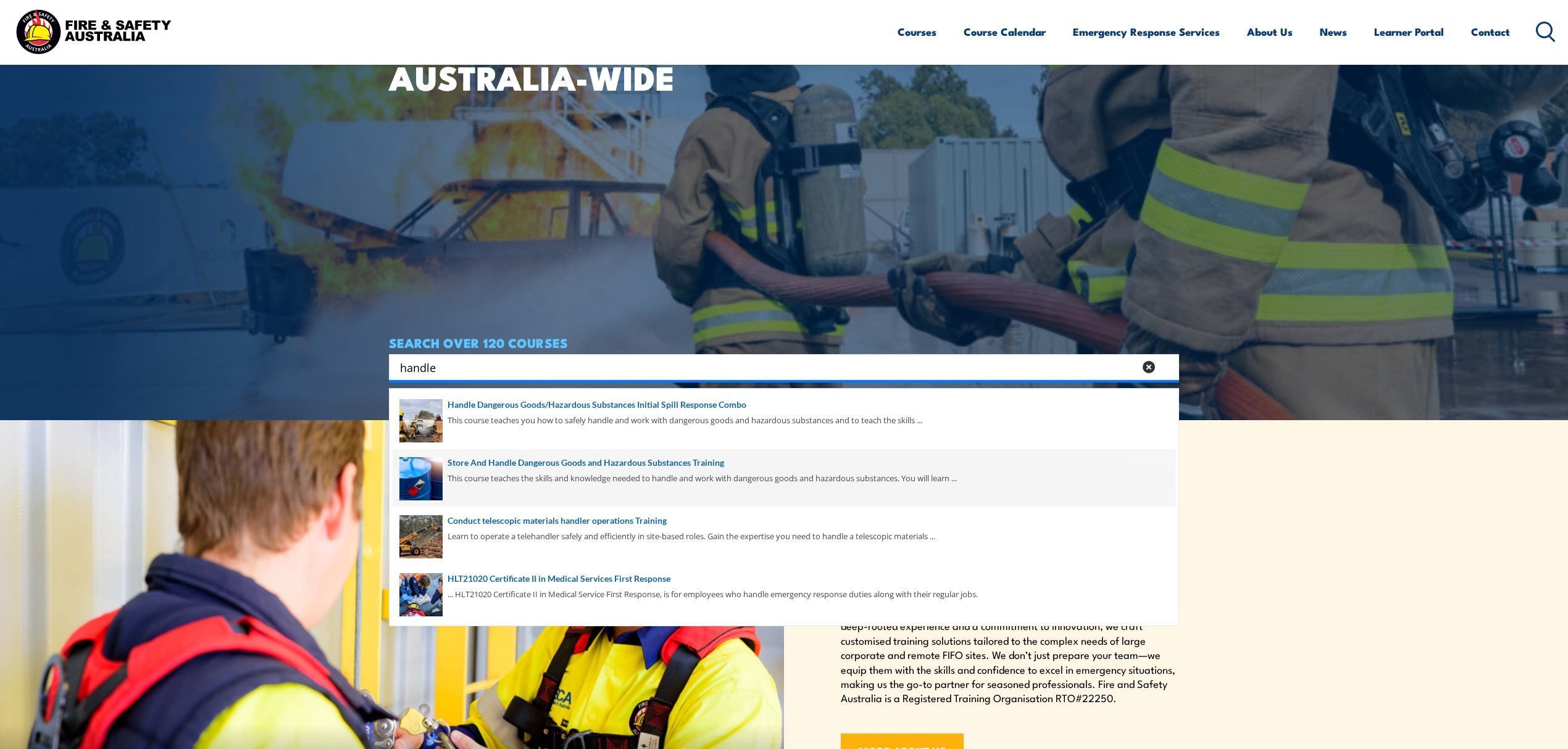
type input "handle"
click at [690, 475] on span at bounding box center [783, 478] width 783 height 58
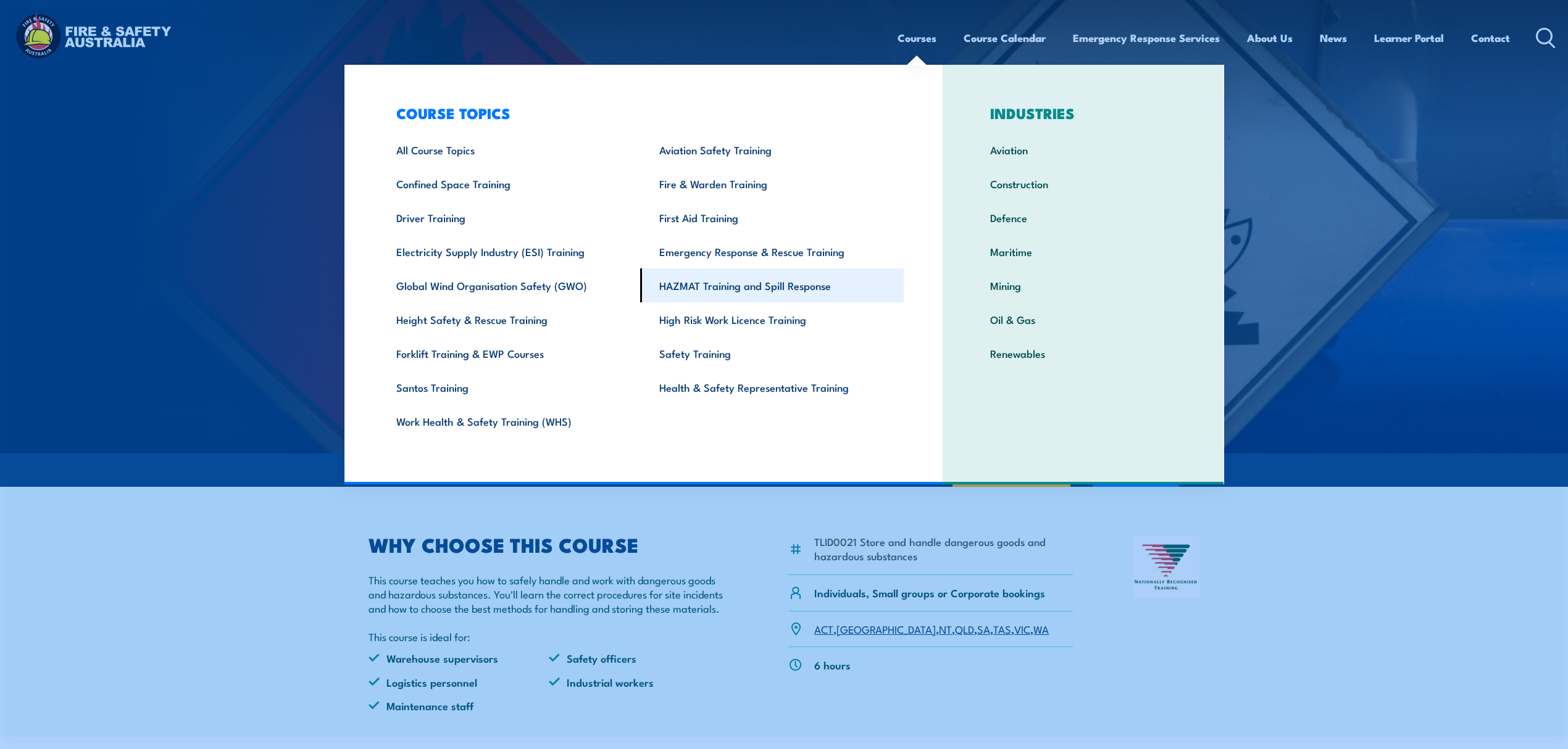
click at [785, 274] on link "HAZMAT Training and Spill Response" at bounding box center [772, 285] width 263 height 34
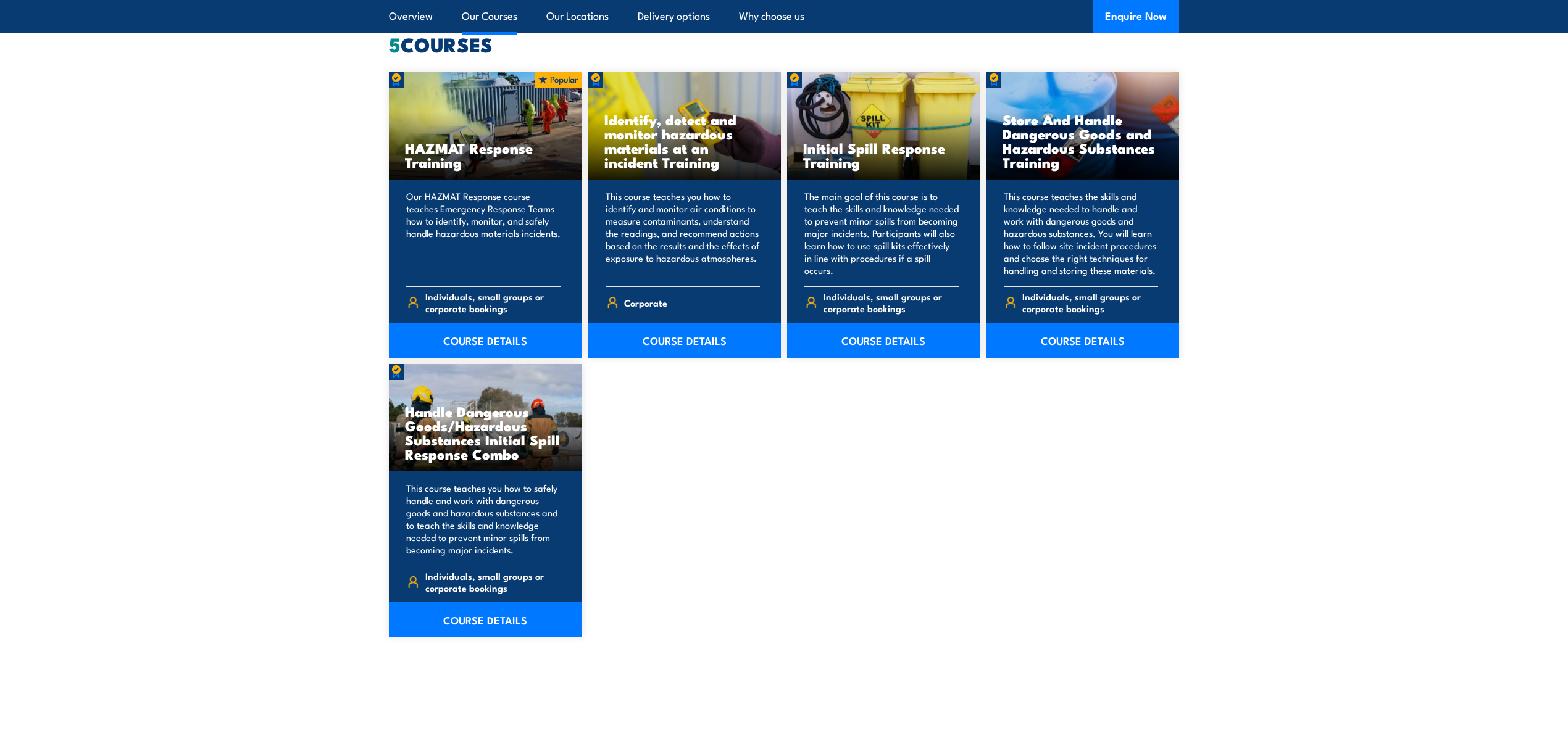
scroll to position [987, 0]
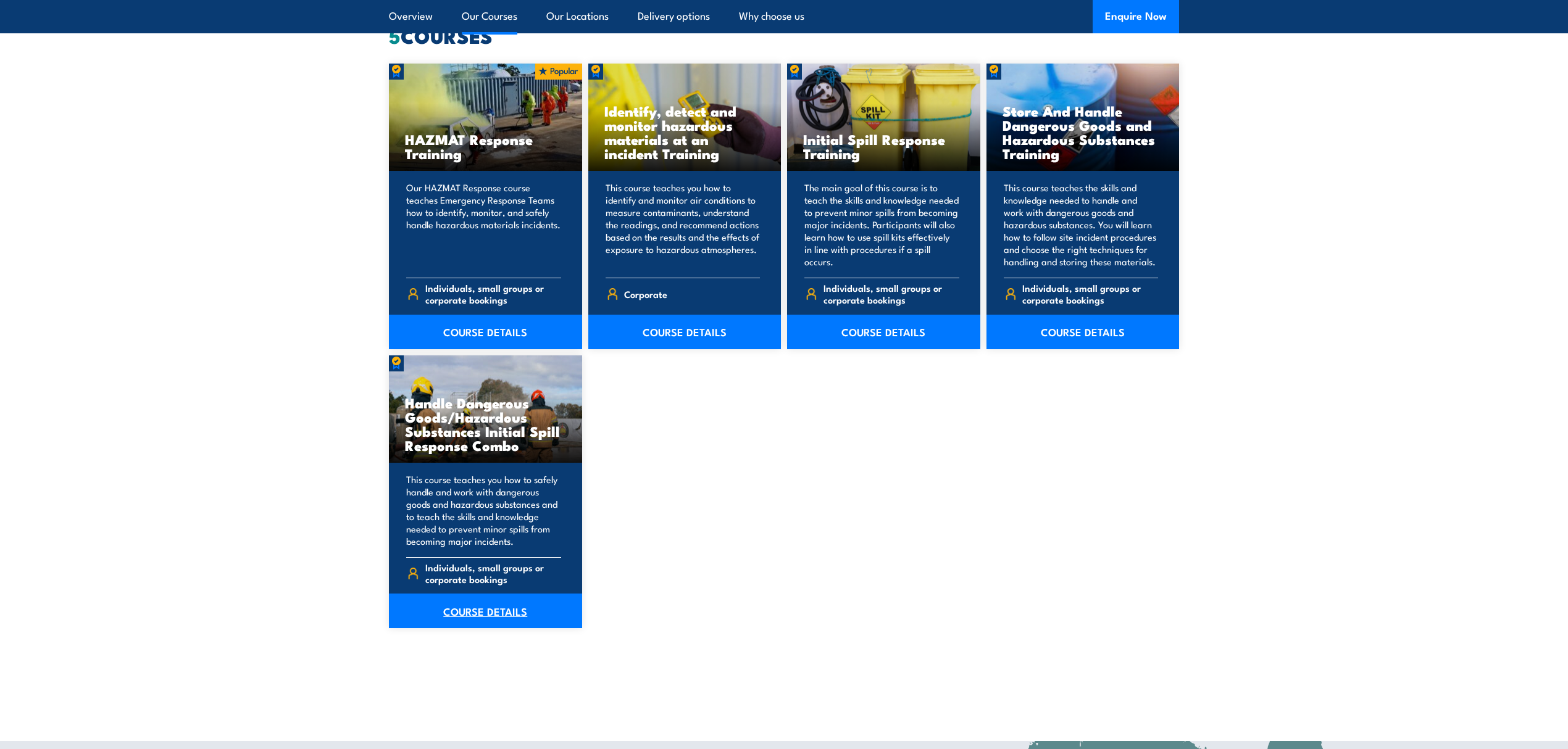
click at [521, 613] on link "COURSE DETAILS" at bounding box center [485, 611] width 193 height 35
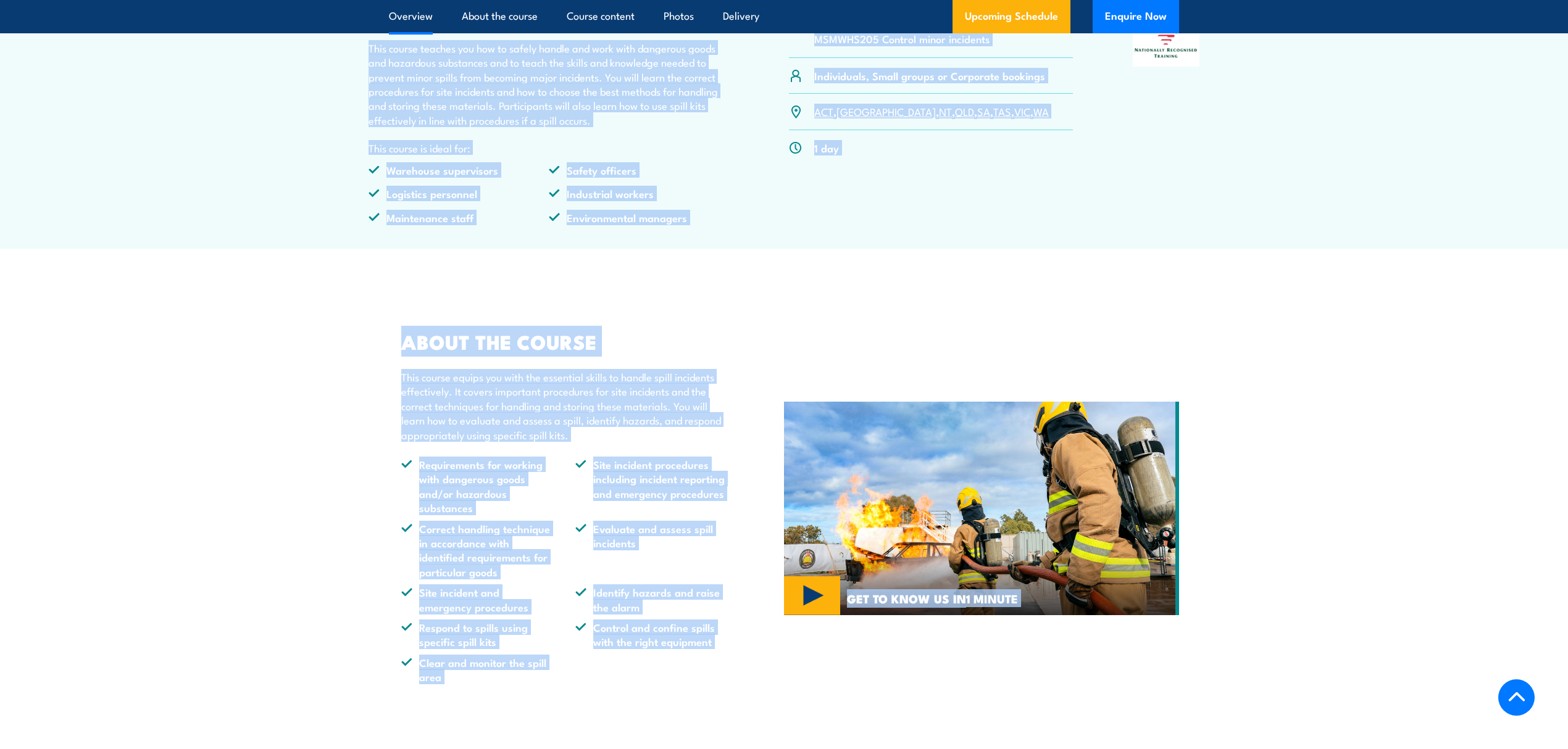
scroll to position [548, 0]
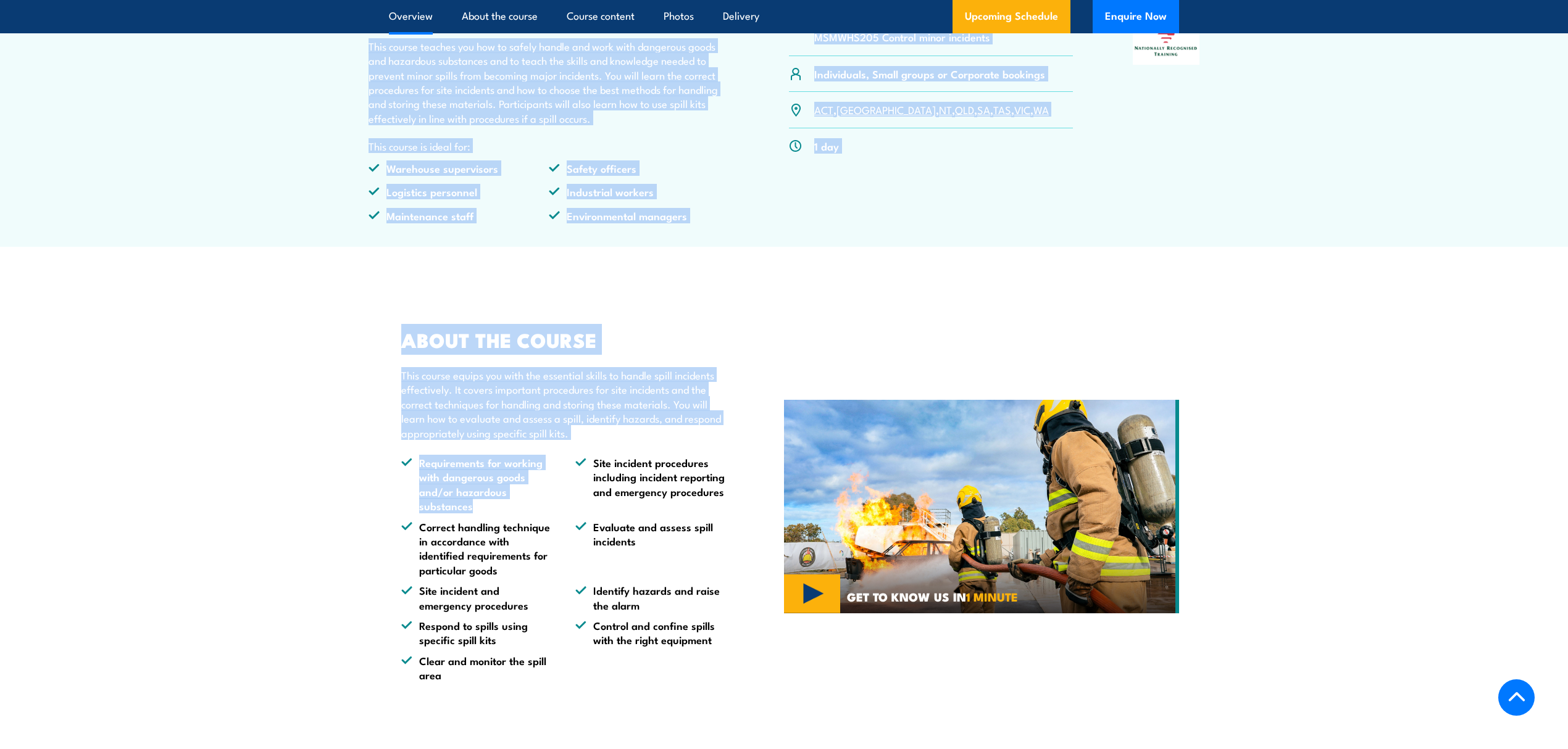
drag, startPoint x: 374, startPoint y: 309, endPoint x: 496, endPoint y: 513, distance: 237.7
click at [501, 504] on li "Requirements for working with dangerous goods and/or hazardous substances" at bounding box center [477, 484] width 152 height 58
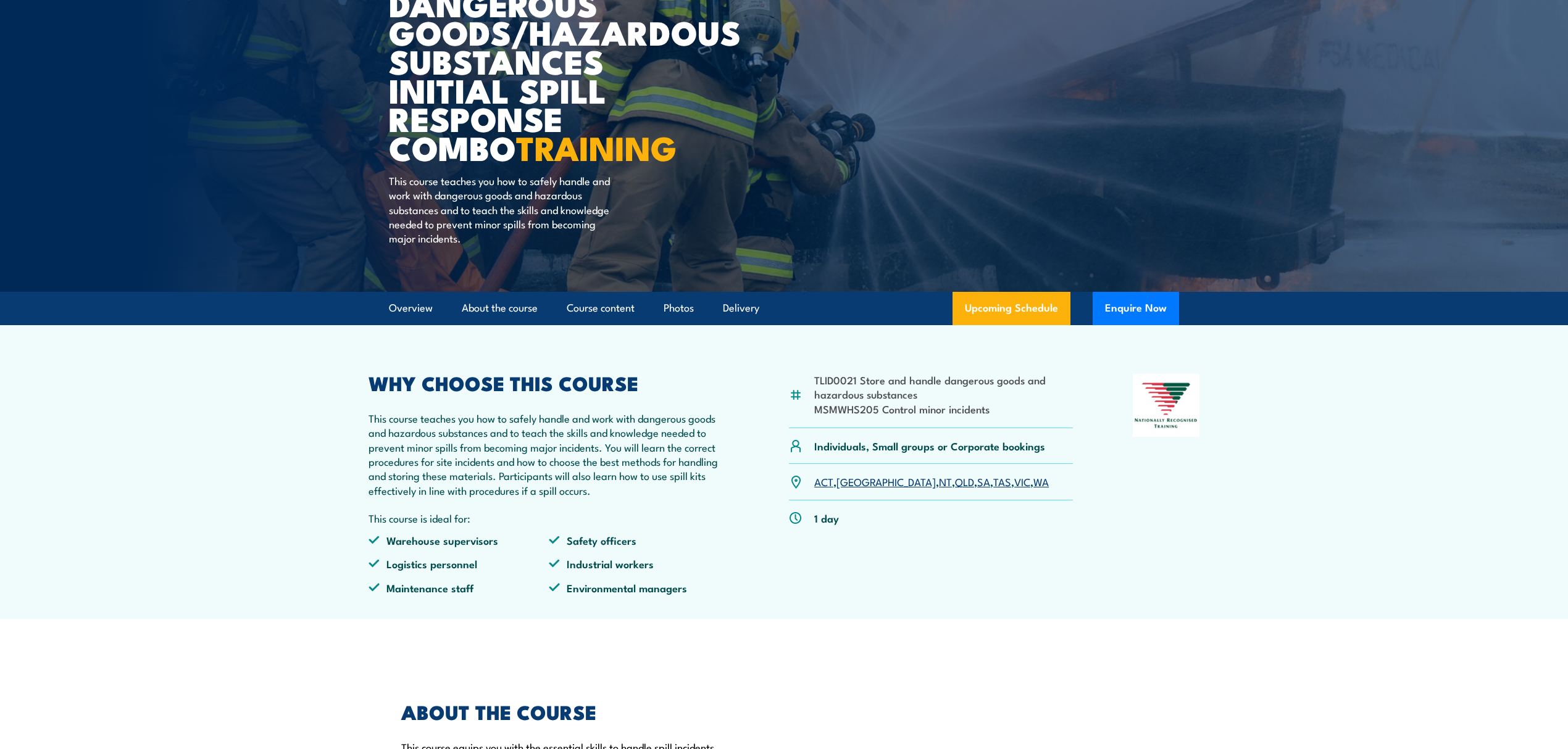
scroll to position [0, 0]
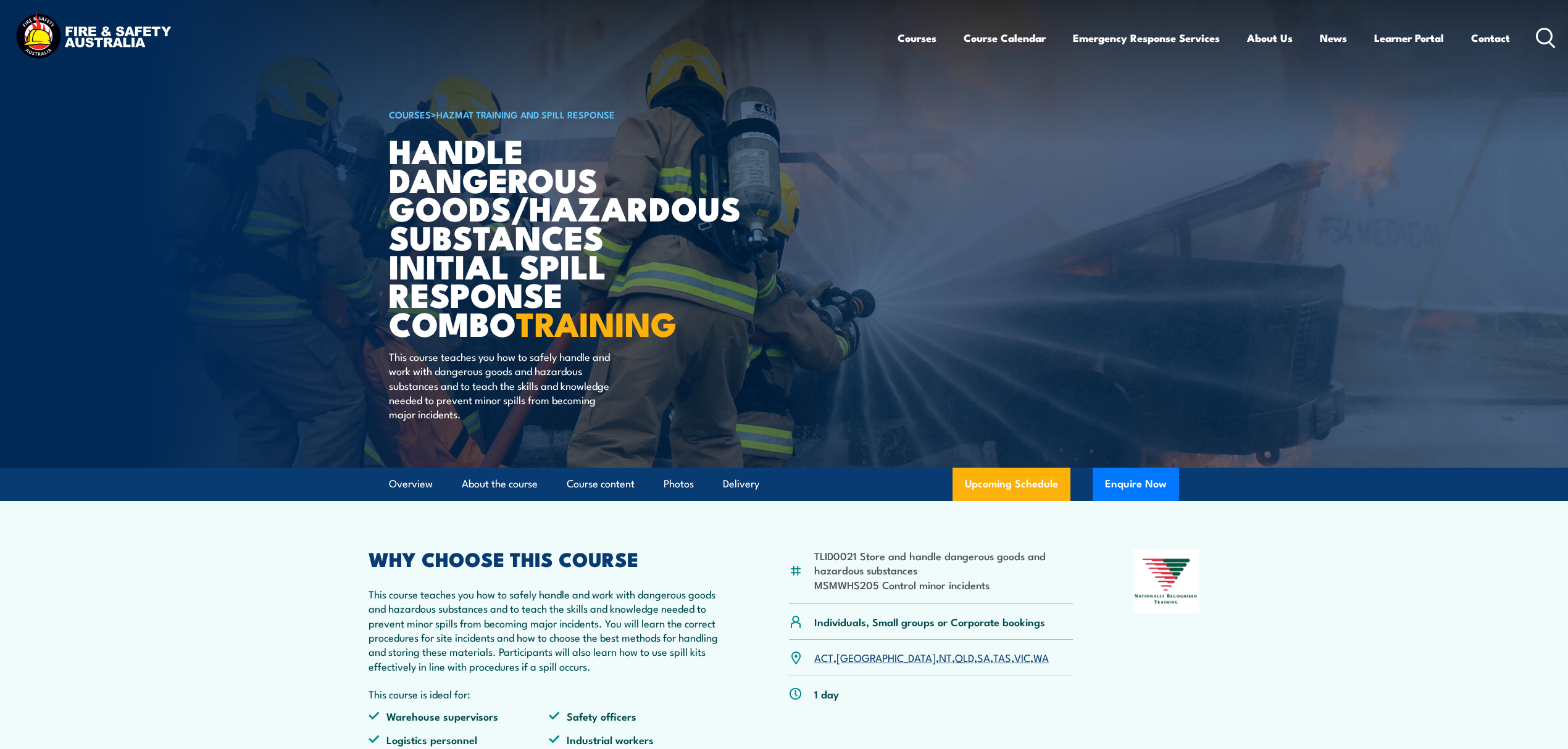
click at [114, 33] on img at bounding box center [93, 37] width 162 height 53
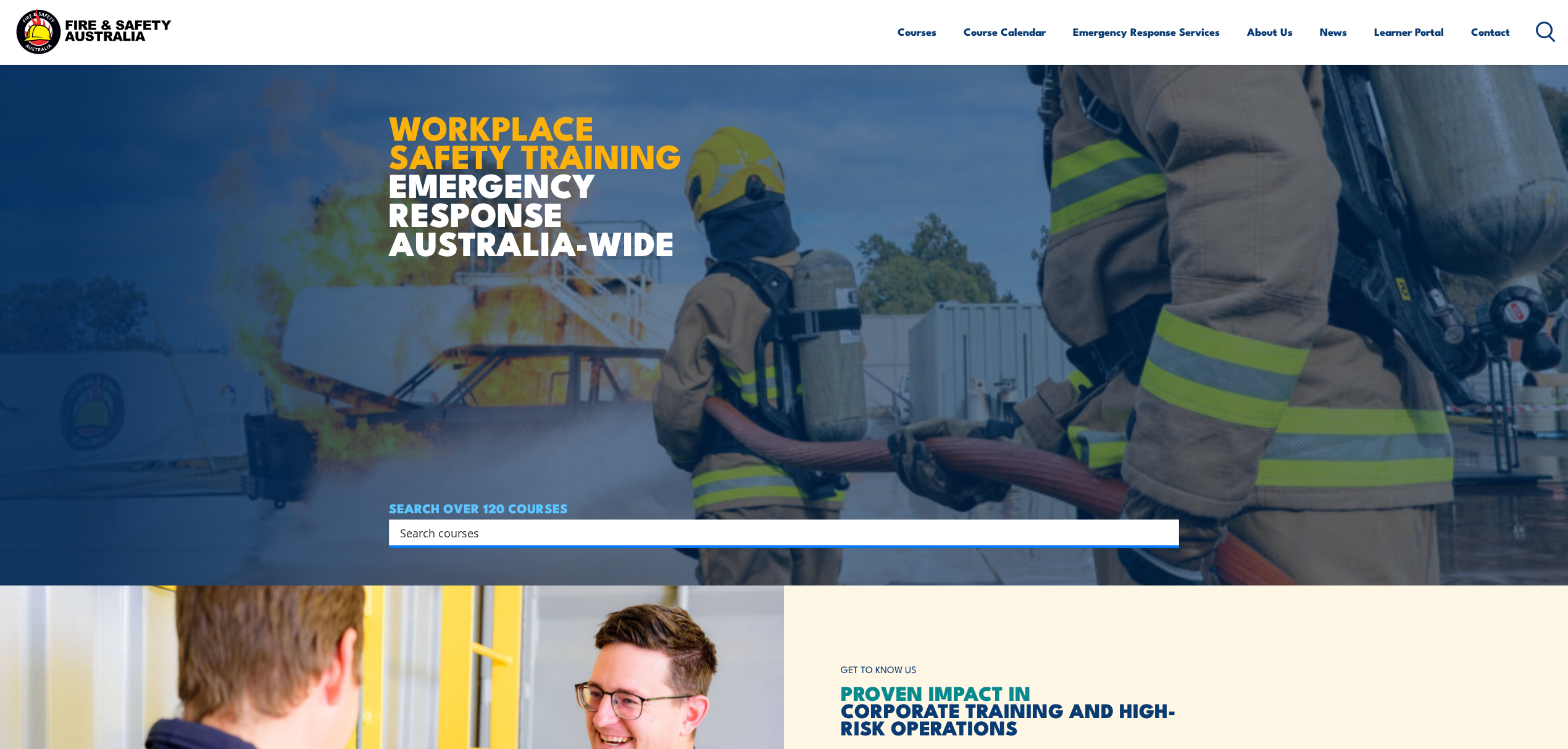
scroll to position [164, 0]
click at [471, 524] on input "Search input" at bounding box center [776, 531] width 752 height 19
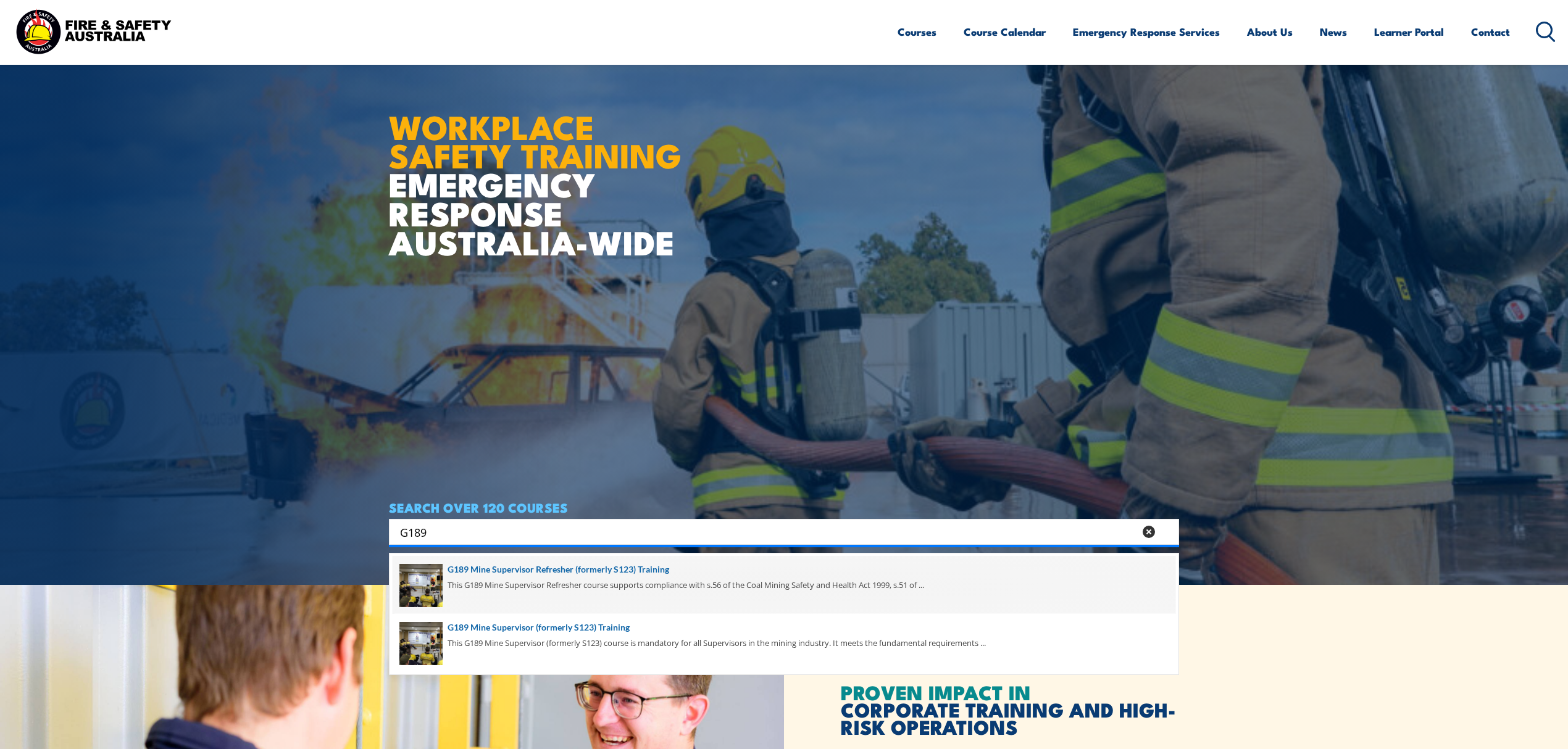
type input "G189"
click at [597, 571] on span at bounding box center [783, 585] width 783 height 58
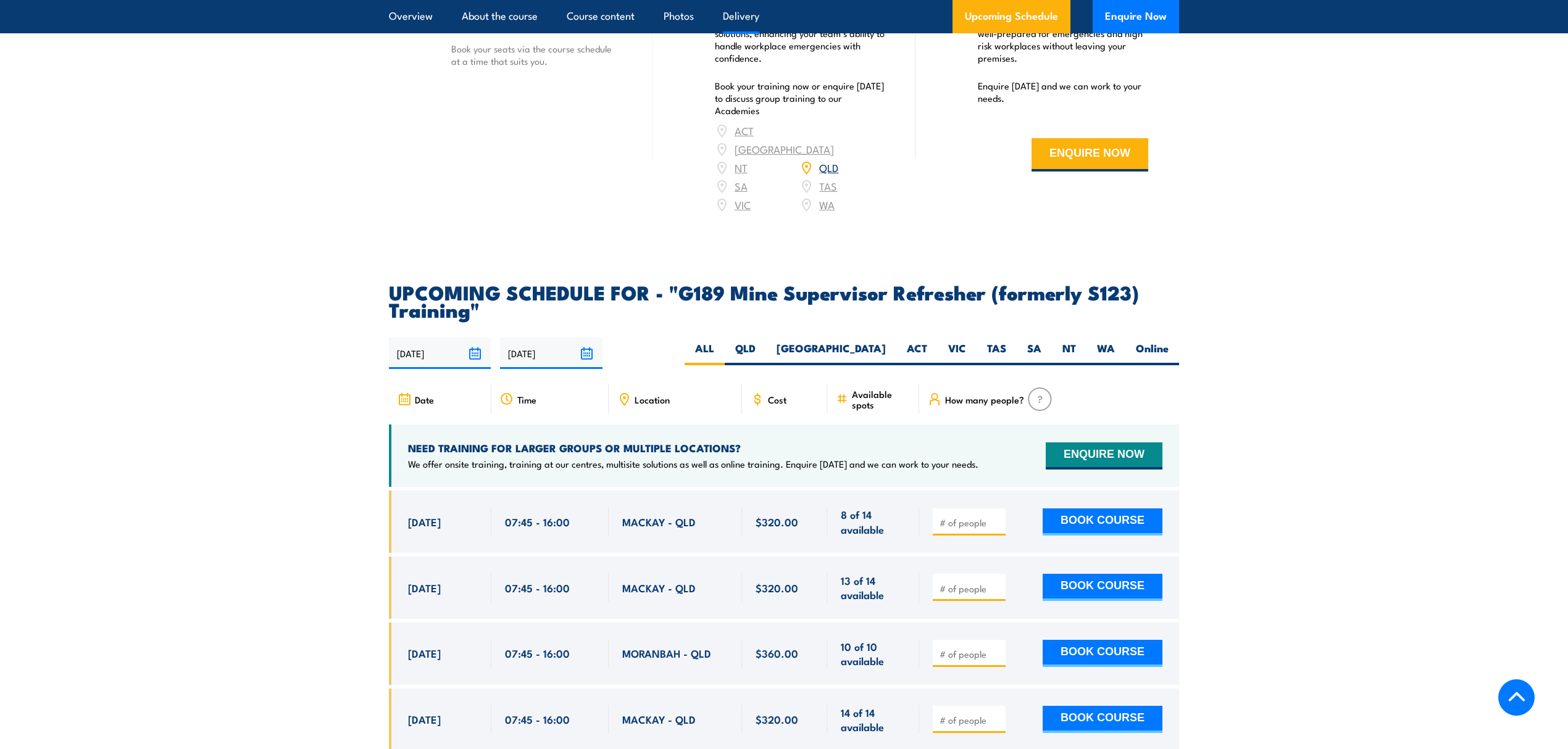
scroll to position [2056, 0]
click at [766, 341] on label "QLD" at bounding box center [745, 352] width 41 height 24
click at [763, 341] on input "QLD" at bounding box center [760, 345] width 8 height 8
radio input "true"
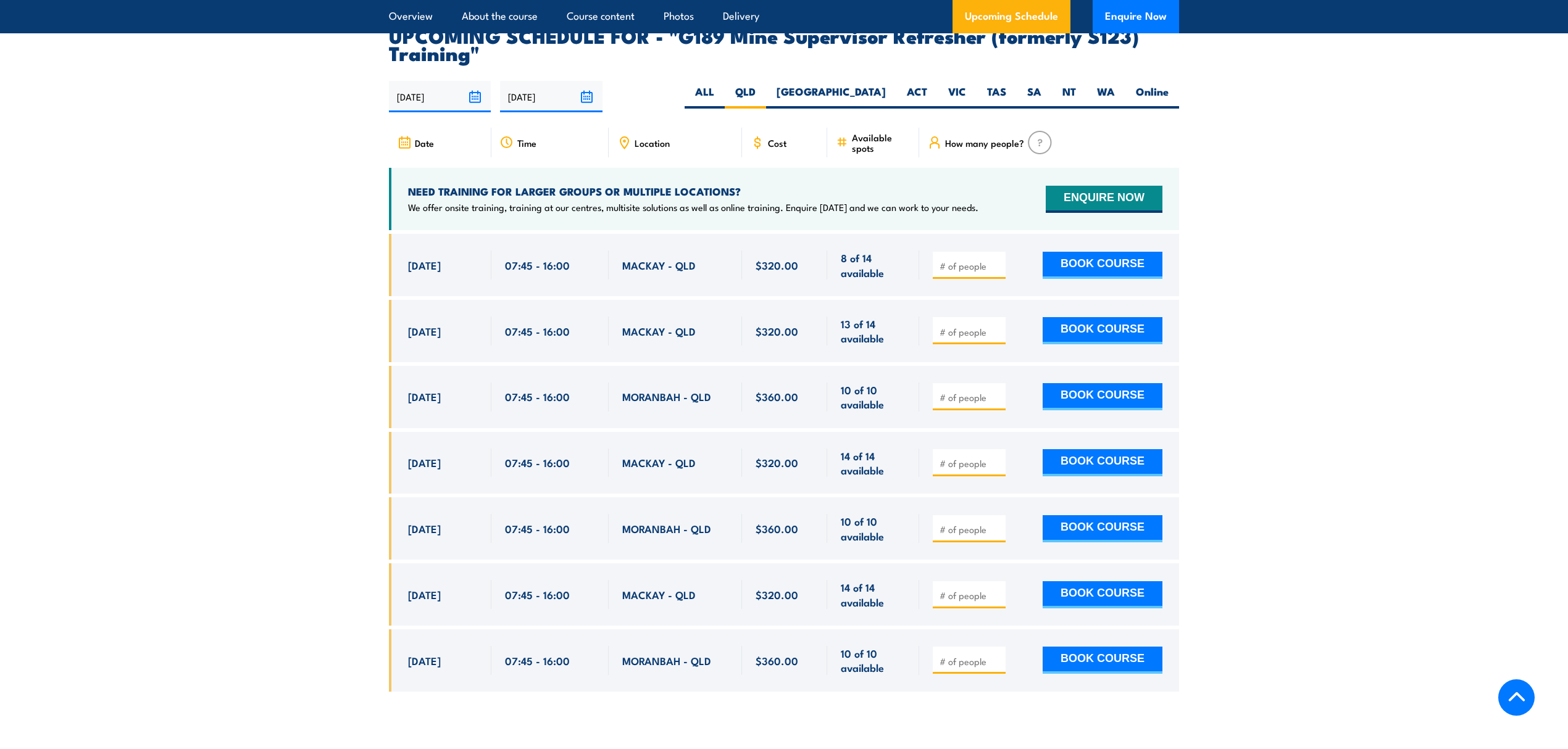
scroll to position [2320, 0]
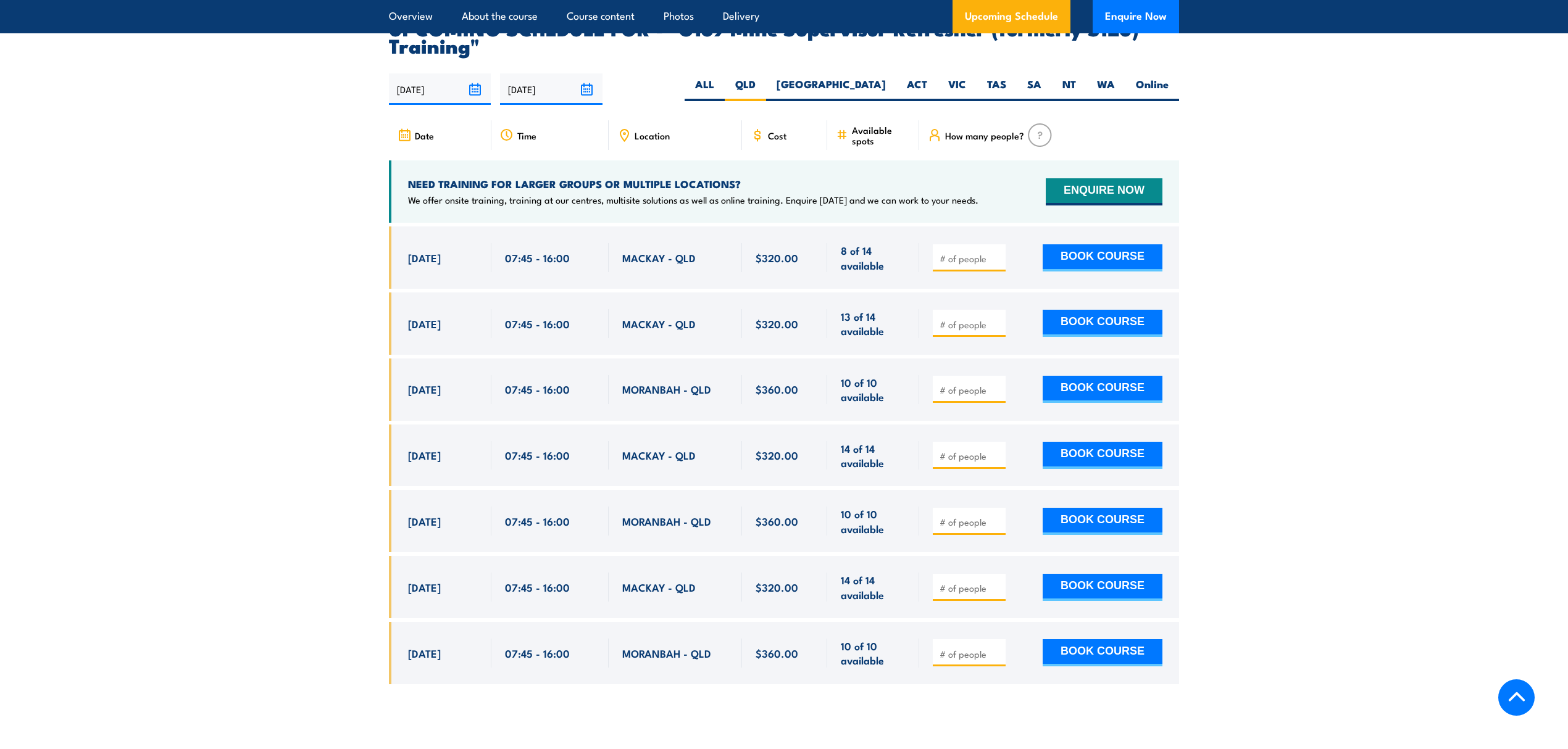
click at [946, 252] on input "number" at bounding box center [970, 258] width 62 height 12
type input "1"
click at [1047, 245] on button "BOOK COURSE" at bounding box center [1102, 258] width 119 height 27
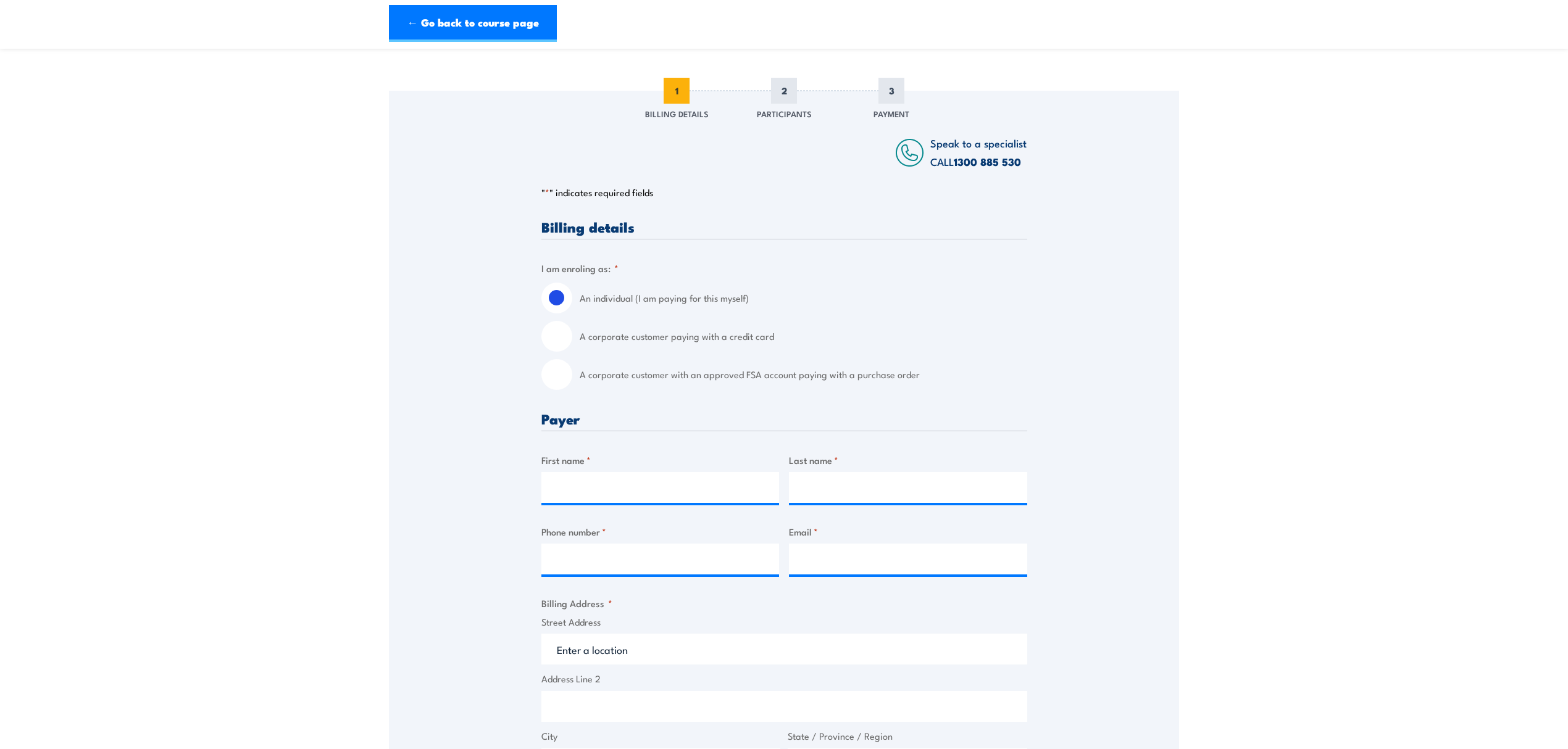
scroll to position [82, 0]
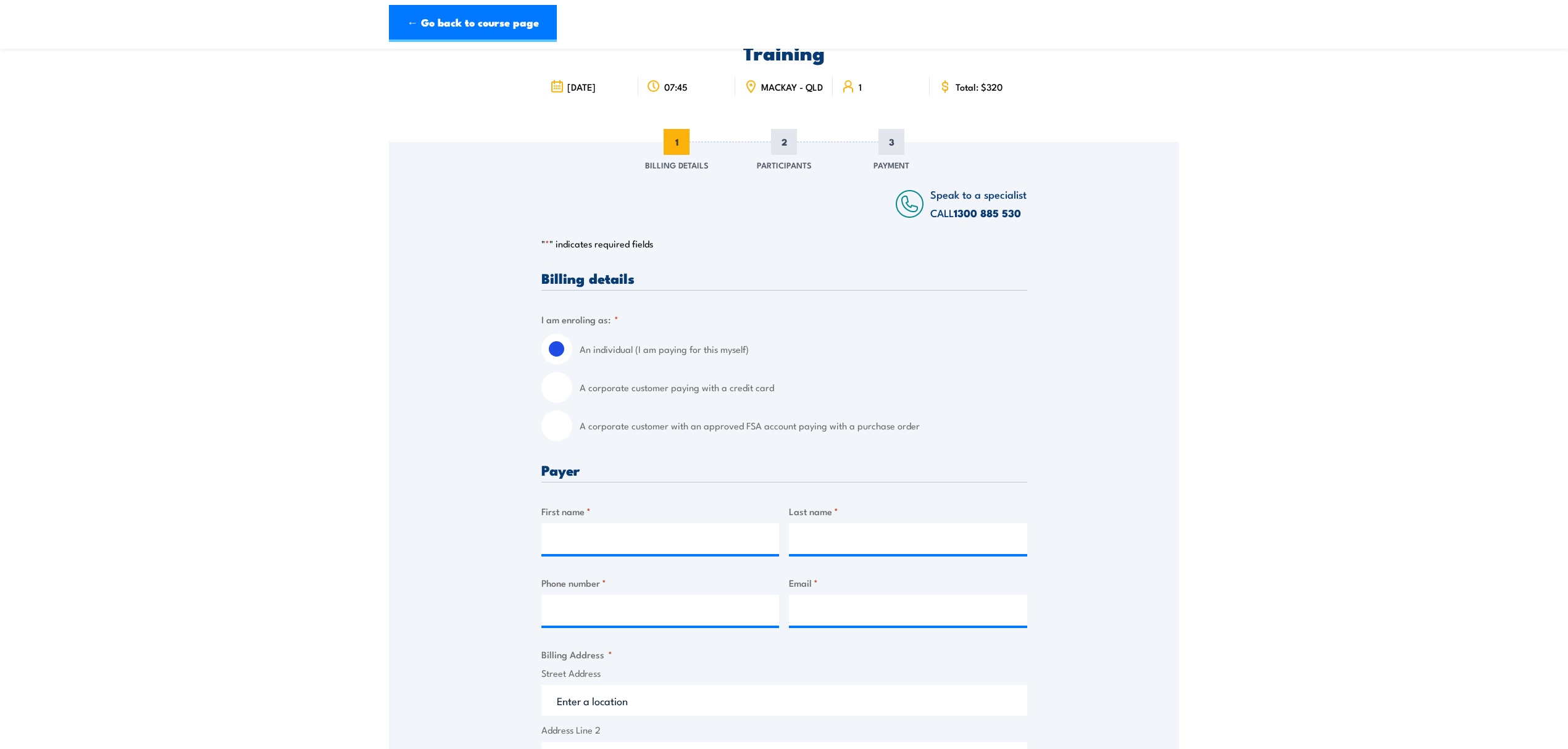
click at [566, 431] on input "A corporate customer with an approved FSA account paying with a purchase order" at bounding box center [557, 426] width 31 height 31
radio input "true"
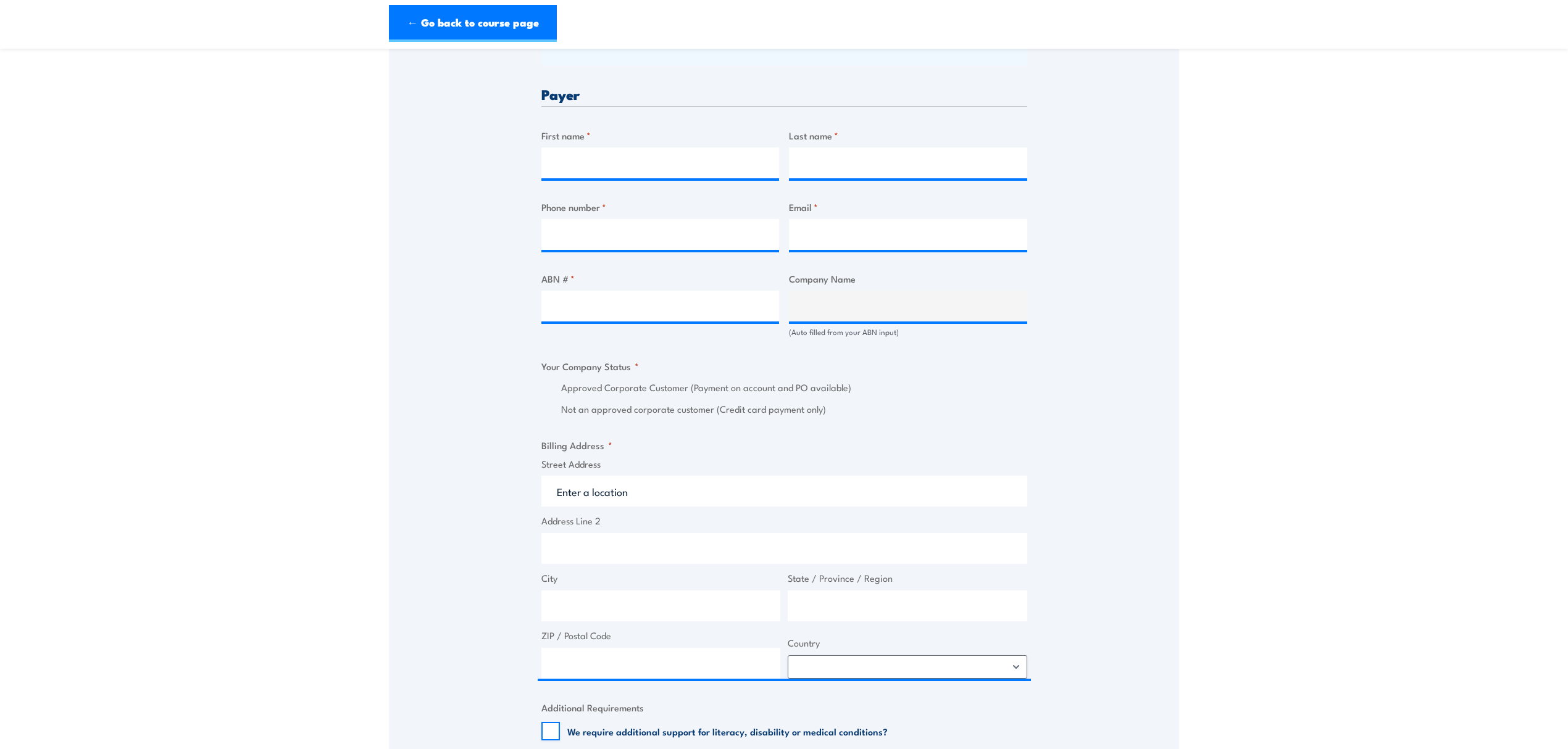
scroll to position [576, 0]
drag, startPoint x: 654, startPoint y: 311, endPoint x: 845, endPoint y: 291, distance: 192.0
click at [654, 311] on input "ABN # *" at bounding box center [660, 306] width 238 height 31
type input "24672152475"
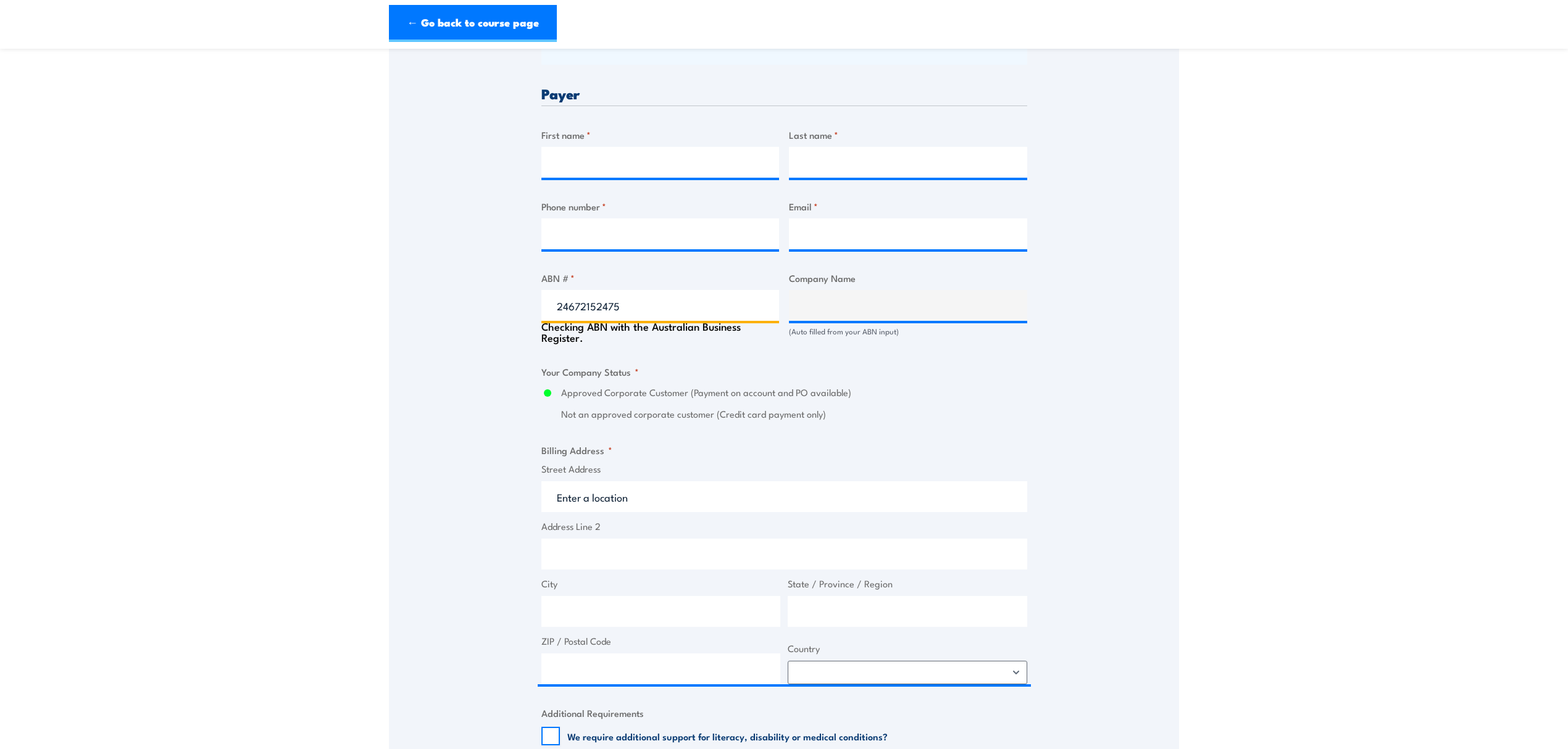
type input "DAUNIA OPERATIONS PTY LTD"
radio input "true"
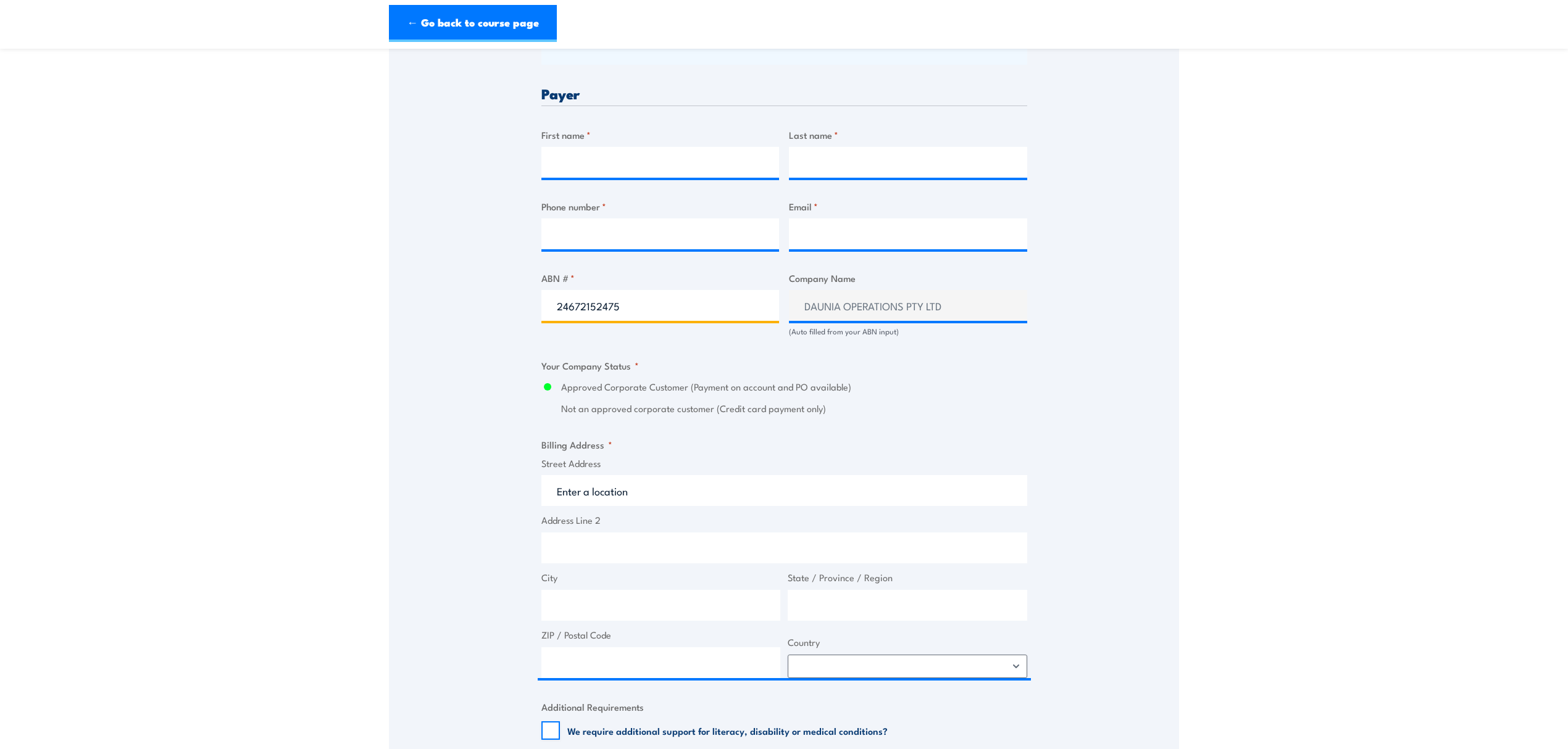
drag, startPoint x: 702, startPoint y: 320, endPoint x: 463, endPoint y: 309, distance: 239.3
click at [463, 309] on div "Speak to a specialist CALL [PHONE_NUMBER] CALL [PHONE_NUMBER] " * " indicates r…" at bounding box center [784, 347] width 790 height 1399
click at [1220, 214] on section "G189 Mine Supervisor Refresher (formerly S123) Training [DATE] 07:45 1 CALL "" at bounding box center [784, 309] width 1568 height 1648
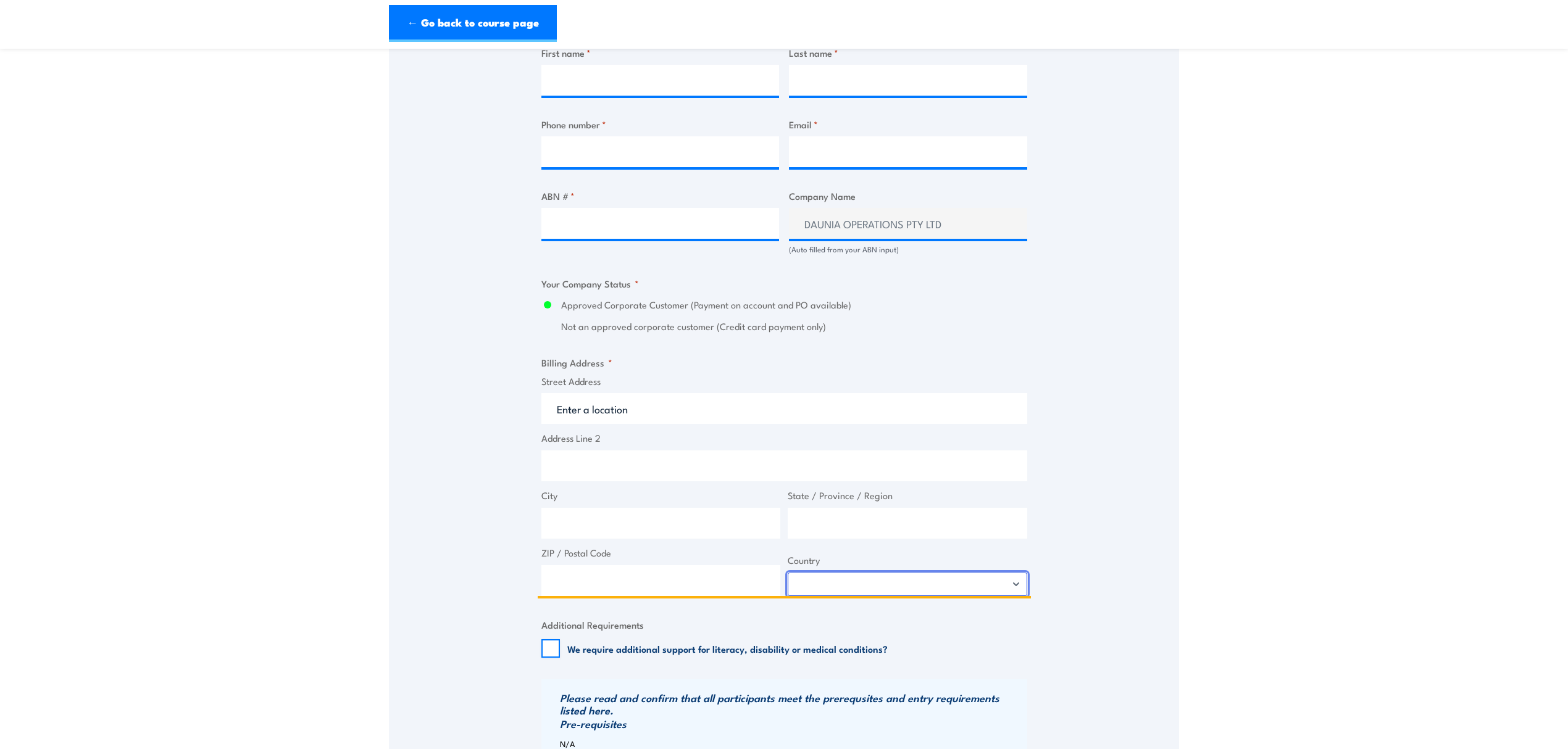
click at [884, 590] on select "[GEOGRAPHIC_DATA] [GEOGRAPHIC_DATA] [GEOGRAPHIC_DATA] [US_STATE] [GEOGRAPHIC_DA…" at bounding box center [907, 584] width 240 height 24
click at [658, 593] on input "ZIP / Postal Code" at bounding box center [661, 580] width 240 height 31
click at [893, 581] on select "[GEOGRAPHIC_DATA] [GEOGRAPHIC_DATA] [GEOGRAPHIC_DATA] [US_STATE] [GEOGRAPHIC_DA…" at bounding box center [907, 584] width 240 height 24
select select "[GEOGRAPHIC_DATA]"
click at [788, 581] on select "[GEOGRAPHIC_DATA] [GEOGRAPHIC_DATA] [GEOGRAPHIC_DATA] [US_STATE] [GEOGRAPHIC_DA…" at bounding box center [907, 584] width 240 height 24
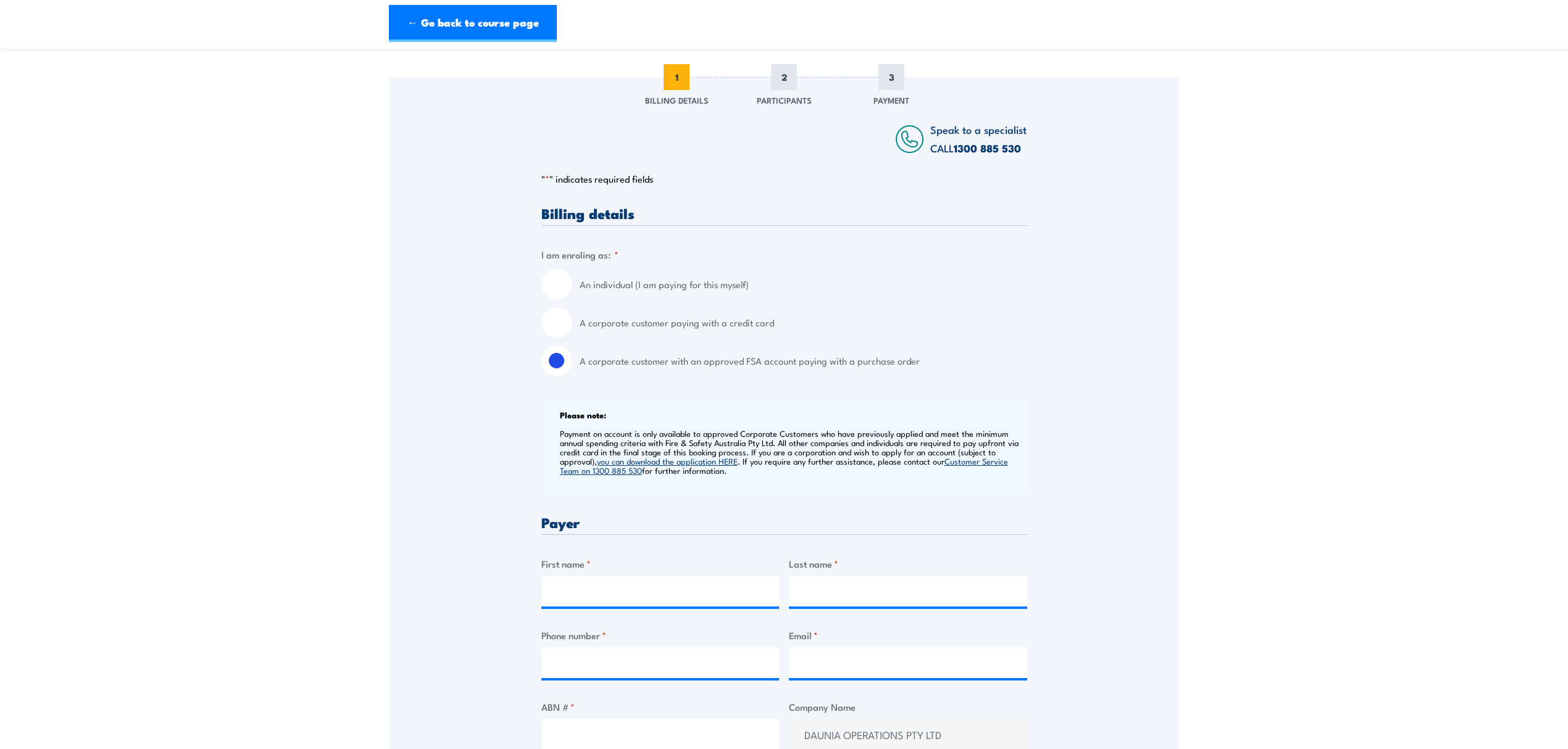
scroll to position [0, 0]
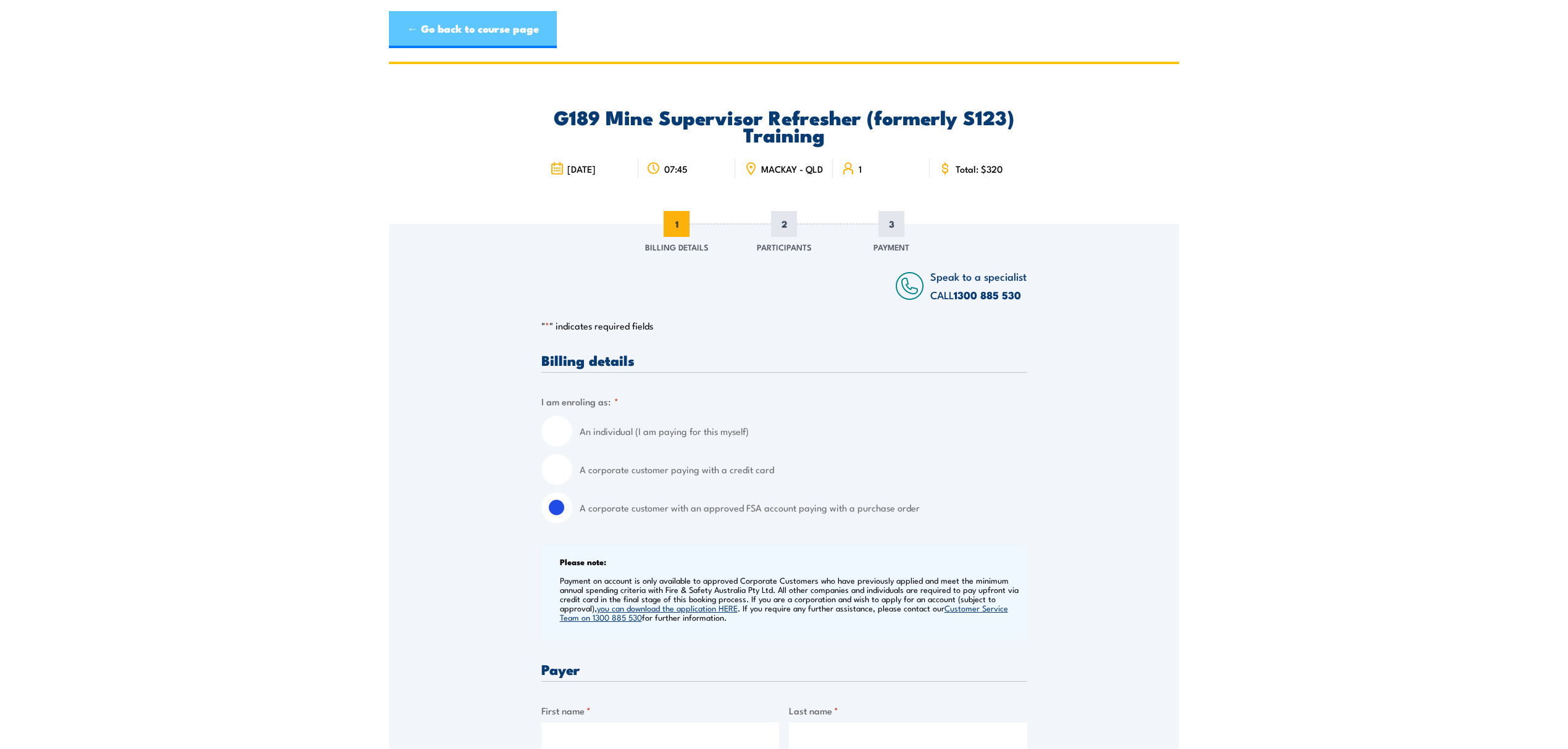
click at [496, 40] on link "← Go back to course page" at bounding box center [473, 30] width 168 height 37
